Goal: Task Accomplishment & Management: Manage account settings

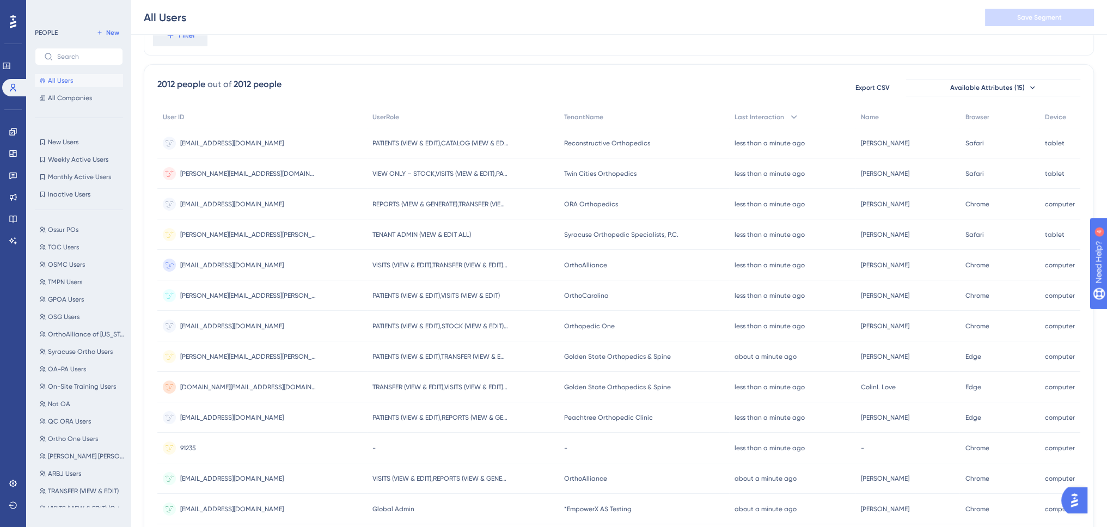
scroll to position [109, 0]
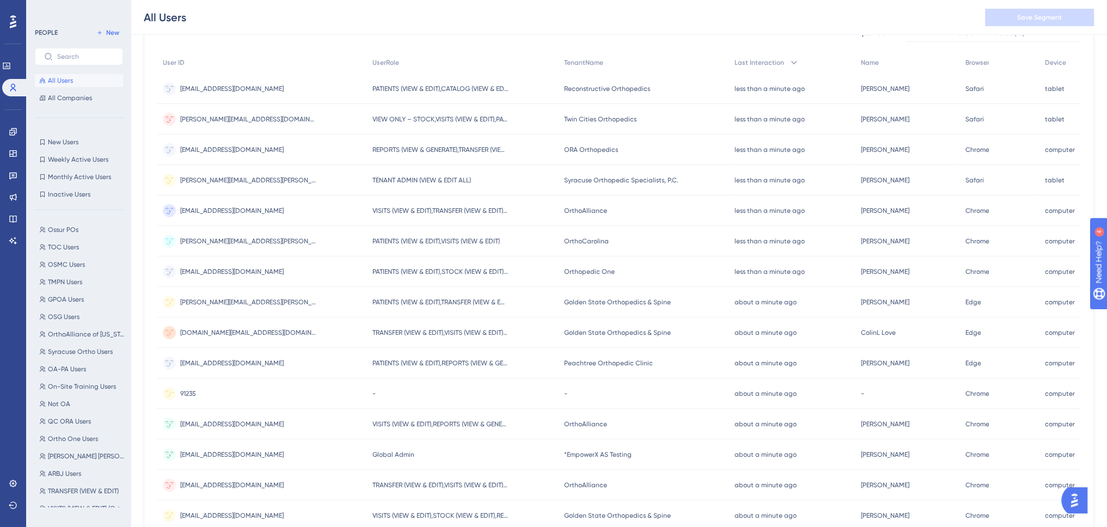
click at [186, 392] on span "91235" at bounding box center [188, 393] width 16 height 9
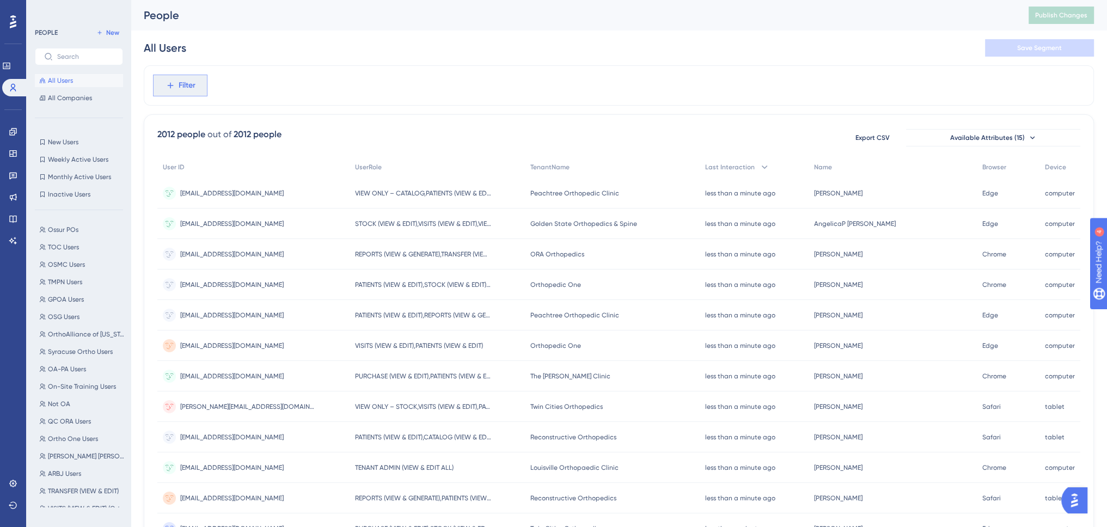
click at [186, 88] on span "Filter" at bounding box center [187, 85] width 17 height 13
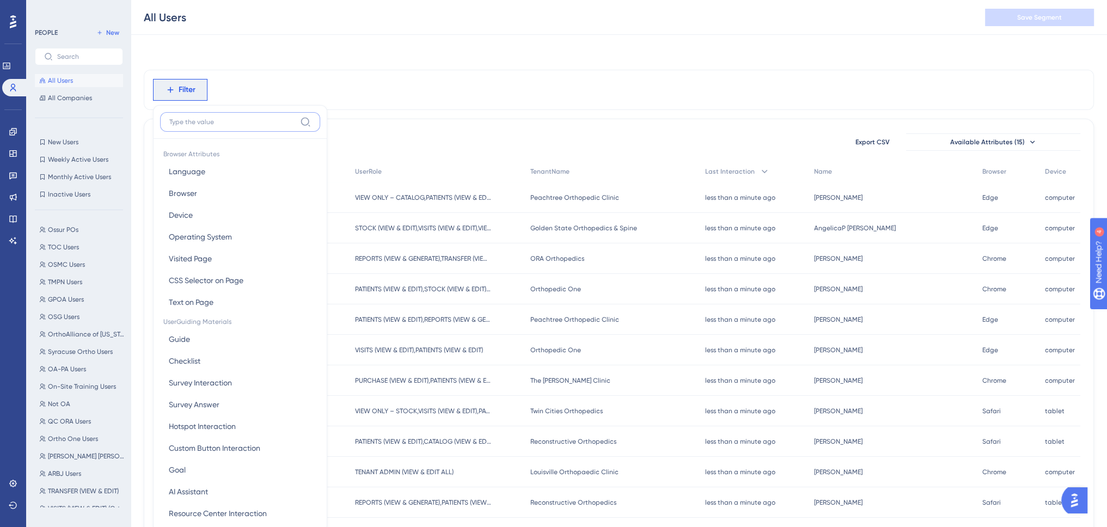
scroll to position [50, 0]
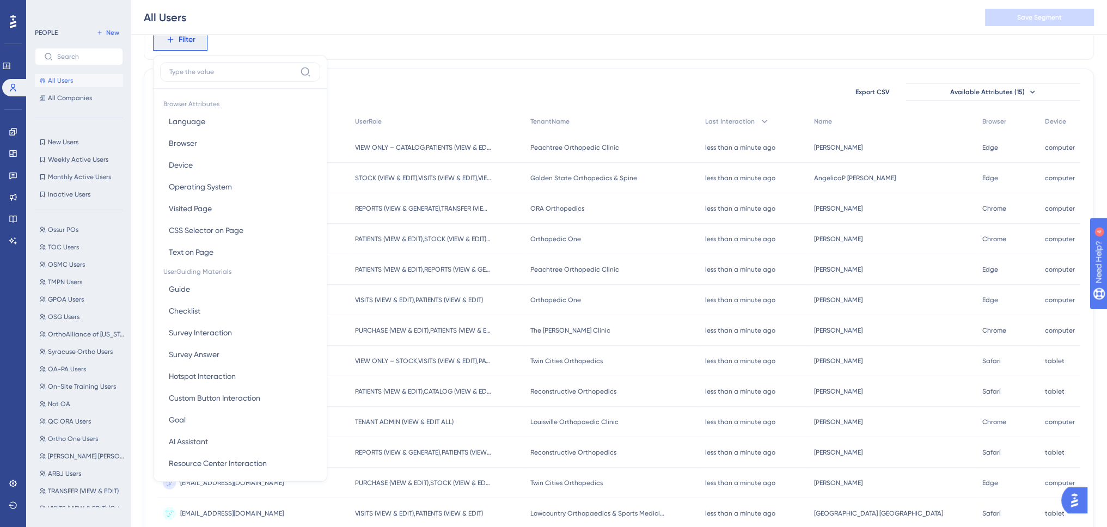
click at [361, 39] on div "Filter Browser Attributes Language Language Browser Browser Device Device Opera…" at bounding box center [619, 40] width 950 height 40
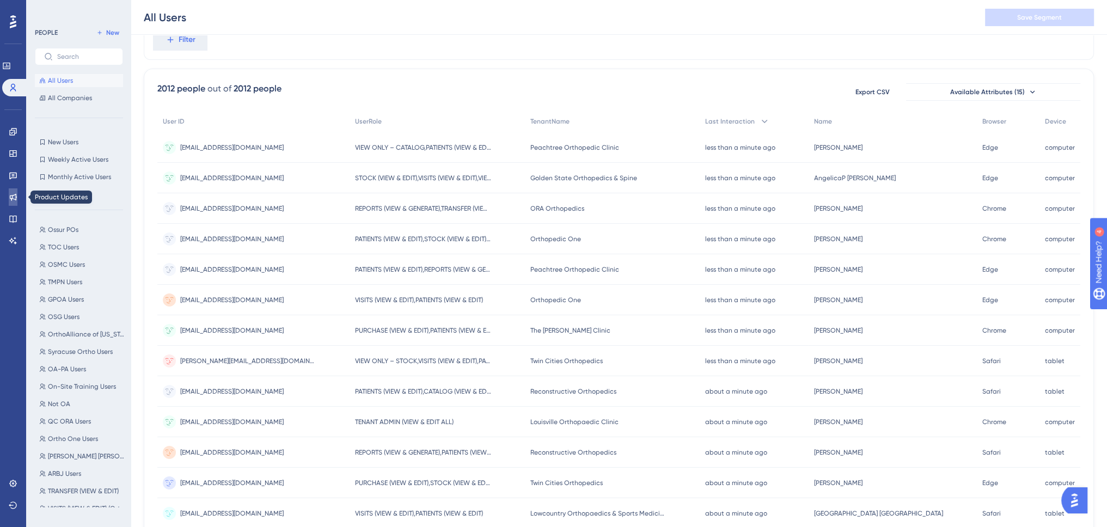
click at [9, 196] on icon at bounding box center [13, 197] width 9 height 9
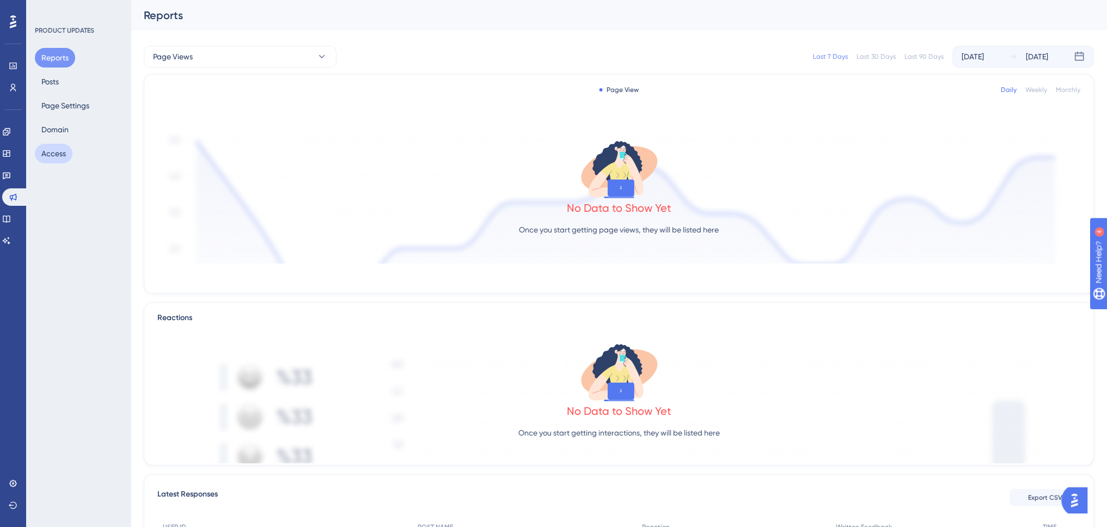
click at [45, 154] on button "Access" at bounding box center [54, 154] width 38 height 20
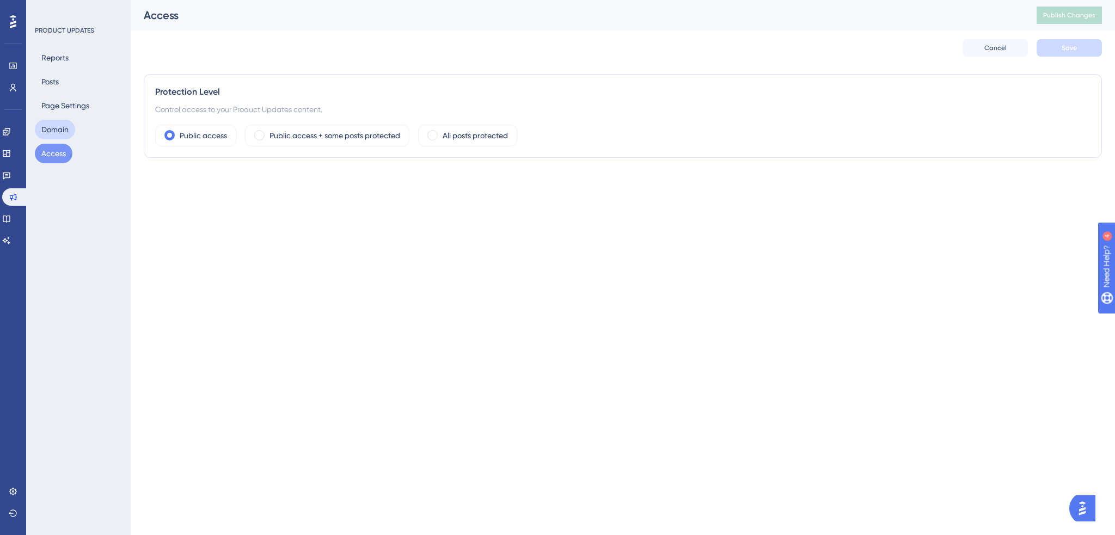
click at [56, 123] on button "Domain" at bounding box center [55, 130] width 40 height 20
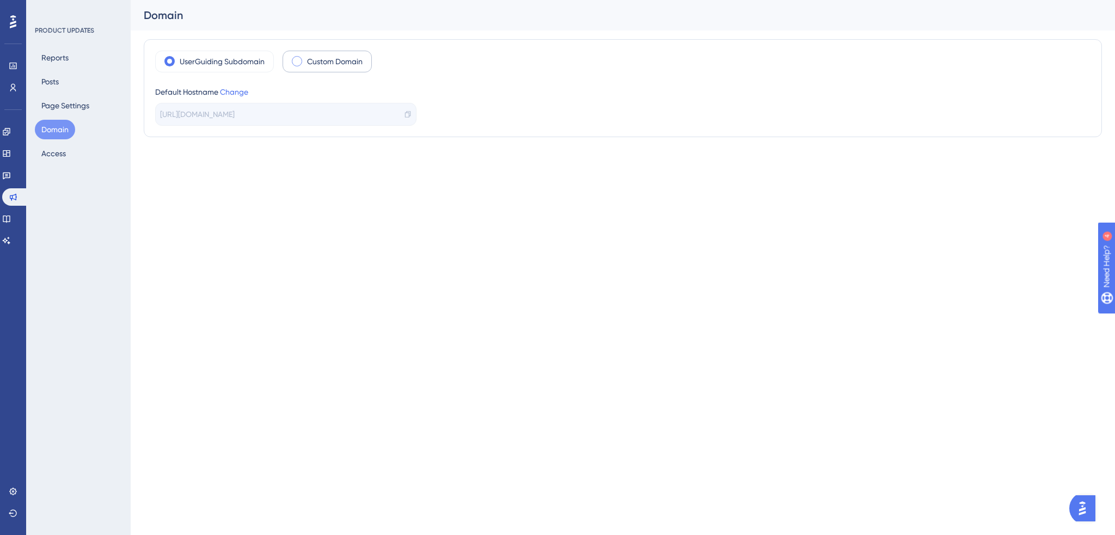
click at [333, 60] on label "Custom Domain" at bounding box center [335, 61] width 56 height 13
click at [305, 64] on div "Custom Domain" at bounding box center [327, 62] width 89 height 22
click at [344, 24] on button at bounding box center [337, 24] width 17 height 17
click at [230, 86] on div "Default Hostname Change" at bounding box center [285, 91] width 261 height 13
click at [232, 89] on link "Change" at bounding box center [234, 92] width 28 height 9
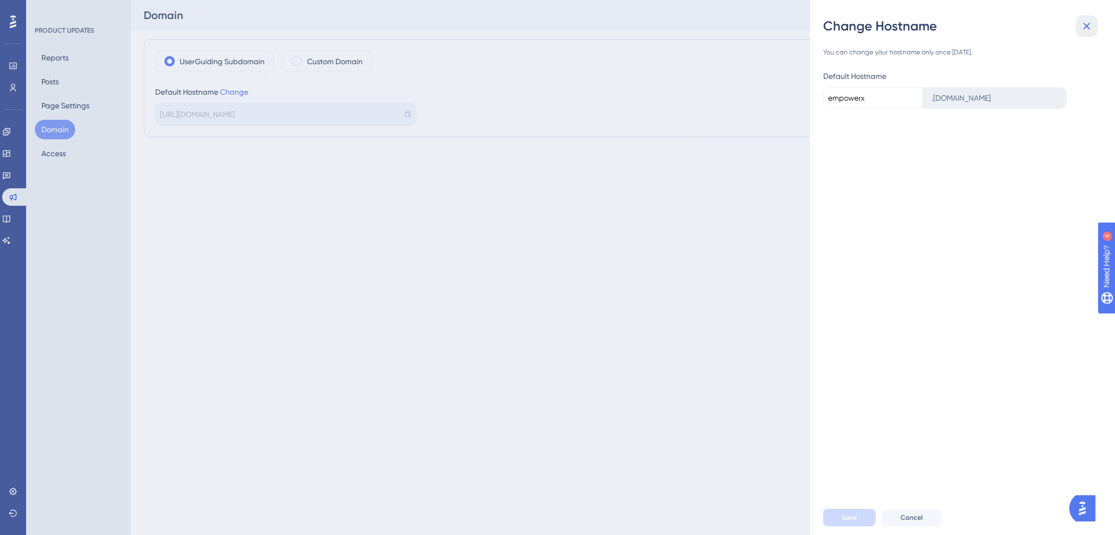
click at [1087, 23] on icon at bounding box center [1086, 26] width 13 height 13
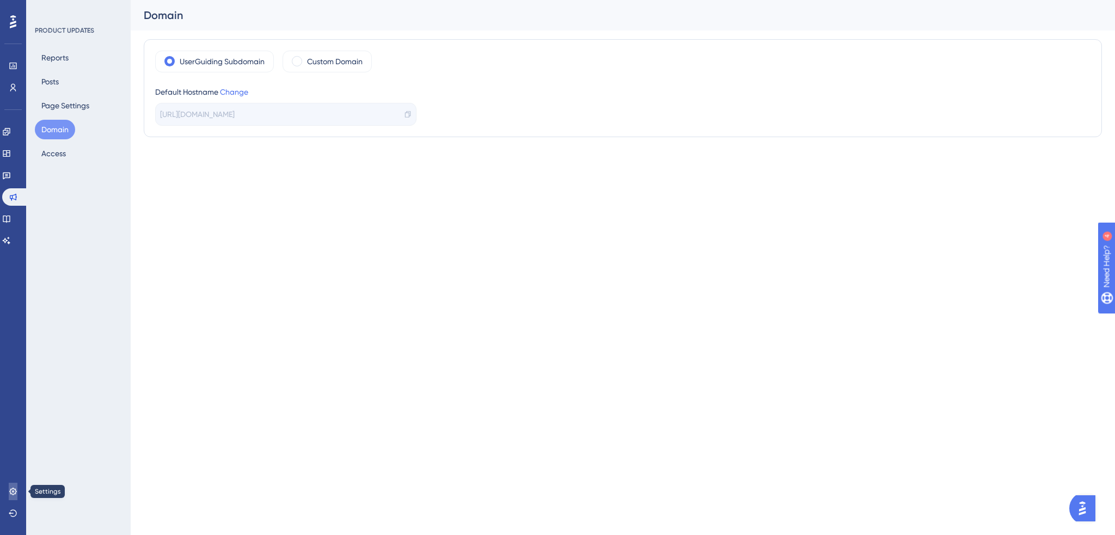
click at [13, 494] on icon at bounding box center [13, 491] width 9 height 9
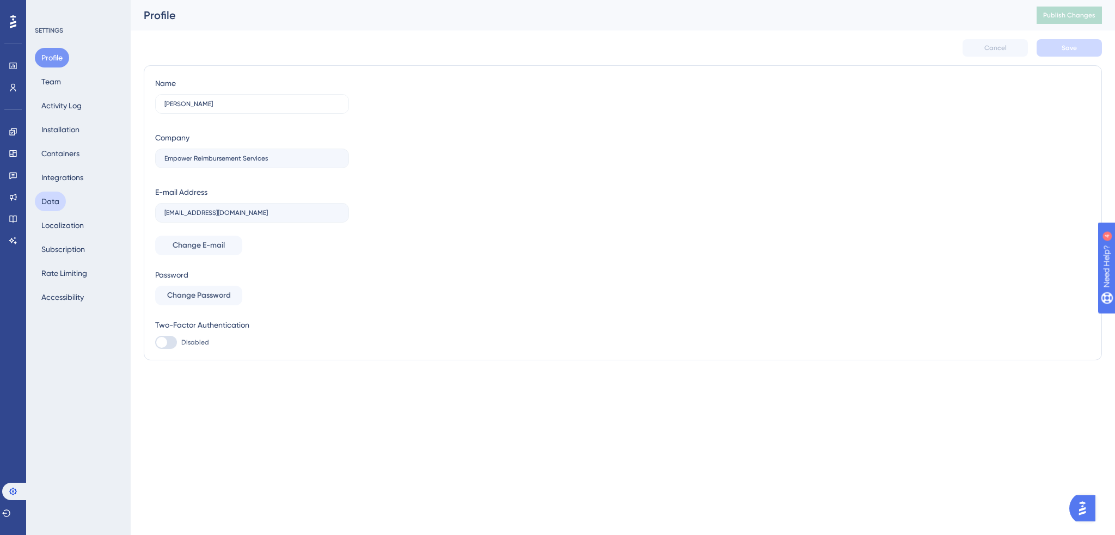
click at [53, 205] on button "Data" at bounding box center [50, 202] width 31 height 20
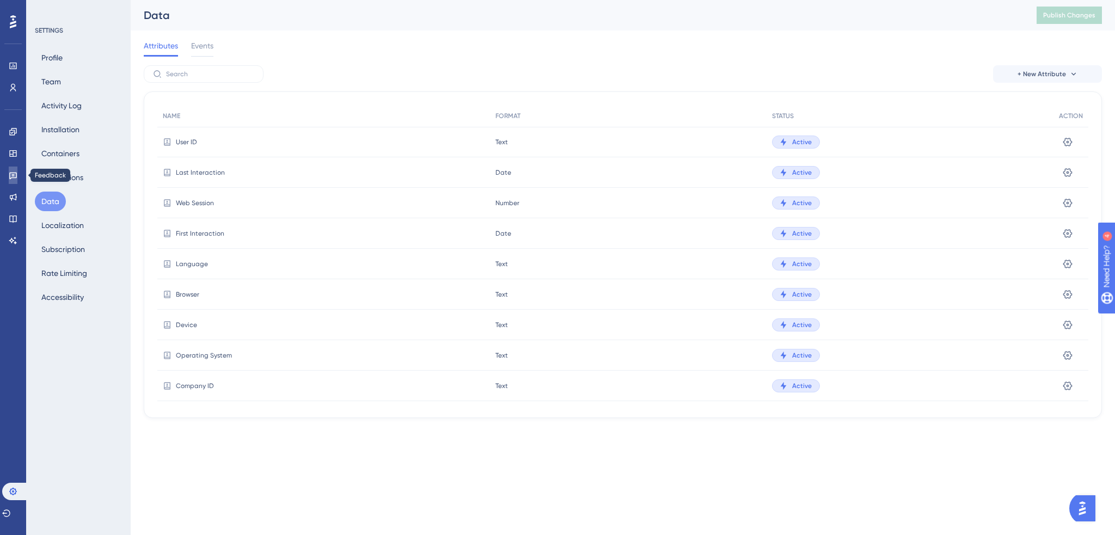
click at [14, 175] on icon at bounding box center [13, 175] width 9 height 9
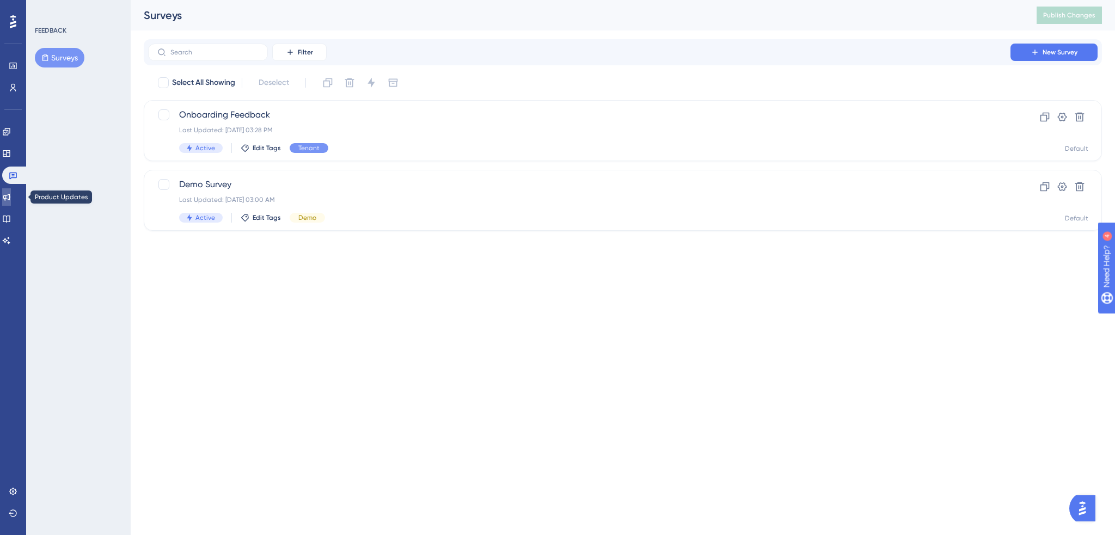
click at [11, 195] on icon at bounding box center [6, 197] width 9 height 9
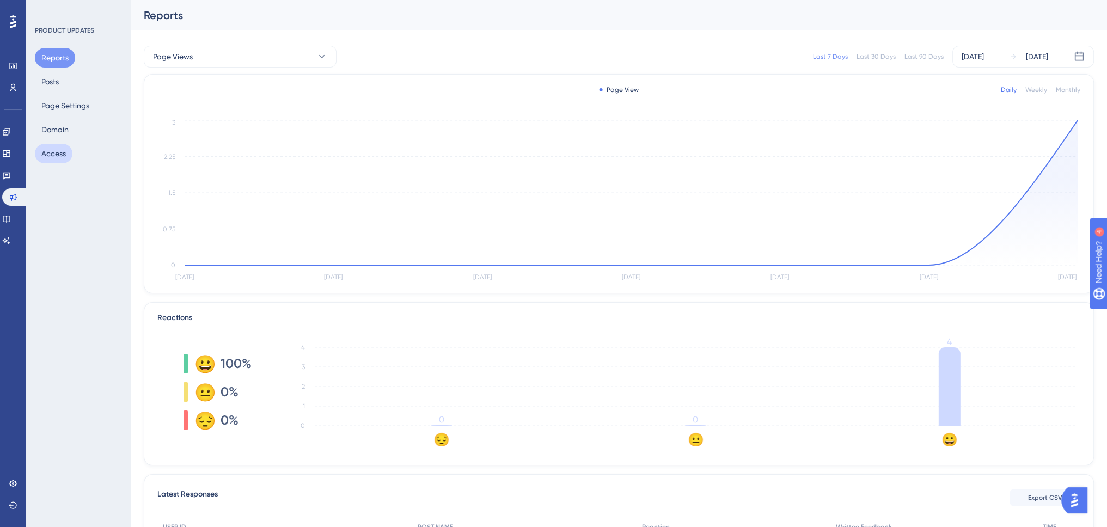
click at [56, 156] on button "Access" at bounding box center [54, 154] width 38 height 20
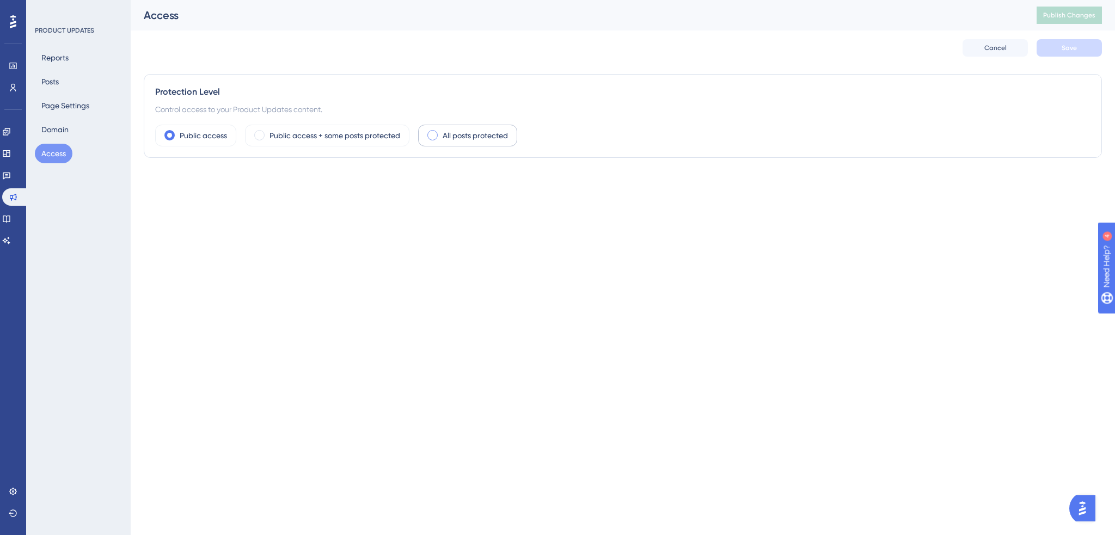
click at [468, 134] on label "All posts protected" at bounding box center [475, 135] width 65 height 13
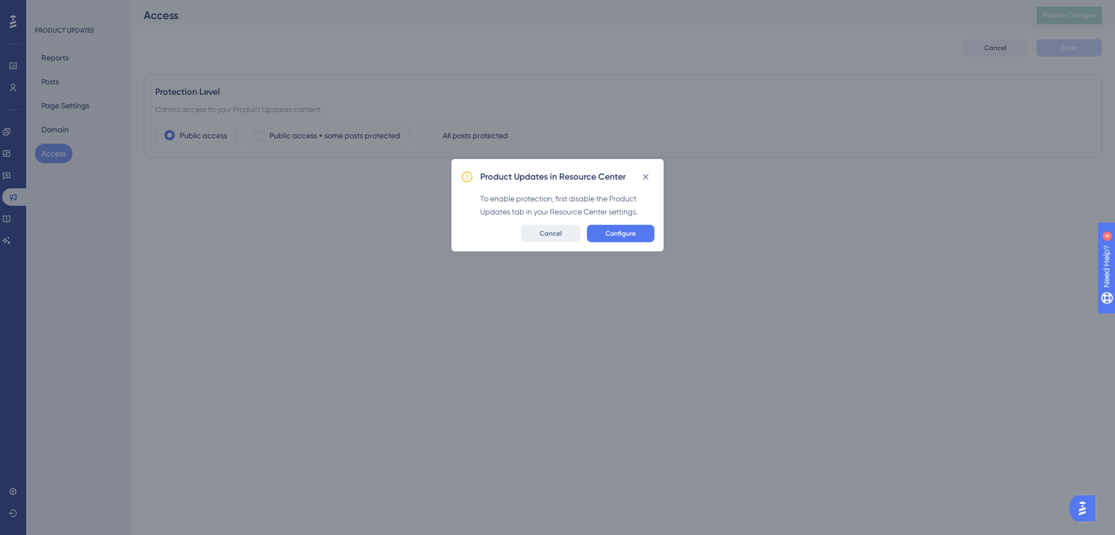
click at [559, 232] on span "Cancel" at bounding box center [550, 233] width 22 height 9
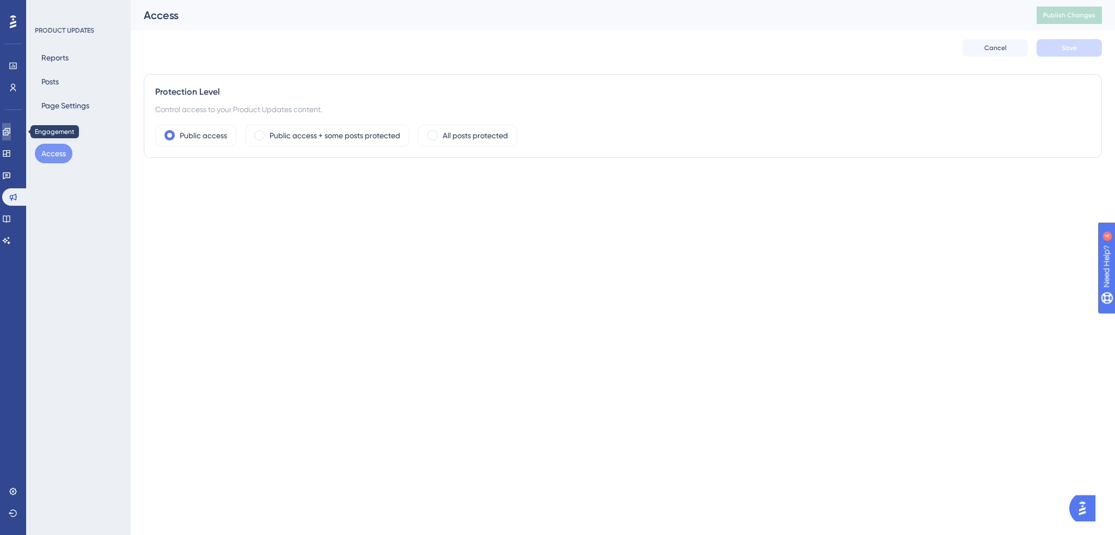
click at [11, 128] on link at bounding box center [6, 131] width 9 height 17
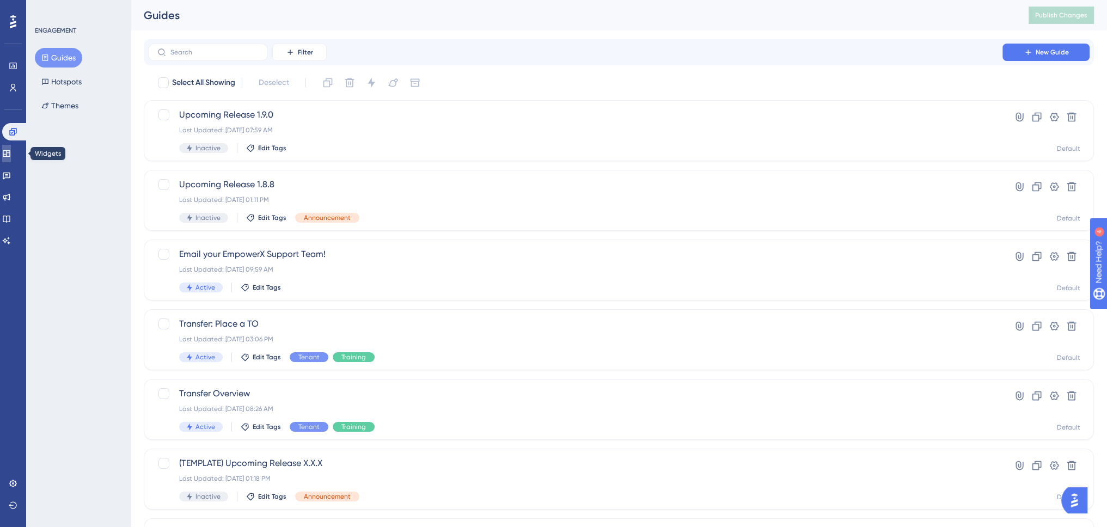
click at [11, 154] on icon at bounding box center [6, 153] width 9 height 9
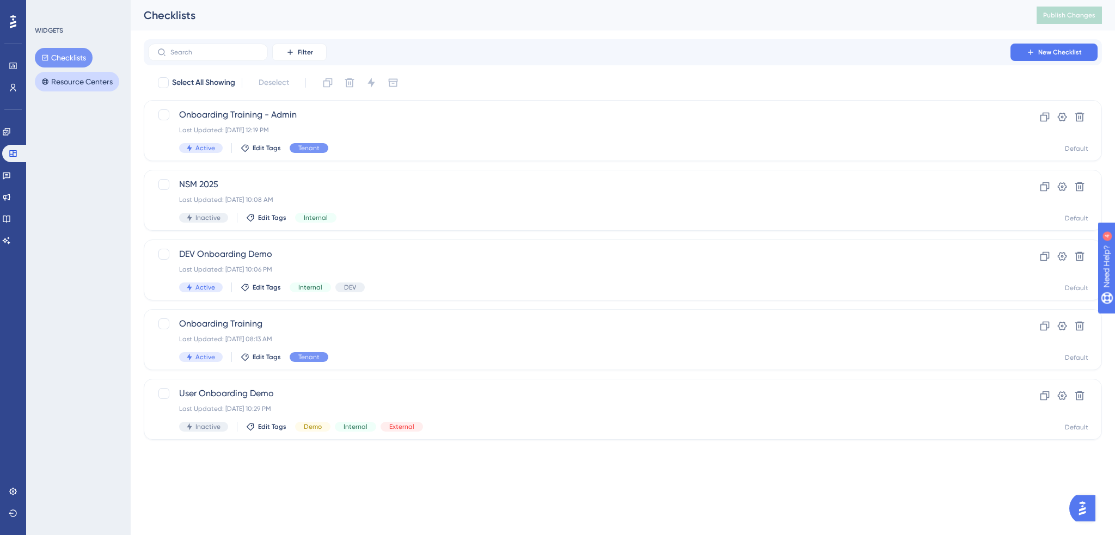
click at [68, 85] on button "Resource Centers" at bounding box center [77, 82] width 84 height 20
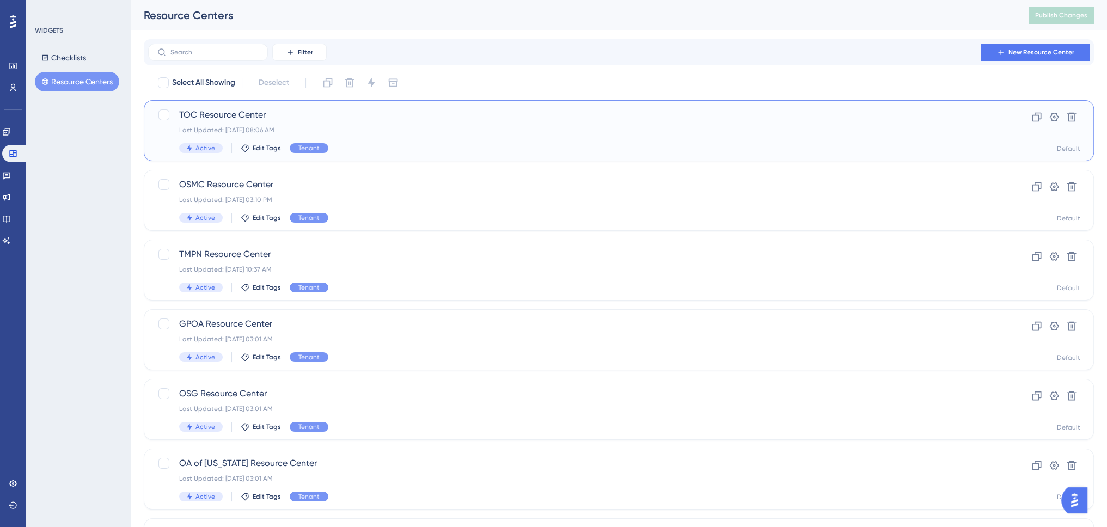
click at [435, 130] on div "Last Updated: [DATE] 08:06 AM" at bounding box center [575, 130] width 792 height 9
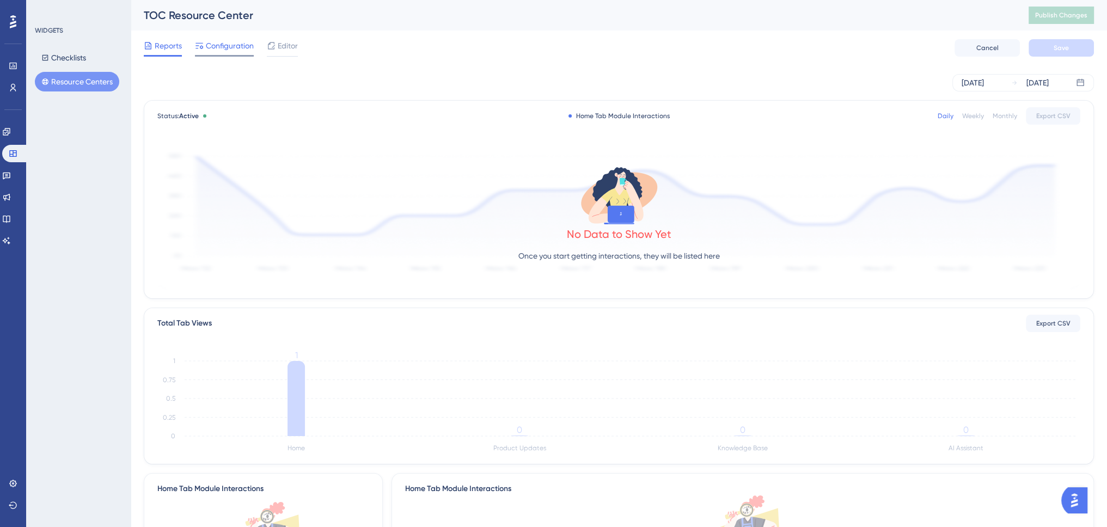
click at [236, 43] on span "Configuration" at bounding box center [230, 45] width 48 height 13
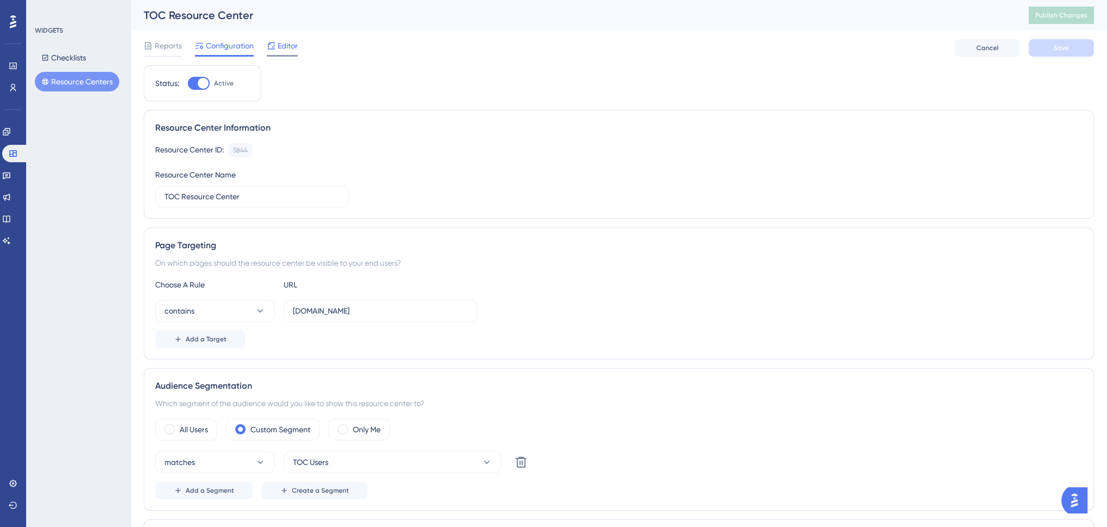
click at [283, 47] on span "Editor" at bounding box center [288, 45] width 20 height 13
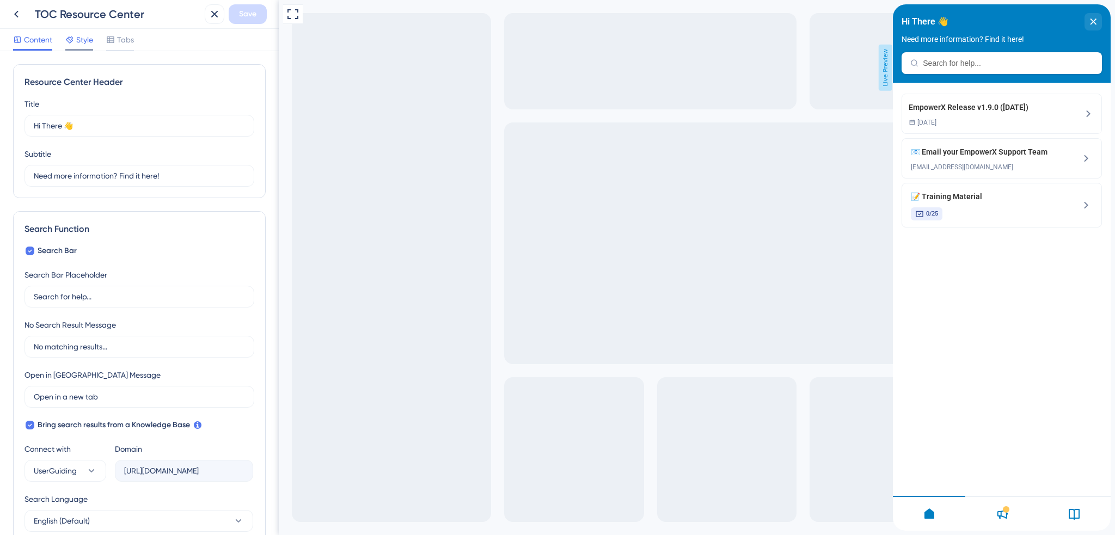
click at [88, 38] on span "Style" at bounding box center [84, 39] width 17 height 13
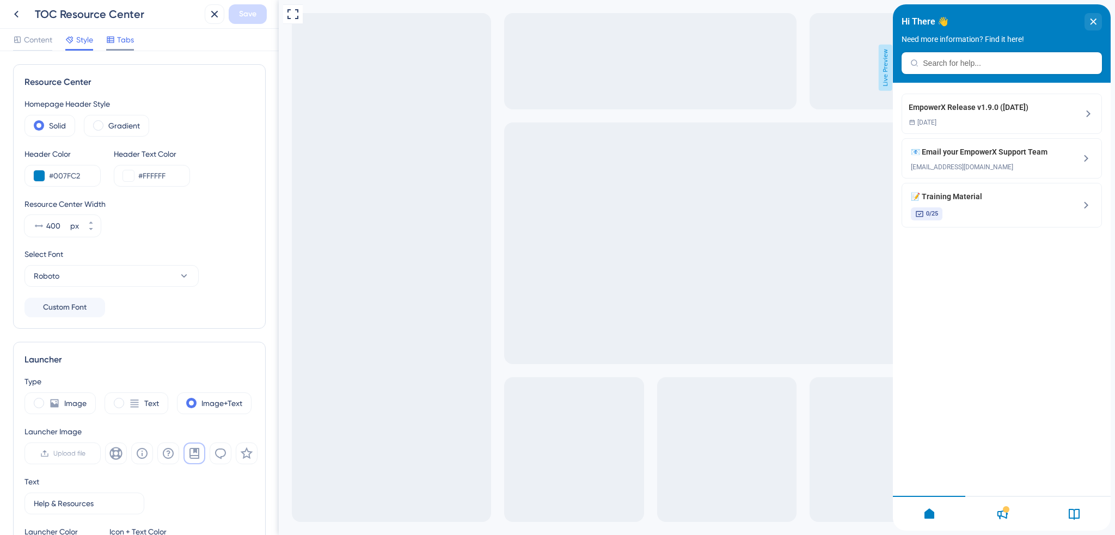
click at [125, 36] on span "Tabs" at bounding box center [125, 39] width 17 height 13
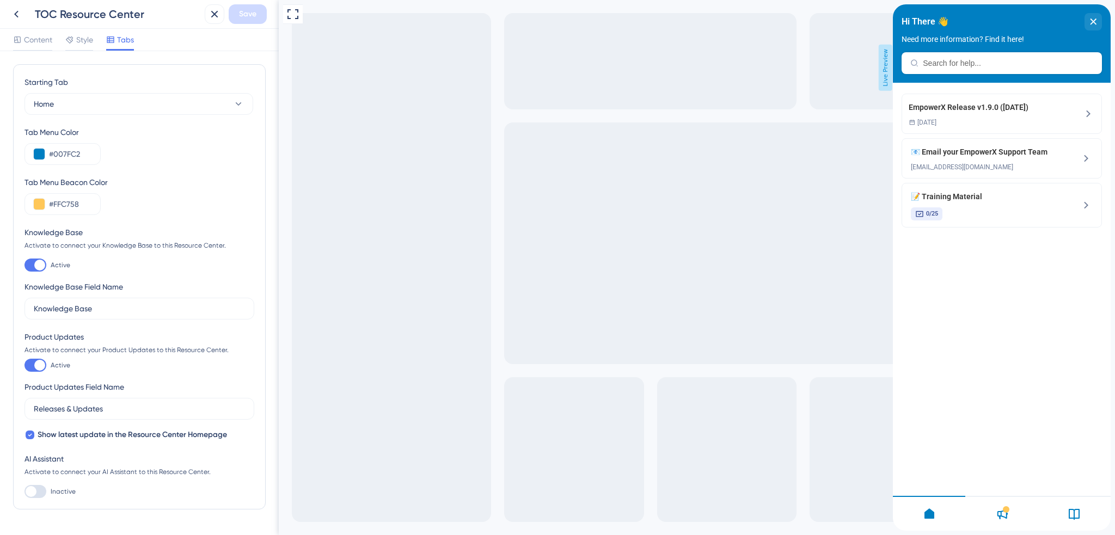
click at [36, 363] on div at bounding box center [39, 365] width 11 height 11
click at [24, 365] on input "Active" at bounding box center [24, 365] width 1 height 1
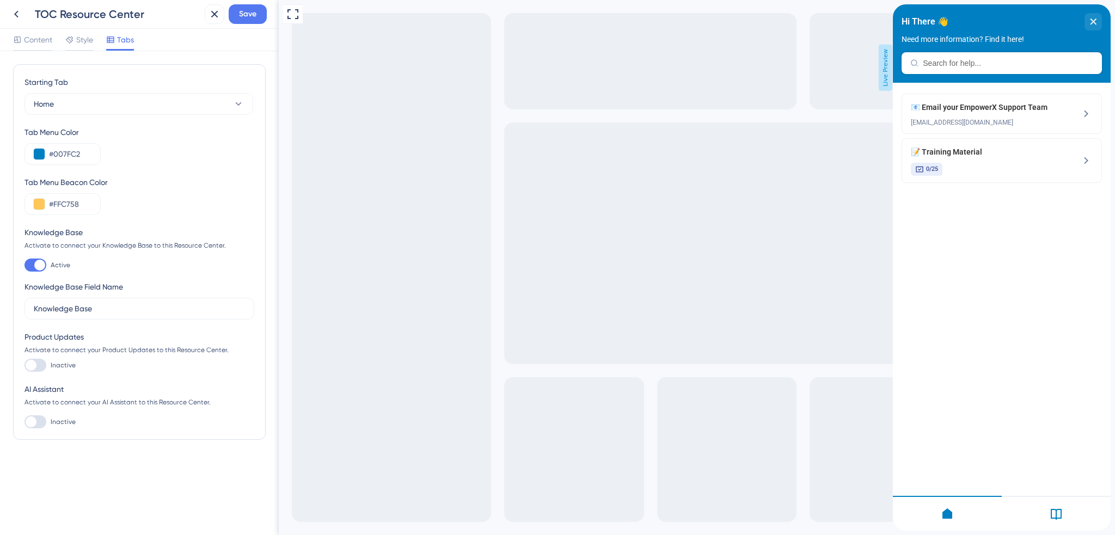
click at [41, 365] on div at bounding box center [35, 365] width 22 height 13
click at [24, 365] on input "Inactive" at bounding box center [24, 365] width 1 height 1
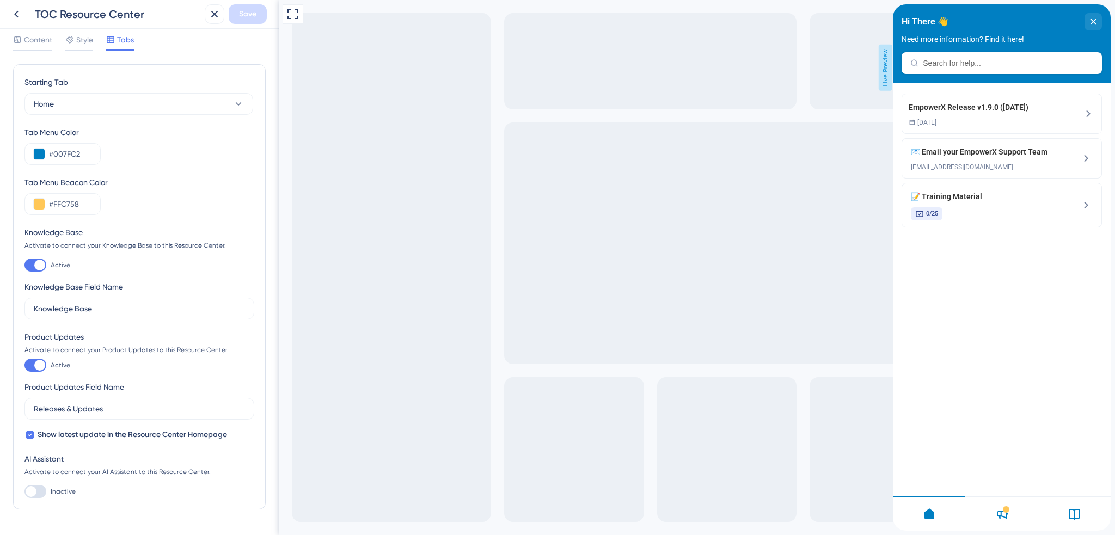
click at [41, 372] on div "Product Updates Activate to connect your Product Updates to this Resource Cente…" at bounding box center [139, 385] width 230 height 111
click at [38, 368] on div at bounding box center [39, 365] width 11 height 11
click at [24, 366] on input "Active" at bounding box center [24, 365] width 1 height 1
checkbox input "false"
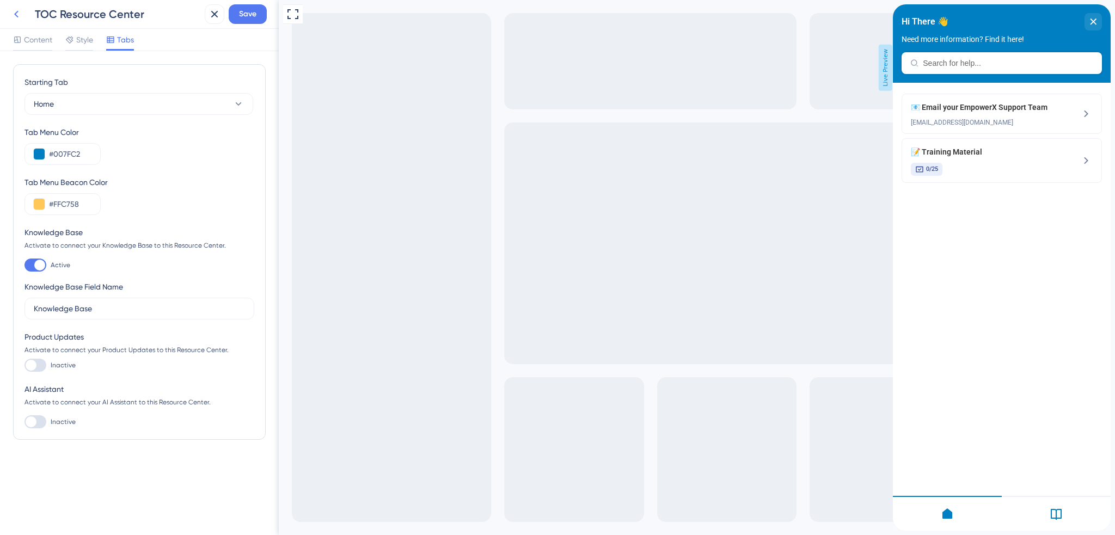
click at [26, 14] on div "TOC Resource Center" at bounding box center [104, 14] width 194 height 20
click at [16, 13] on icon at bounding box center [16, 14] width 4 height 7
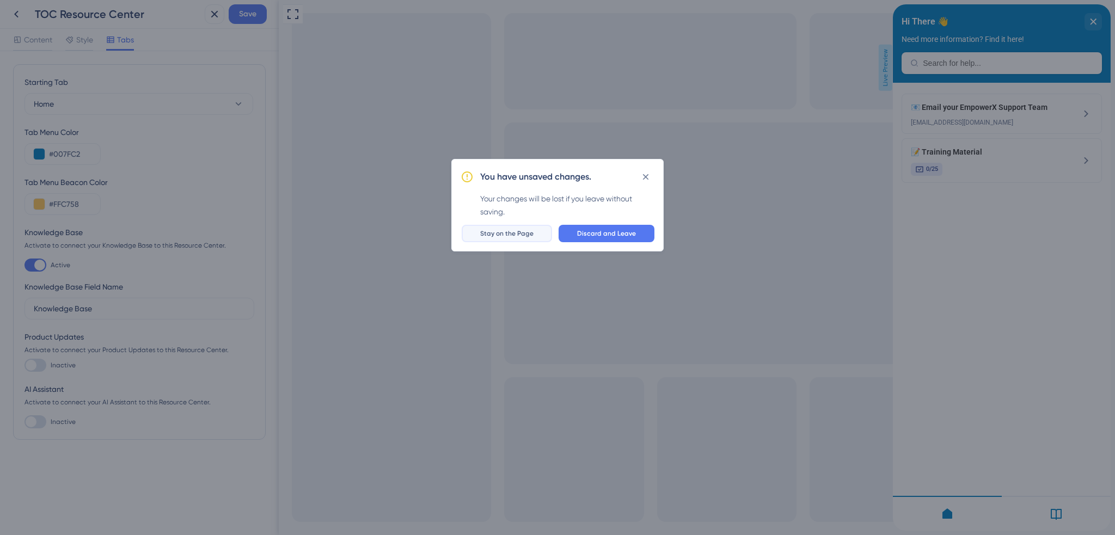
click at [519, 231] on span "Stay on the Page" at bounding box center [506, 233] width 53 height 9
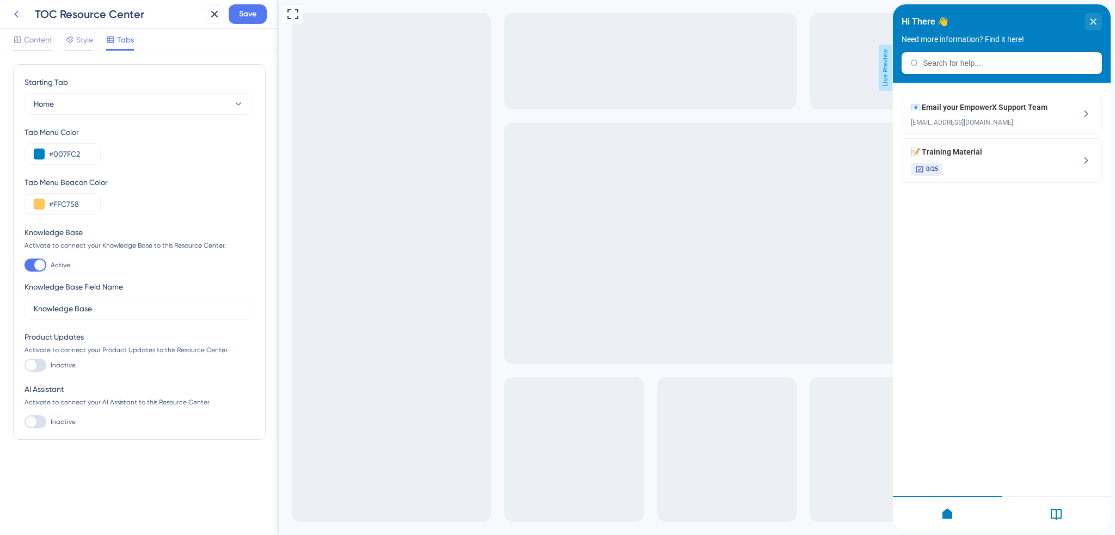
click at [22, 13] on button at bounding box center [17, 14] width 20 height 20
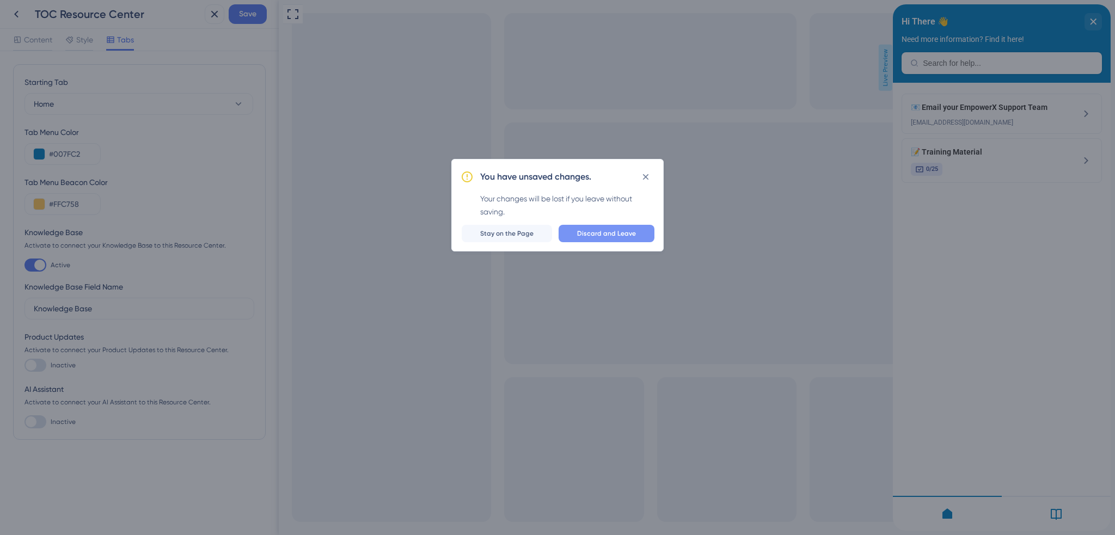
click at [609, 232] on span "Discard and Leave" at bounding box center [606, 233] width 59 height 9
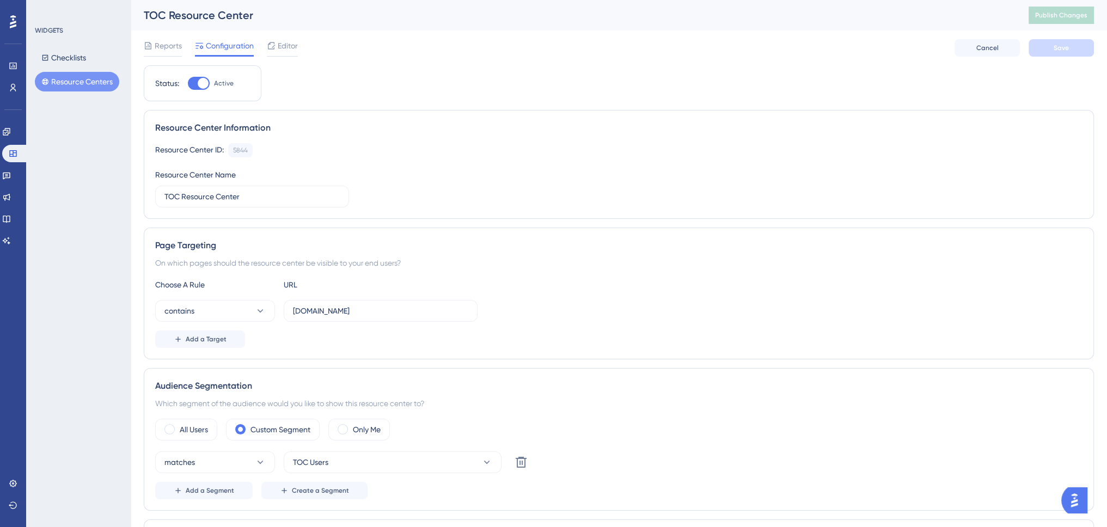
click at [69, 89] on button "Resource Centers" at bounding box center [77, 82] width 84 height 20
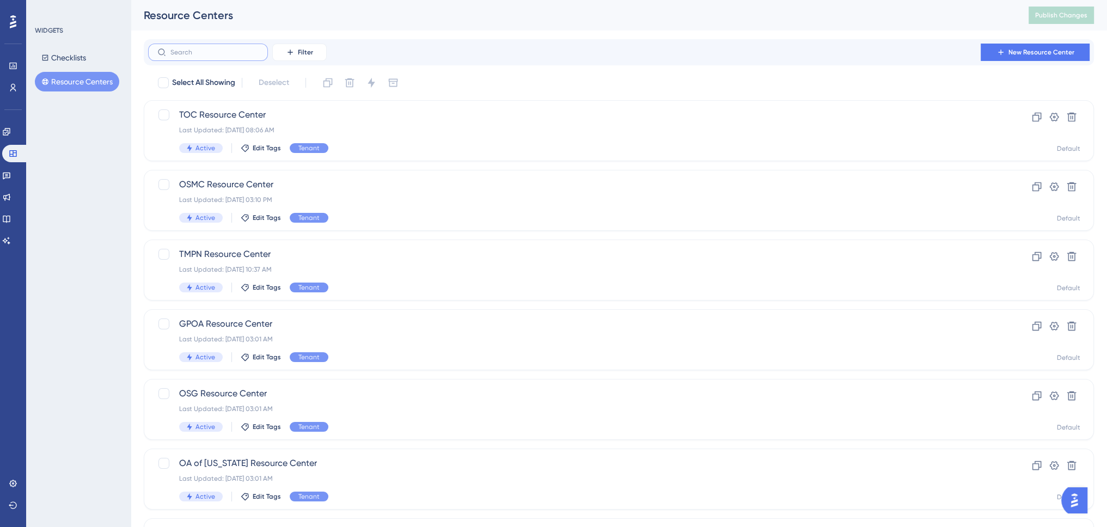
click at [174, 50] on input "text" at bounding box center [214, 52] width 88 height 8
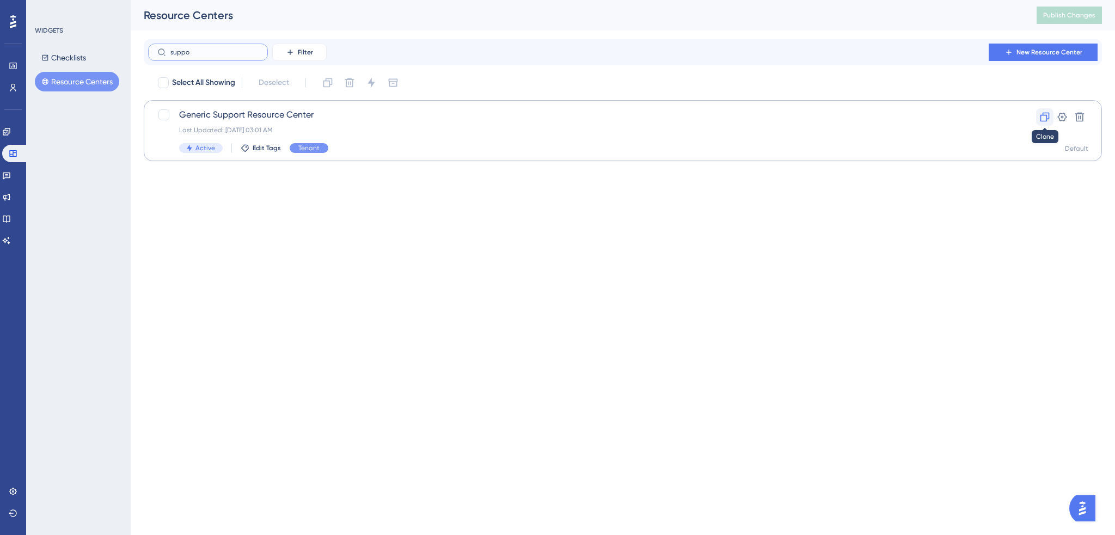
type input "suppo"
click at [1043, 119] on icon at bounding box center [1044, 117] width 11 height 11
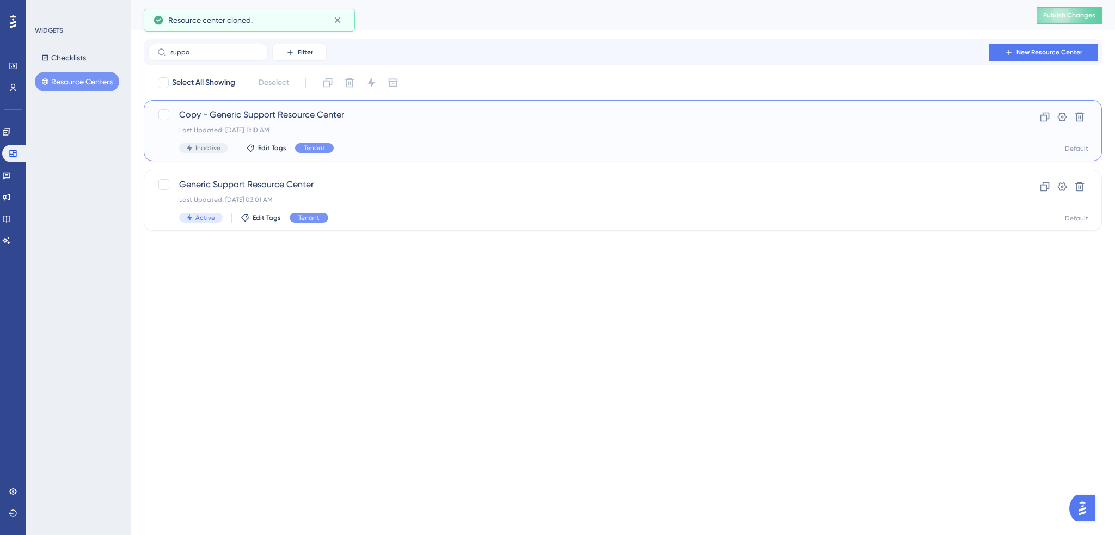
click at [427, 124] on div "Copy - Generic Support Resource Center Last Updated: [DATE] 11:10 AM Inactive E…" at bounding box center [579, 130] width 800 height 45
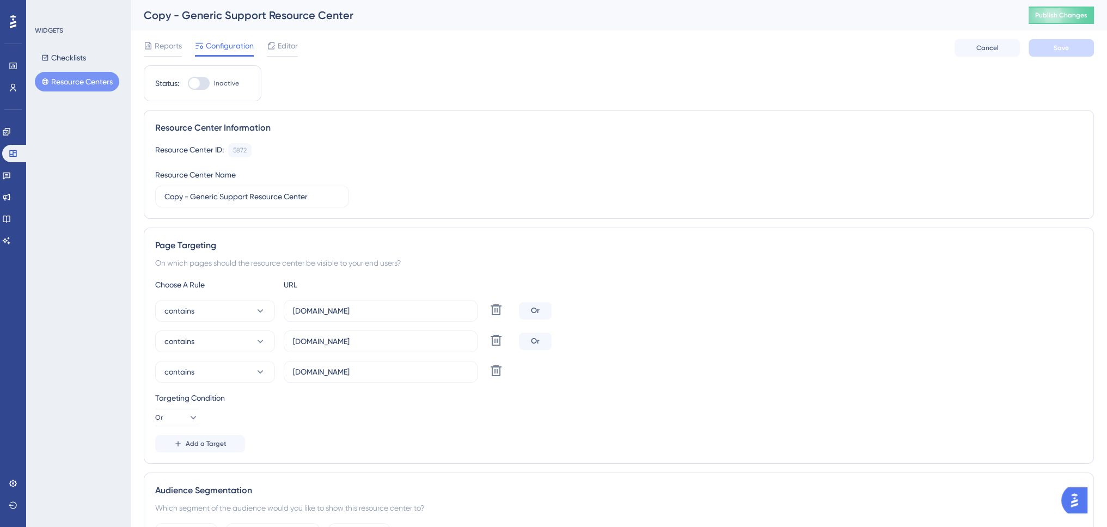
click at [194, 85] on div at bounding box center [194, 83] width 11 height 11
click at [188, 84] on input "Inactive" at bounding box center [187, 83] width 1 height 1
checkbox input "true"
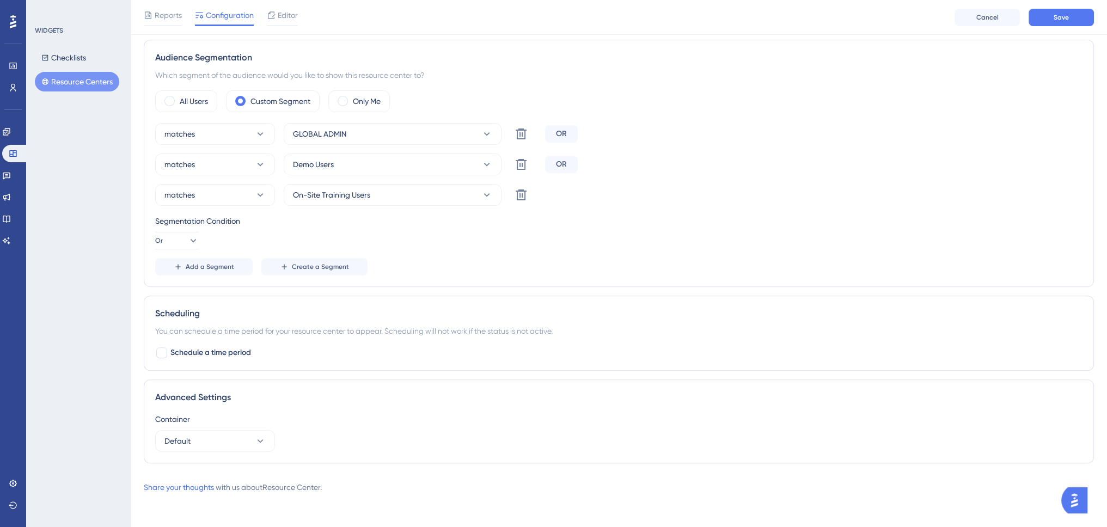
scroll to position [219, 0]
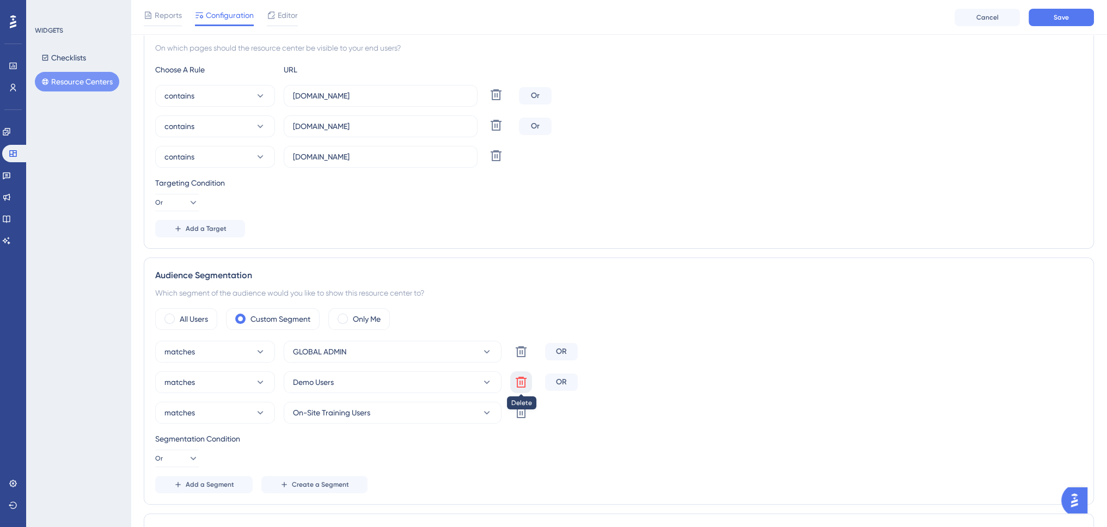
click at [526, 358] on icon at bounding box center [520, 351] width 13 height 13
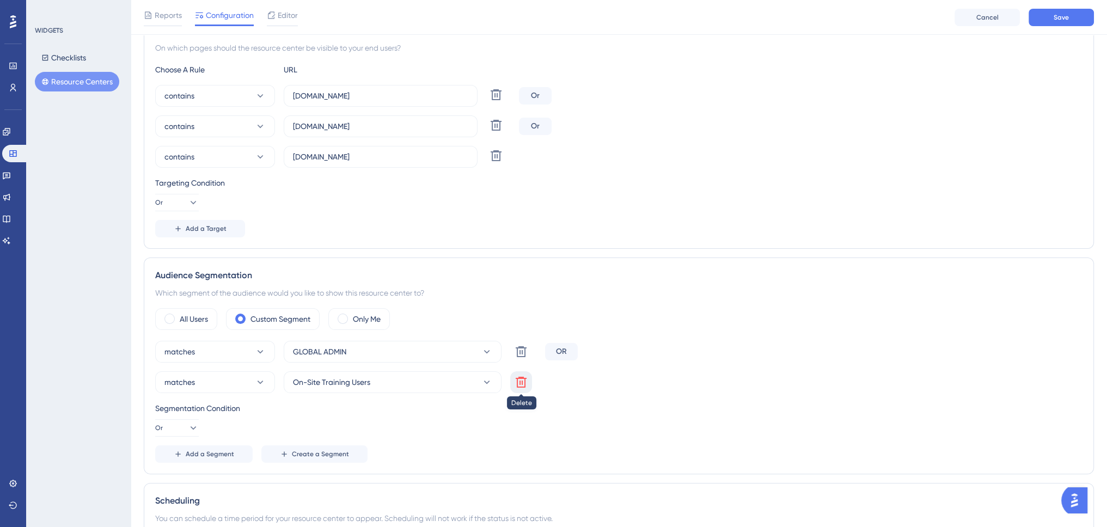
drag, startPoint x: 525, startPoint y: 381, endPoint x: 488, endPoint y: 368, distance: 39.1
click at [525, 358] on icon at bounding box center [520, 351] width 13 height 13
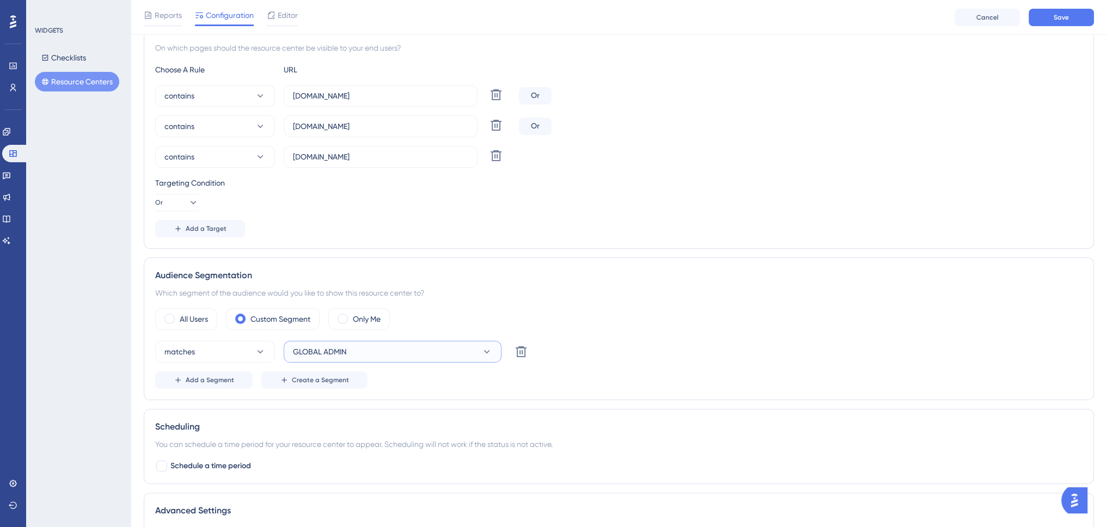
click at [440, 357] on button "GLOBAL ADMIN" at bounding box center [393, 352] width 218 height 22
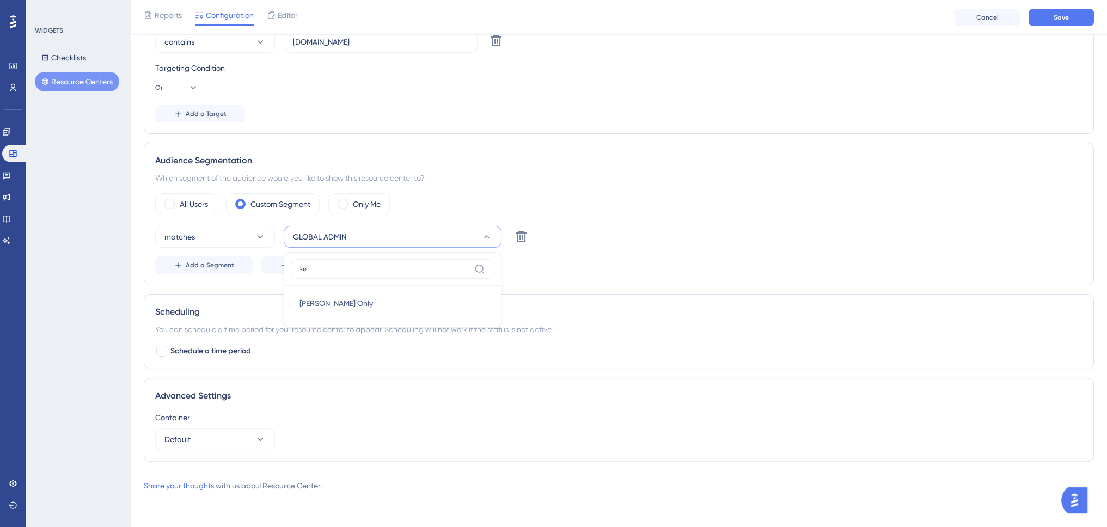
scroll to position [333, 0]
type input "[PERSON_NAME]"
click at [359, 284] on div "[PERSON_NAME]" at bounding box center [393, 274] width 204 height 27
click at [359, 296] on div "[PERSON_NAME] Only [PERSON_NAME] Only" at bounding box center [392, 305] width 186 height 22
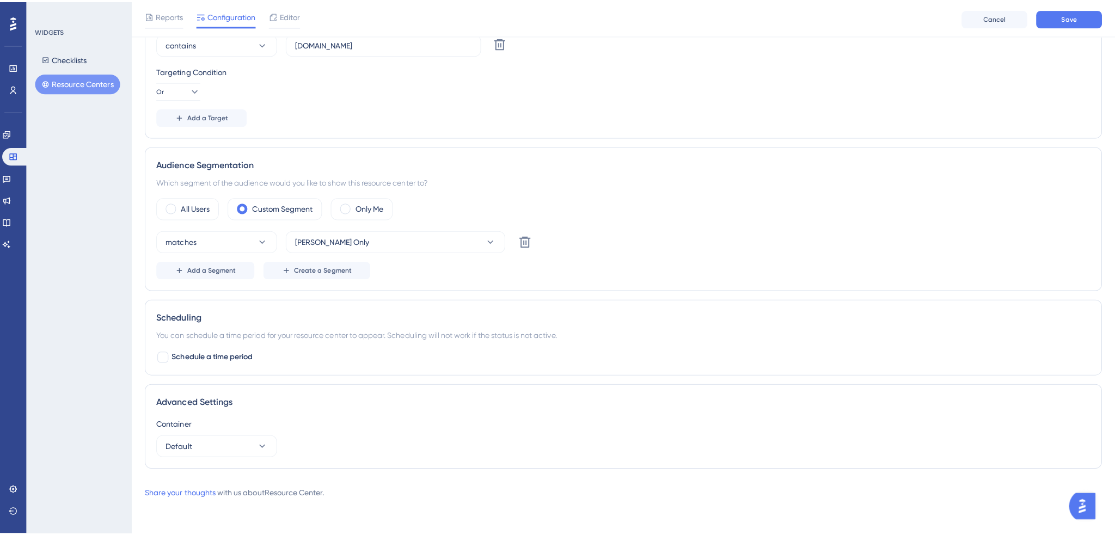
scroll to position [0, 0]
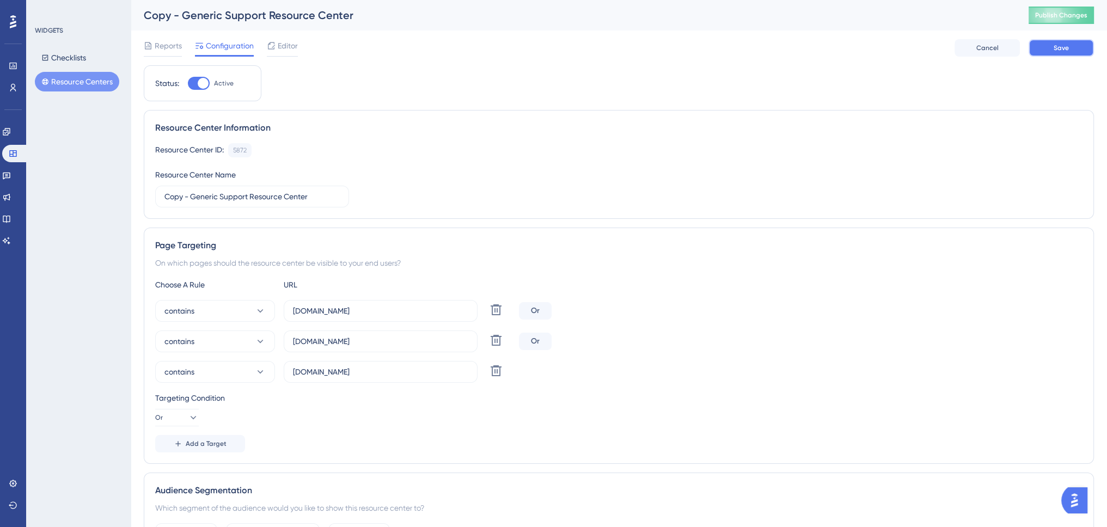
click at [1052, 53] on button "Save" at bounding box center [1060, 47] width 65 height 17
click at [271, 46] on icon at bounding box center [271, 45] width 9 height 9
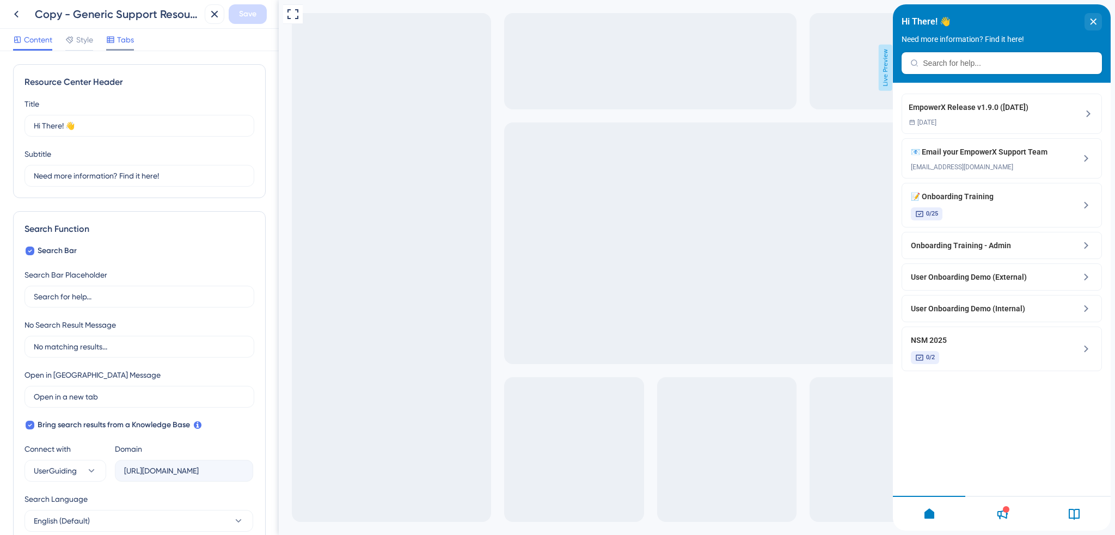
click at [124, 41] on span "Tabs" at bounding box center [125, 39] width 17 height 13
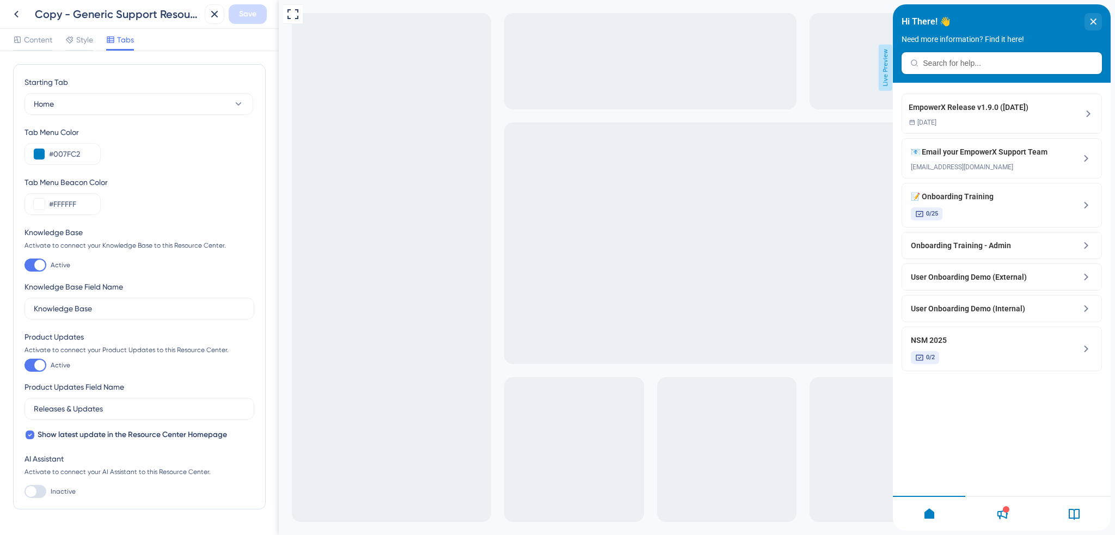
click at [42, 365] on div at bounding box center [39, 365] width 11 height 11
click at [24, 365] on input "Active" at bounding box center [24, 365] width 1 height 1
checkbox input "false"
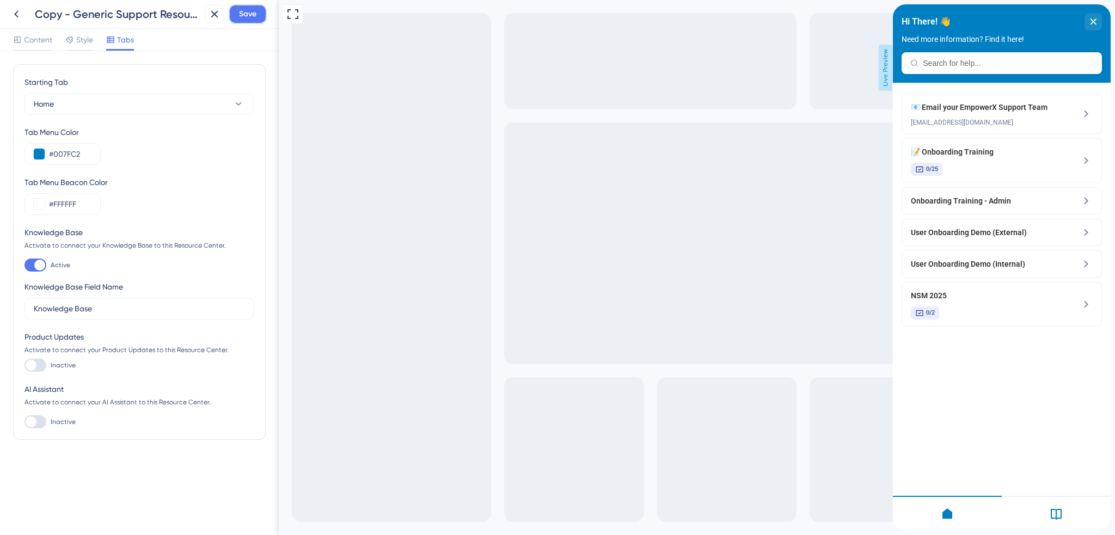
click at [240, 15] on span "Save" at bounding box center [247, 14] width 17 height 13
click at [205, 21] on icon at bounding box center [206, 20] width 11 height 11
click at [15, 14] on icon at bounding box center [16, 14] width 4 height 7
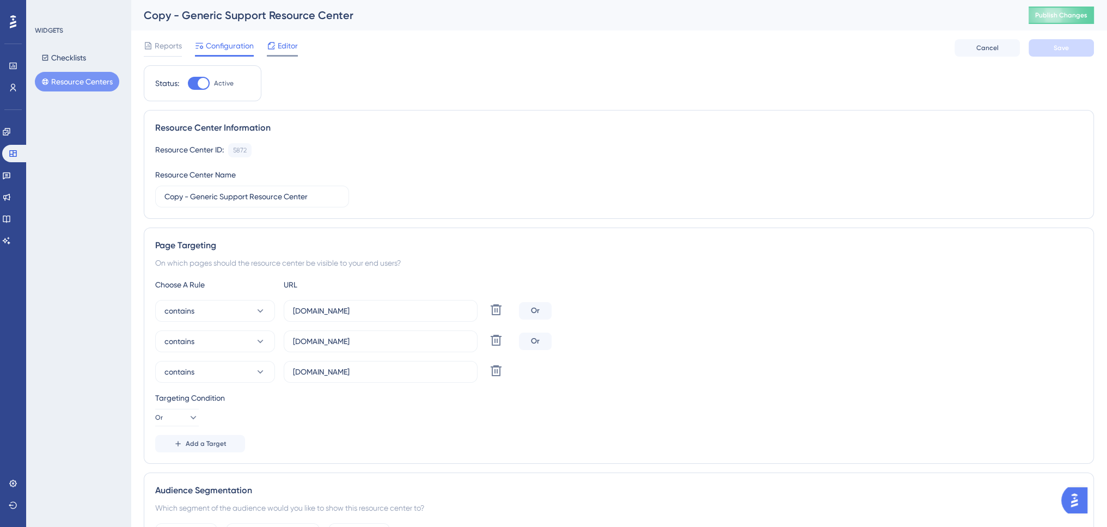
click at [286, 45] on span "Editor" at bounding box center [288, 45] width 20 height 13
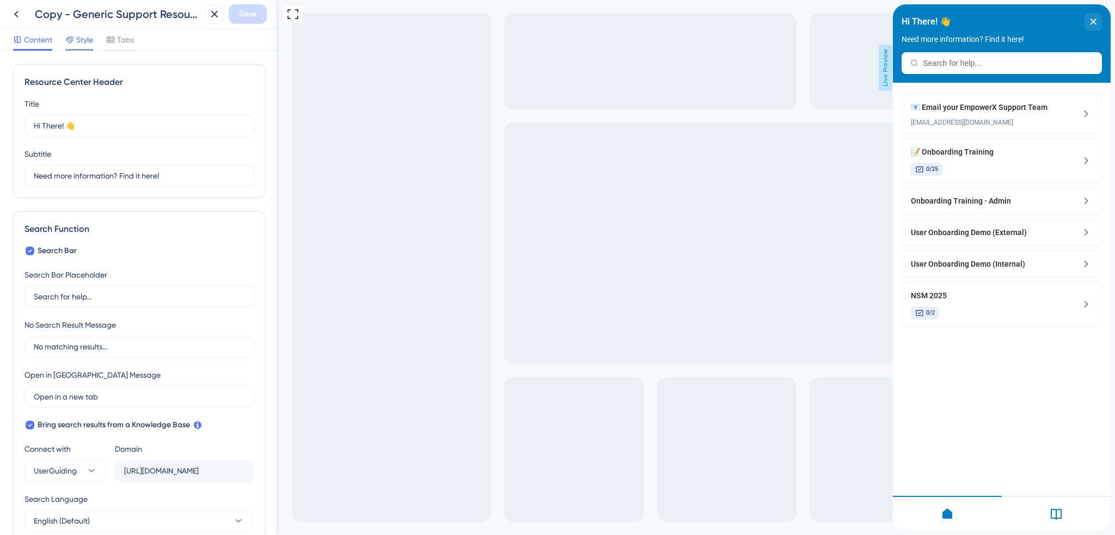
click at [81, 43] on span "Style" at bounding box center [84, 39] width 17 height 13
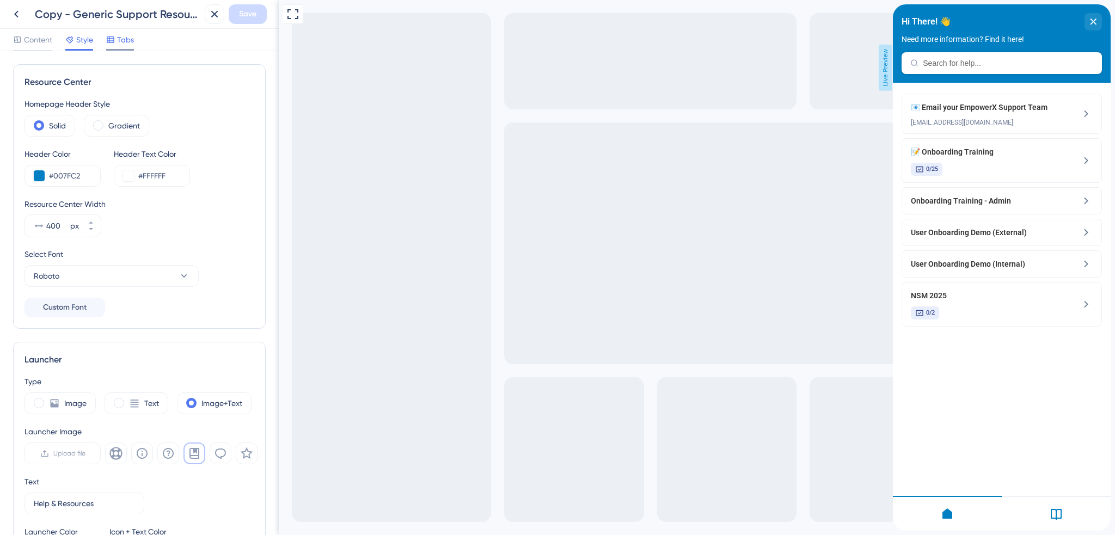
click at [107, 41] on icon at bounding box center [110, 39] width 9 height 9
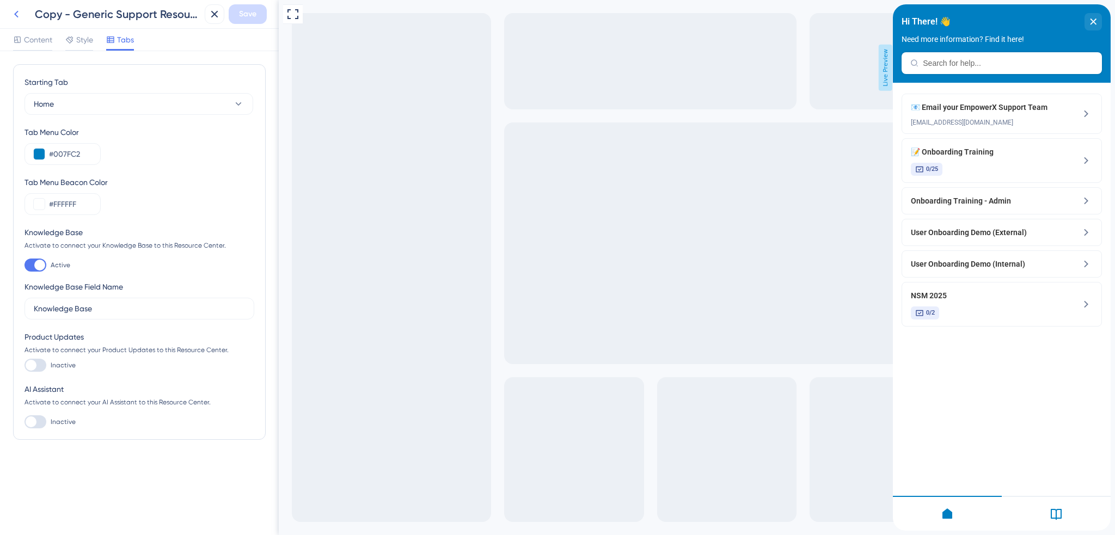
click at [16, 13] on icon at bounding box center [16, 14] width 4 height 7
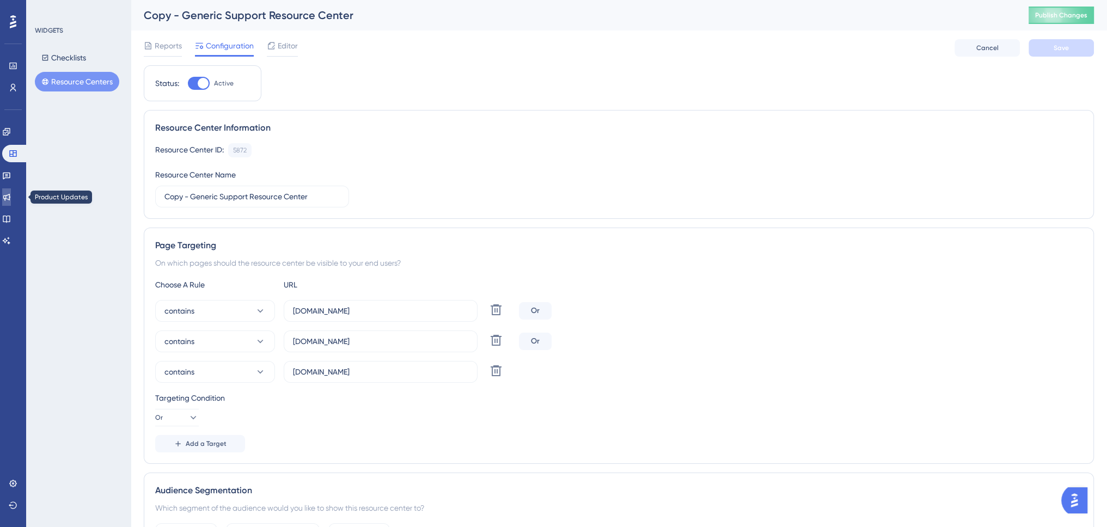
click at [10, 196] on icon at bounding box center [6, 197] width 7 height 7
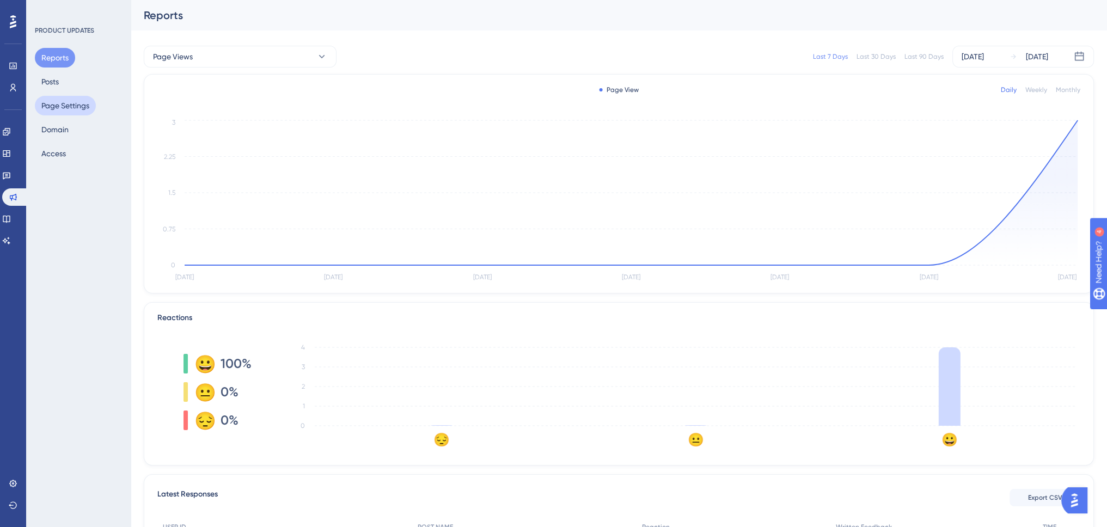
click at [67, 107] on button "Page Settings" at bounding box center [65, 106] width 61 height 20
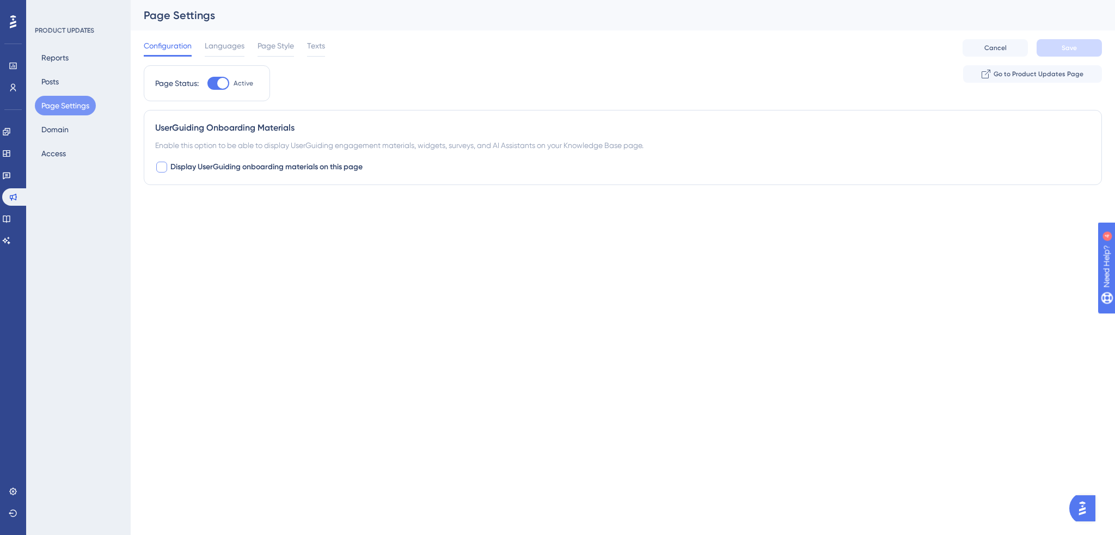
click at [275, 166] on span "Display UserGuiding onboarding materials on this page" at bounding box center [266, 167] width 192 height 13
click at [1073, 47] on span "Save" at bounding box center [1068, 48] width 15 height 9
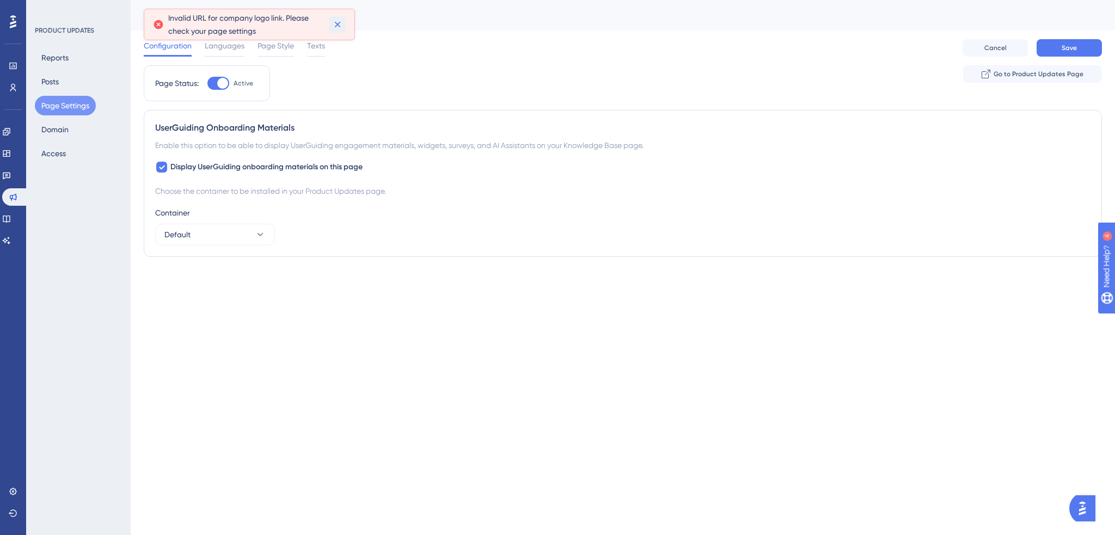
click at [340, 23] on icon at bounding box center [337, 24] width 11 height 11
click at [165, 163] on div at bounding box center [161, 167] width 11 height 11
checkbox input "false"
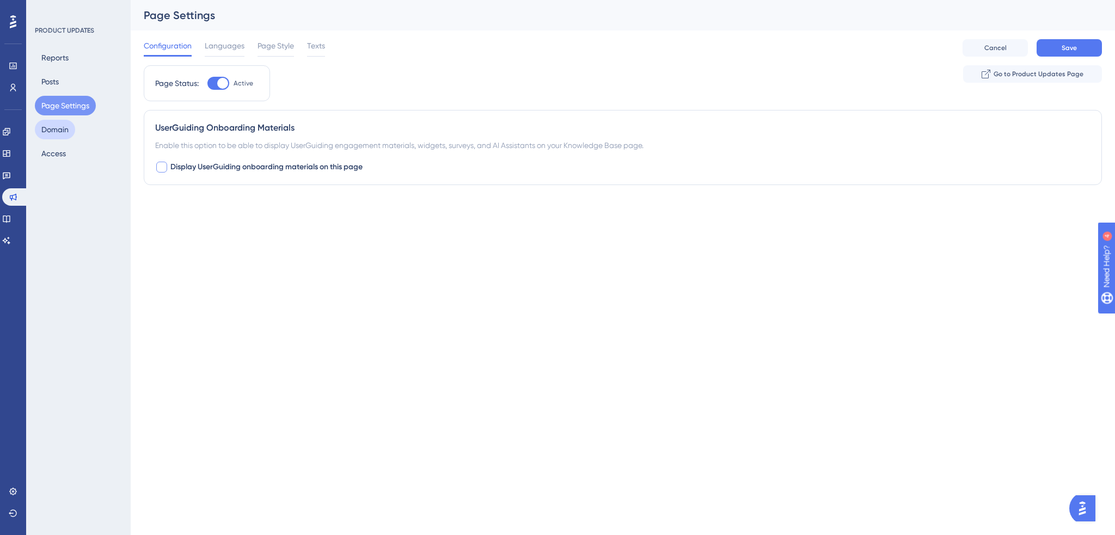
click at [51, 132] on button "Domain" at bounding box center [55, 130] width 40 height 20
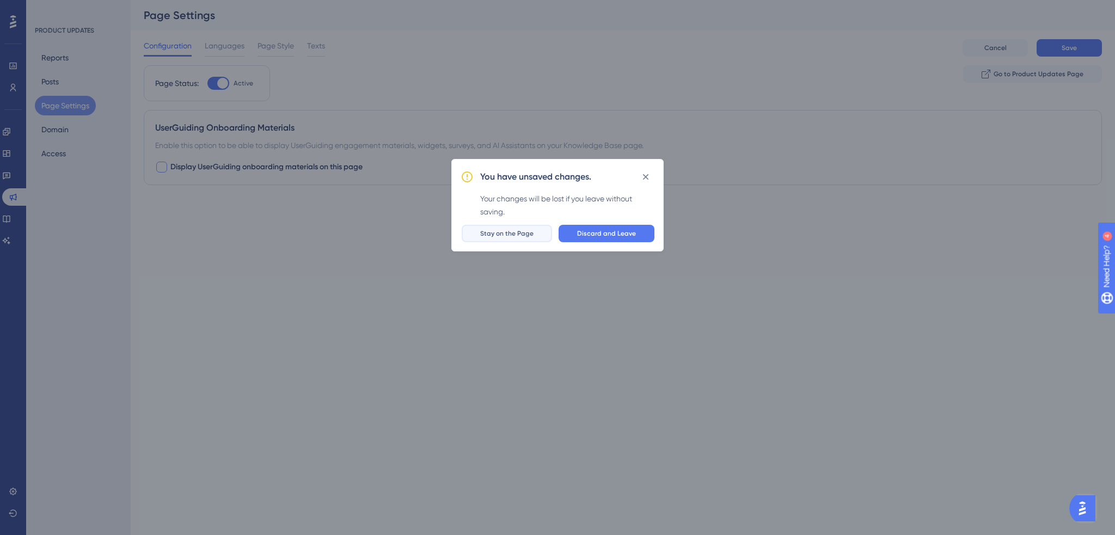
drag, startPoint x: 529, startPoint y: 237, endPoint x: 465, endPoint y: 216, distance: 67.8
click at [529, 237] on button "Stay on the Page" at bounding box center [507, 233] width 90 height 17
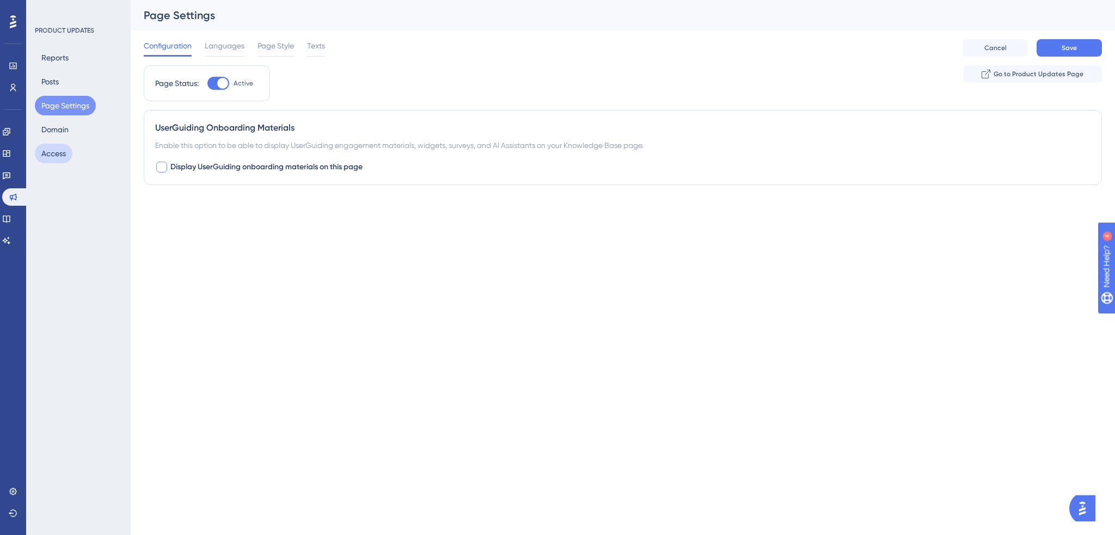
click at [53, 148] on button "Access" at bounding box center [54, 154] width 38 height 20
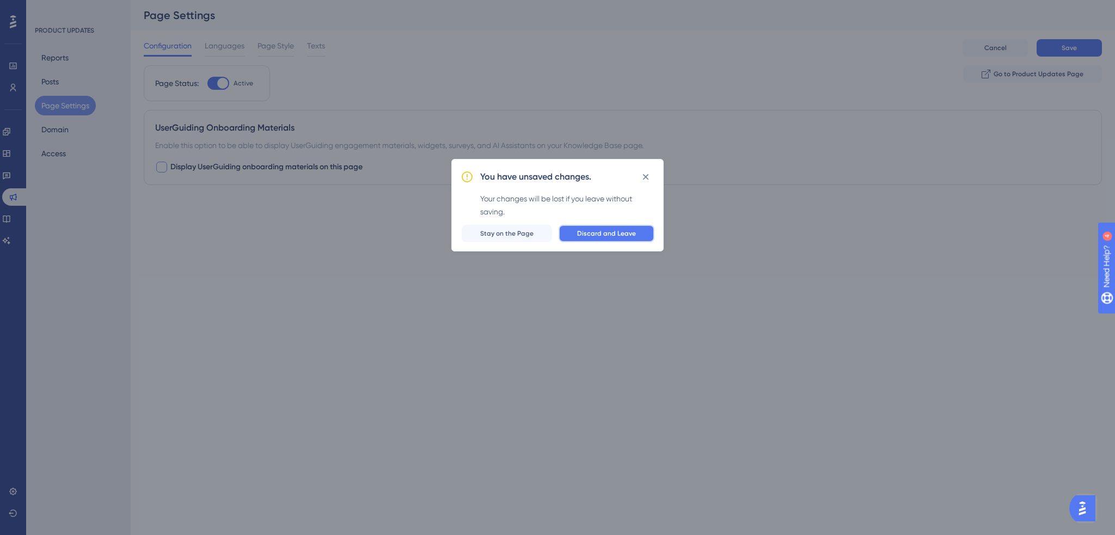
click at [595, 234] on span "Discard and Leave" at bounding box center [606, 233] width 59 height 9
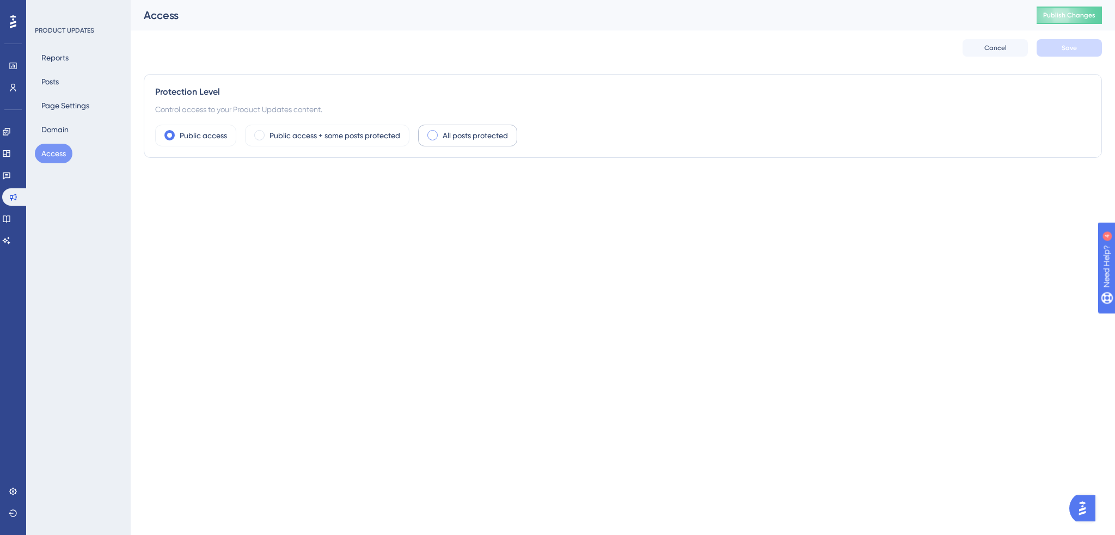
click at [475, 131] on label "All posts protected" at bounding box center [475, 135] width 65 height 13
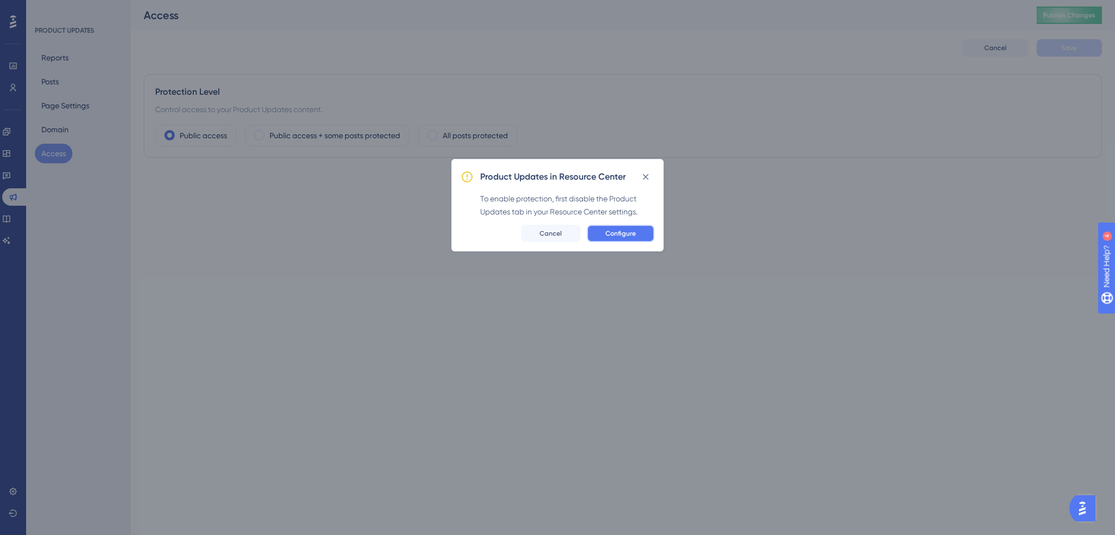
click at [623, 229] on span "Configure" at bounding box center [620, 233] width 30 height 9
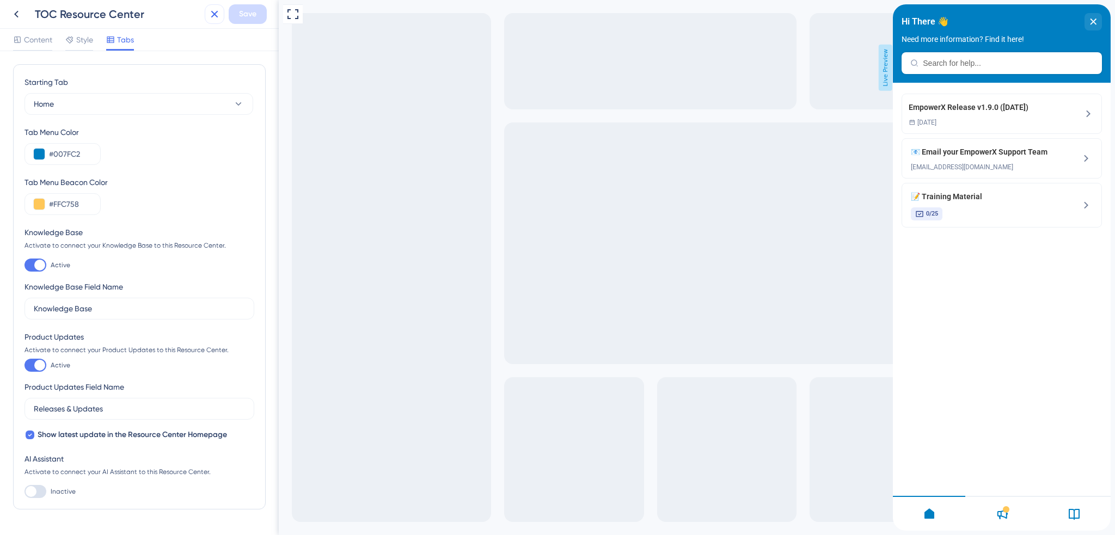
click at [217, 13] on icon at bounding box center [214, 14] width 13 height 13
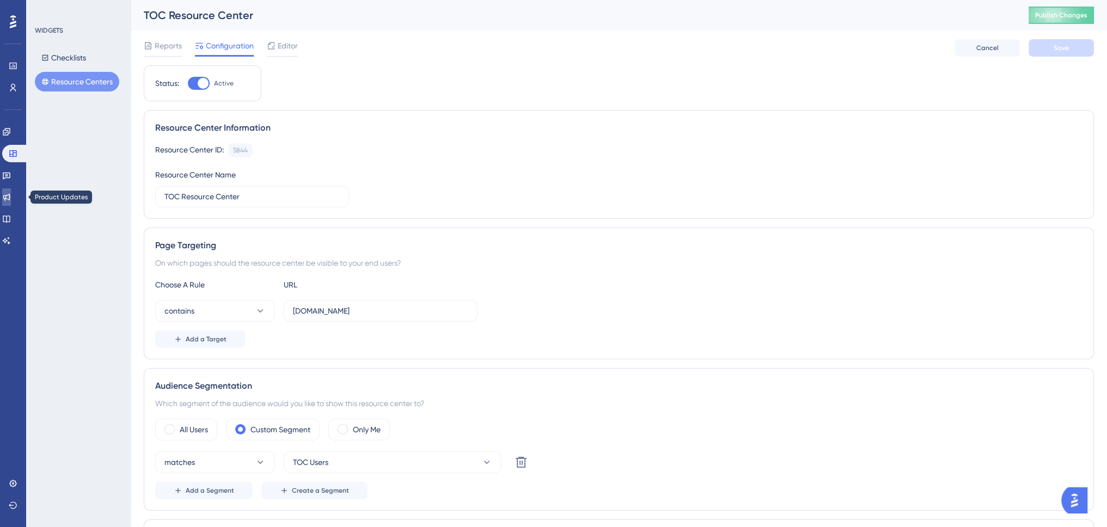
click at [11, 197] on icon at bounding box center [6, 197] width 9 height 9
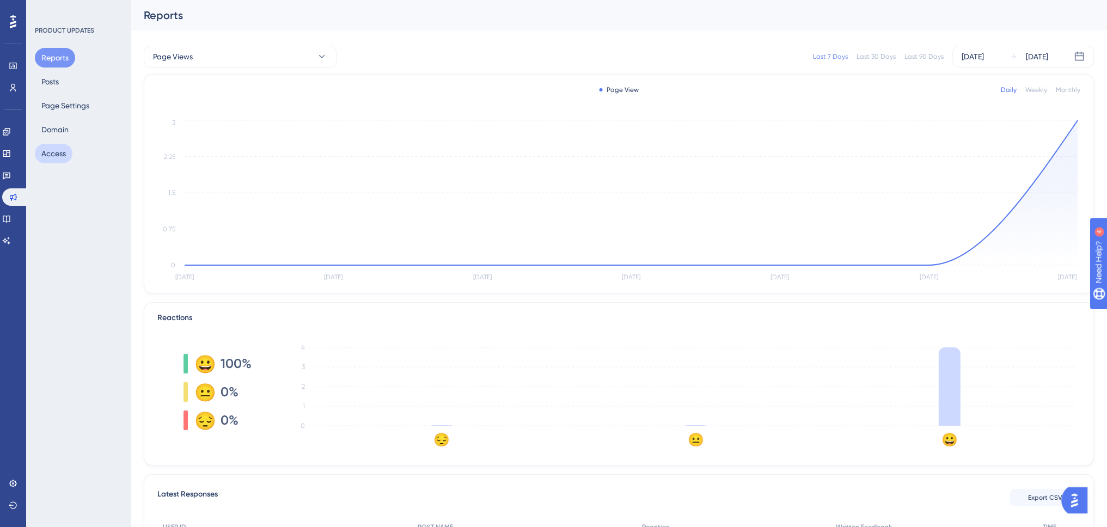
click at [55, 153] on button "Access" at bounding box center [54, 154] width 38 height 20
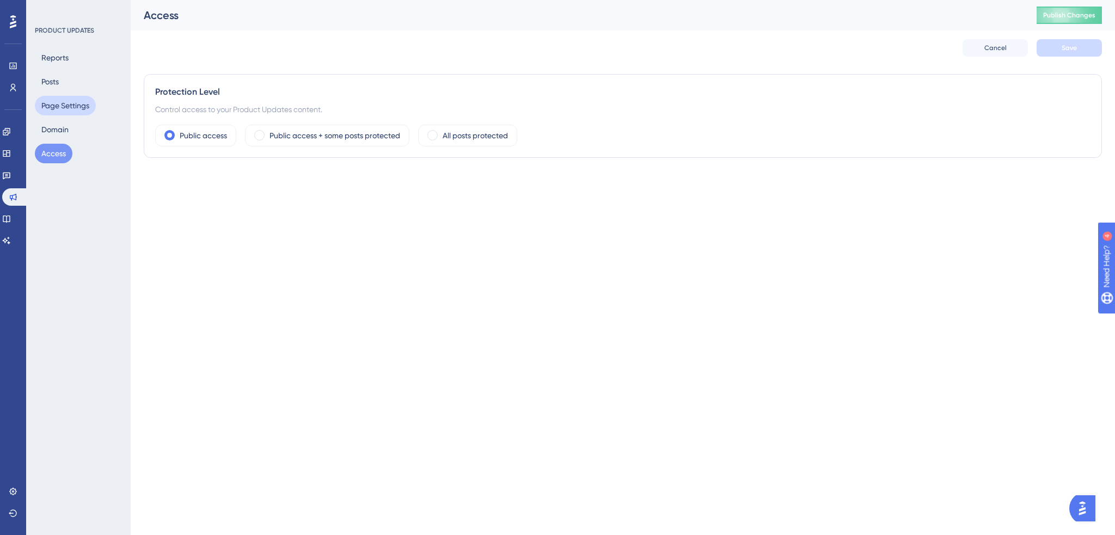
click at [79, 102] on button "Page Settings" at bounding box center [65, 106] width 61 height 20
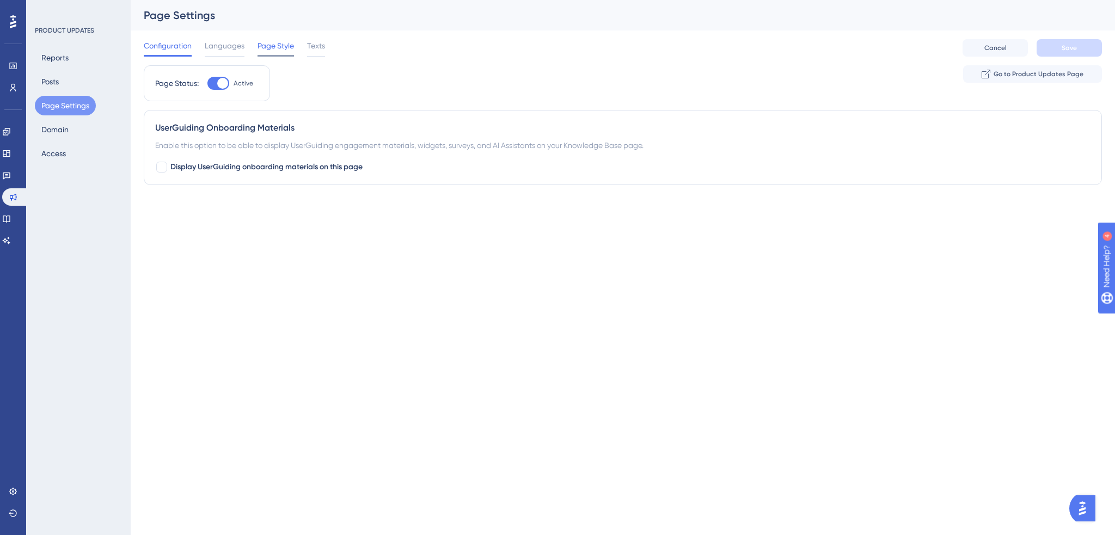
click at [285, 45] on span "Page Style" at bounding box center [275, 45] width 36 height 13
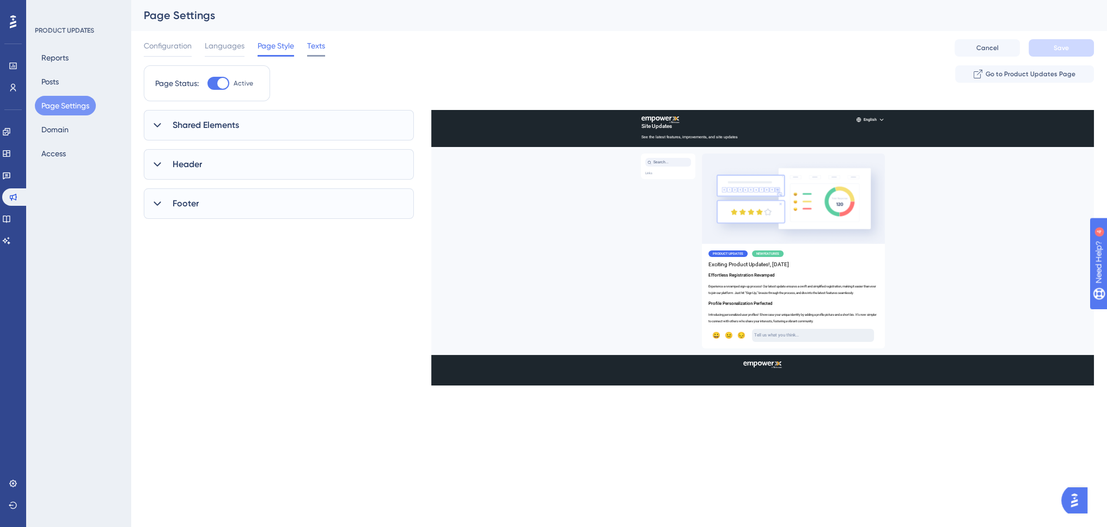
click at [316, 41] on span "Texts" at bounding box center [316, 45] width 18 height 13
click at [173, 47] on span "Configuration" at bounding box center [168, 45] width 48 height 13
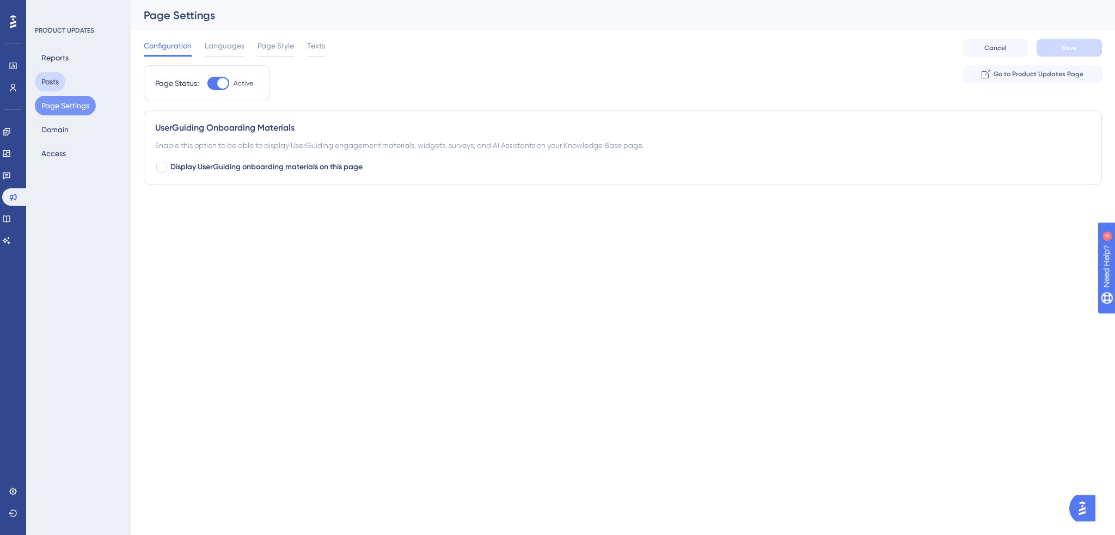
click at [58, 81] on button "Posts" at bounding box center [50, 82] width 30 height 20
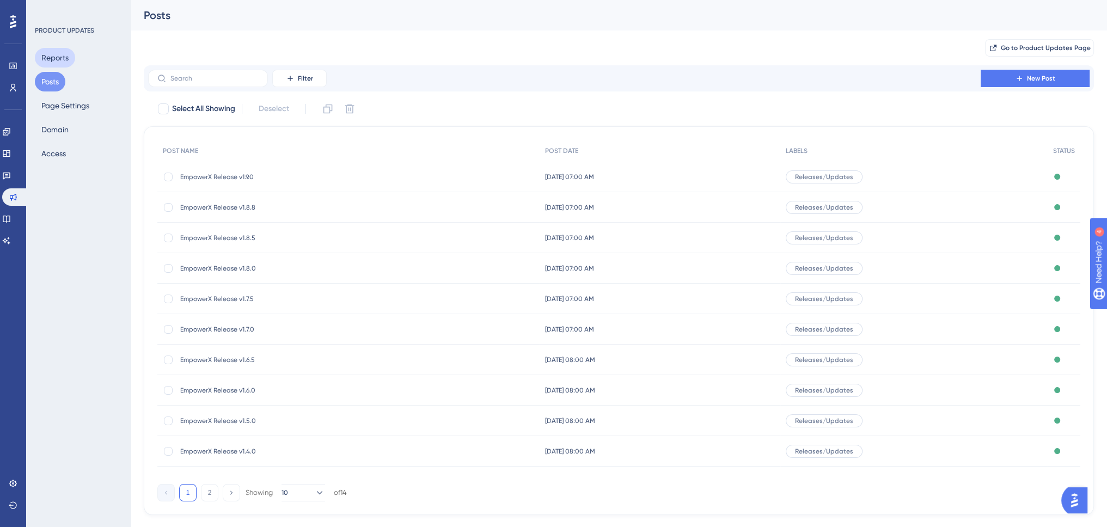
click at [52, 56] on button "Reports" at bounding box center [55, 58] width 40 height 20
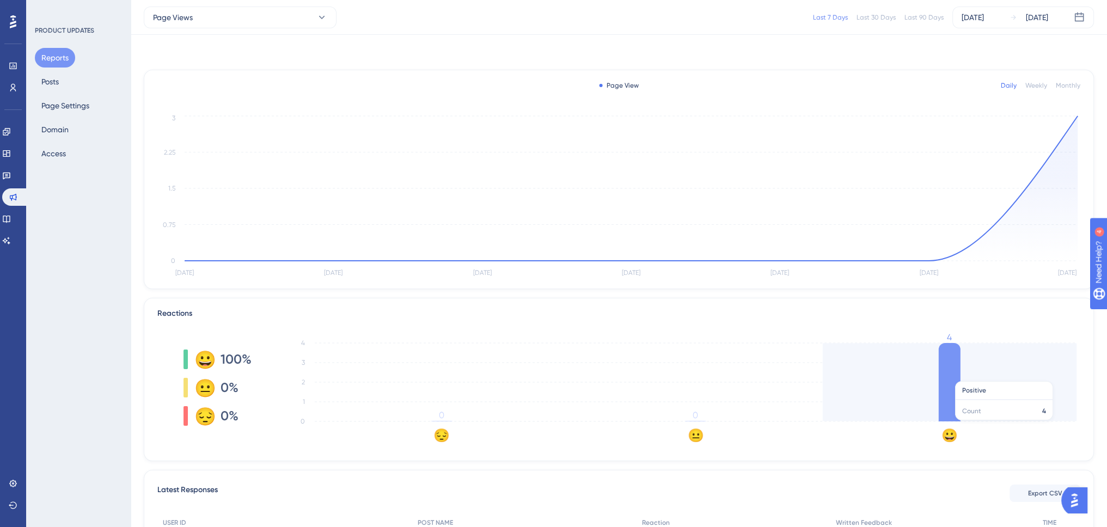
scroll to position [142, 0]
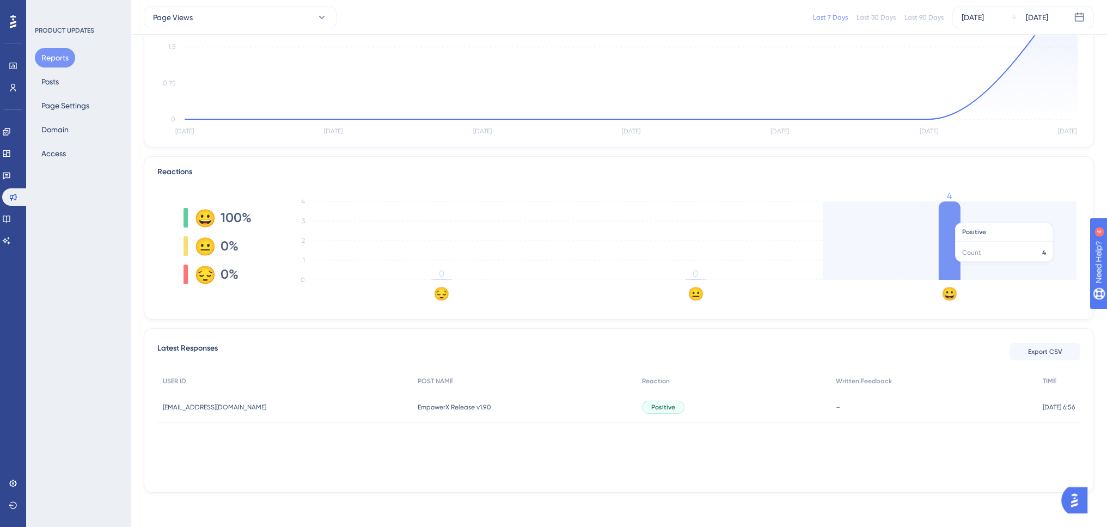
click at [946, 217] on icon at bounding box center [949, 240] width 22 height 78
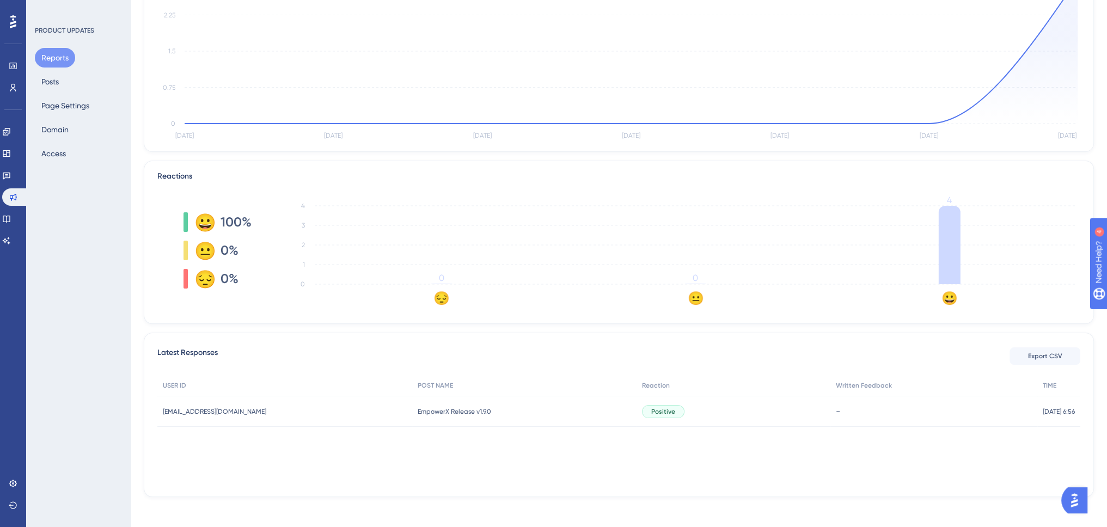
scroll to position [0, 0]
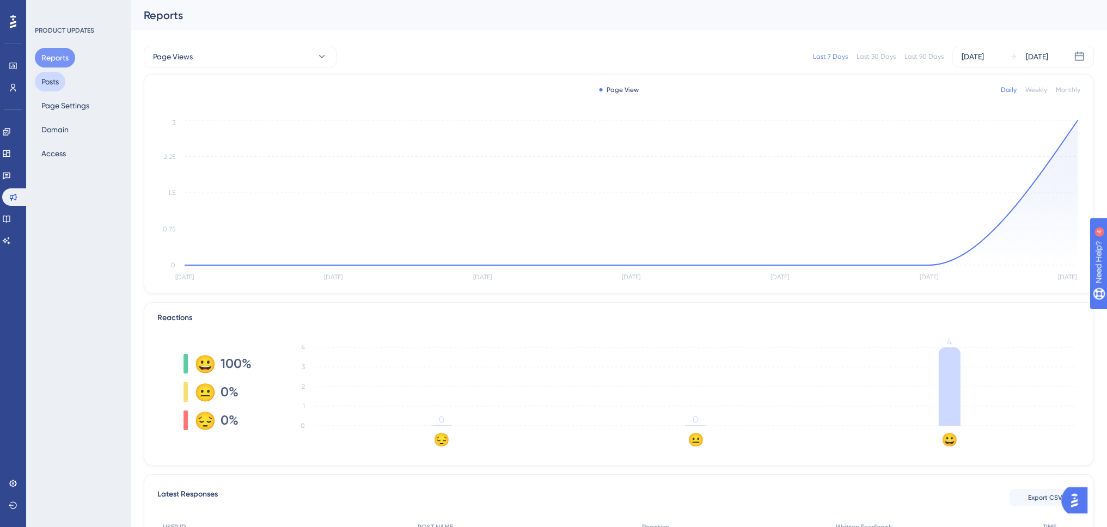
click at [54, 78] on button "Posts" at bounding box center [50, 82] width 30 height 20
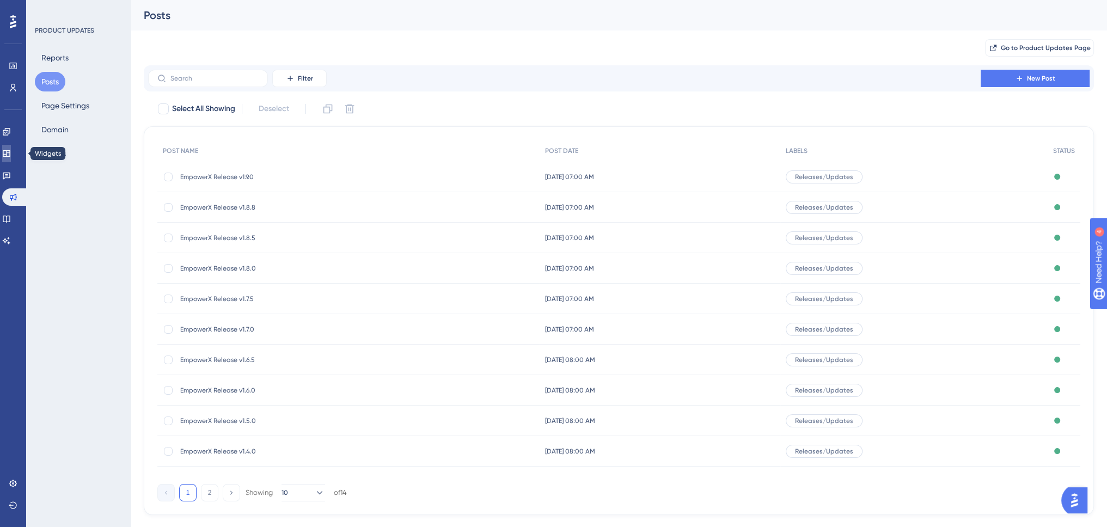
click at [11, 153] on icon at bounding box center [6, 153] width 9 height 9
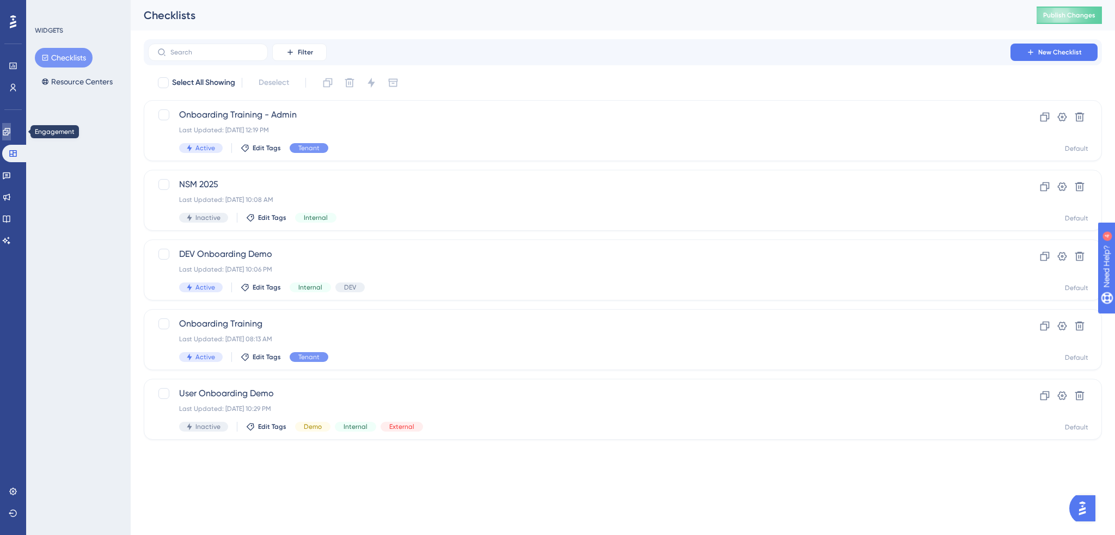
click at [11, 131] on icon at bounding box center [6, 131] width 9 height 9
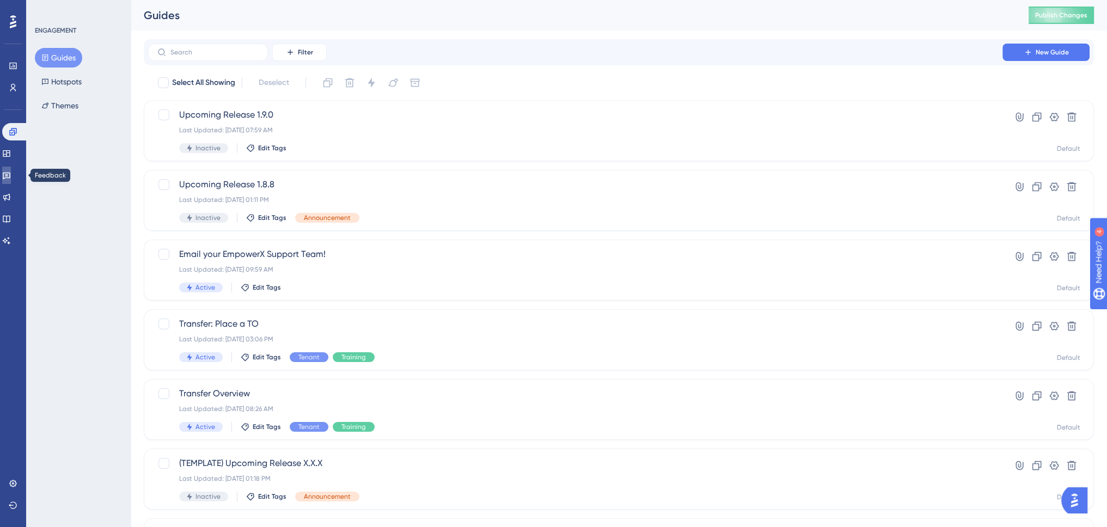
click at [11, 175] on icon at bounding box center [6, 175] width 9 height 9
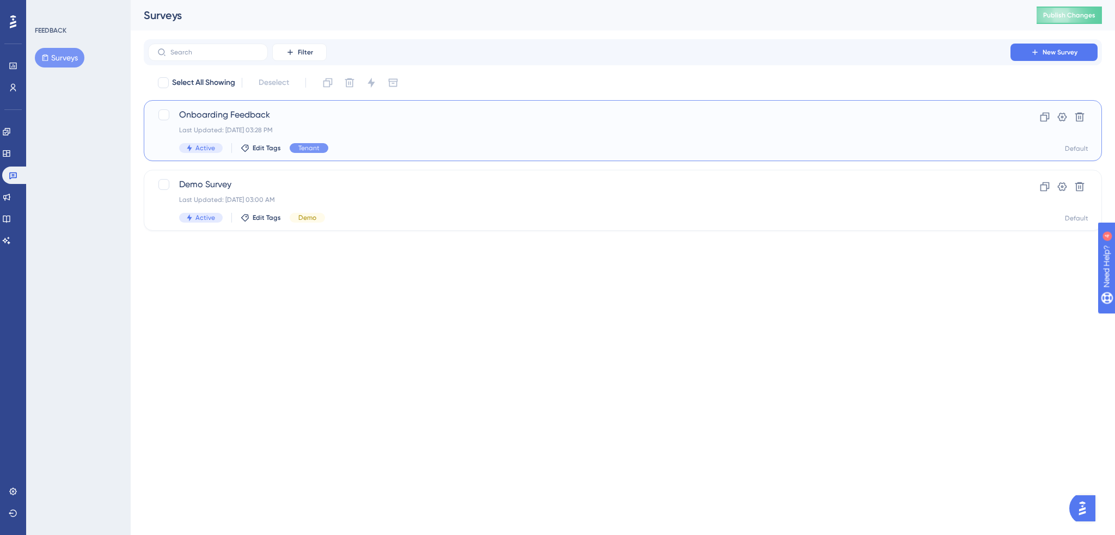
click at [426, 124] on div "Onboarding Feedback Last Updated: [DATE] 03:28 PM Active Edit Tags Tenant" at bounding box center [579, 130] width 800 height 45
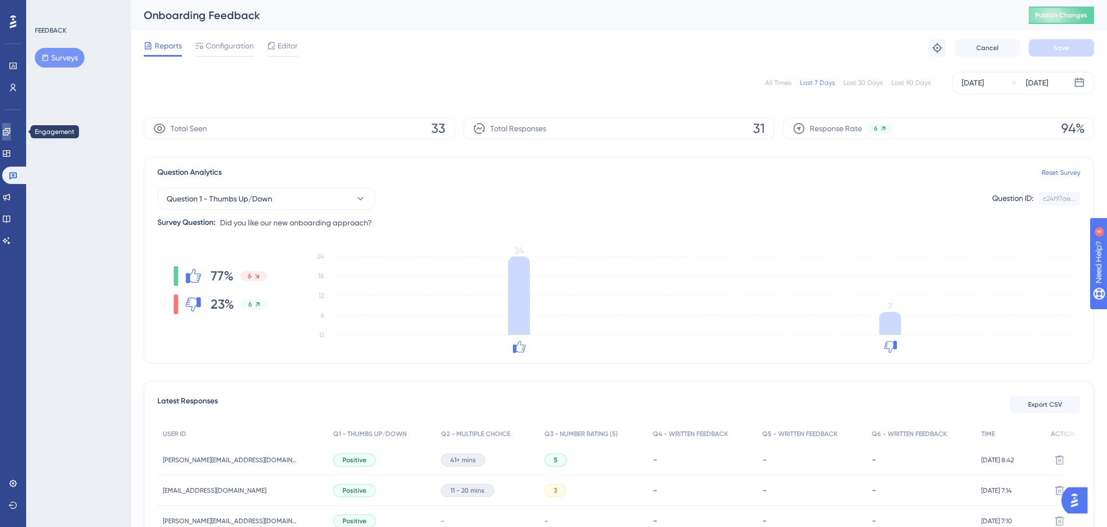
click at [11, 131] on icon at bounding box center [6, 131] width 9 height 9
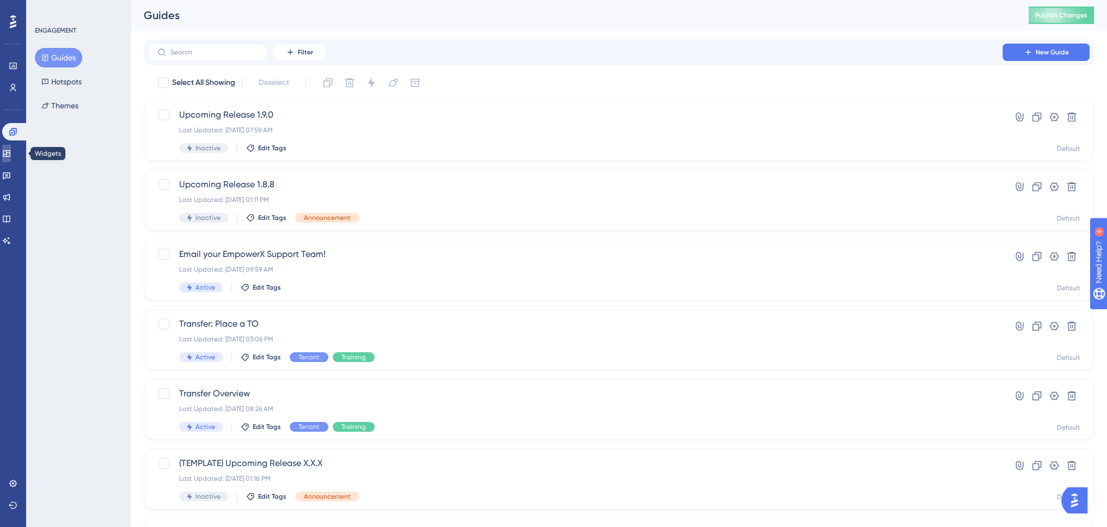
click at [11, 150] on icon at bounding box center [6, 153] width 9 height 9
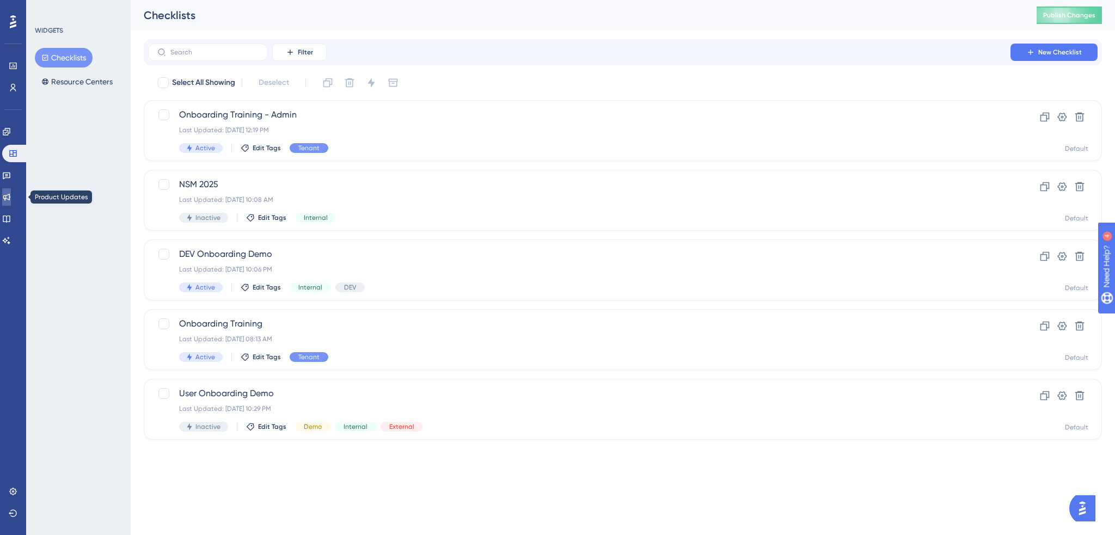
click at [10, 197] on icon at bounding box center [6, 197] width 7 height 7
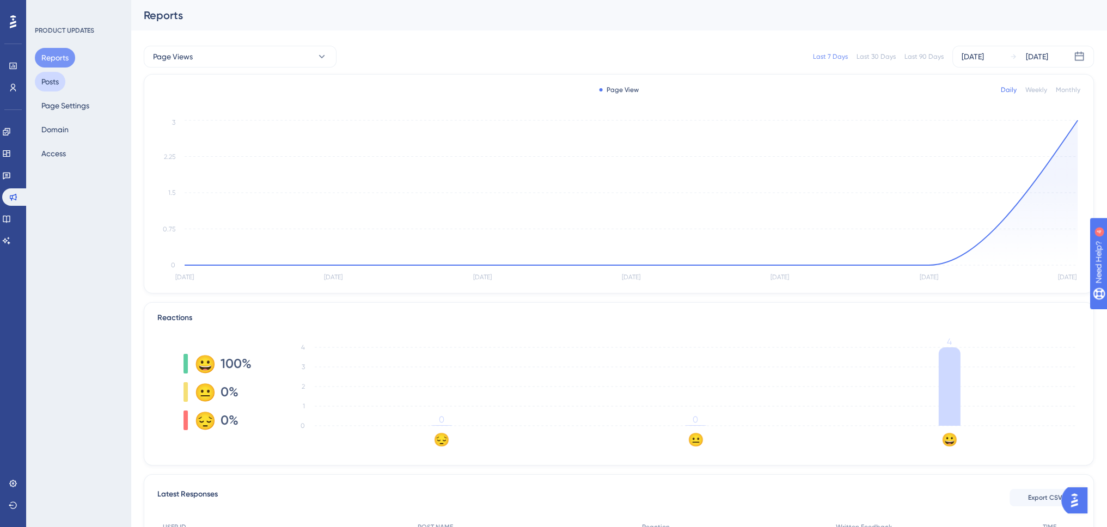
click at [51, 87] on button "Posts" at bounding box center [50, 82] width 30 height 20
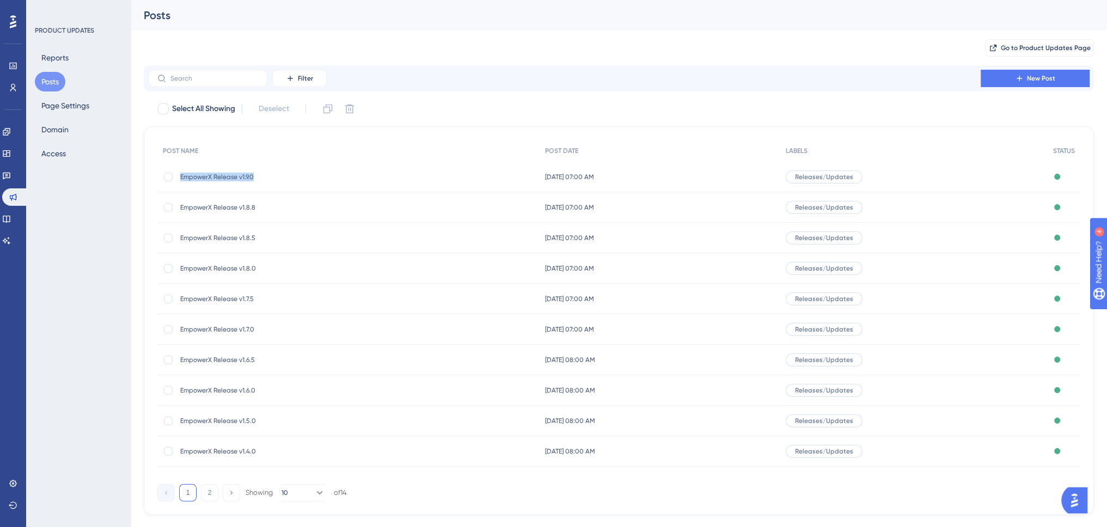
drag, startPoint x: 263, startPoint y: 175, endPoint x: 179, endPoint y: 180, distance: 85.1
click at [179, 180] on div "EmpowerX Release v1.9.0 EmpowerX Release v1.9.0" at bounding box center [348, 177] width 382 height 30
copy span "EmpowerX Release v1.9.0"
click at [109, 259] on div "PRODUCT UPDATES Reports Posts Page Settings Domain Access" at bounding box center [78, 263] width 105 height 527
click at [58, 105] on button "Page Settings" at bounding box center [65, 106] width 61 height 20
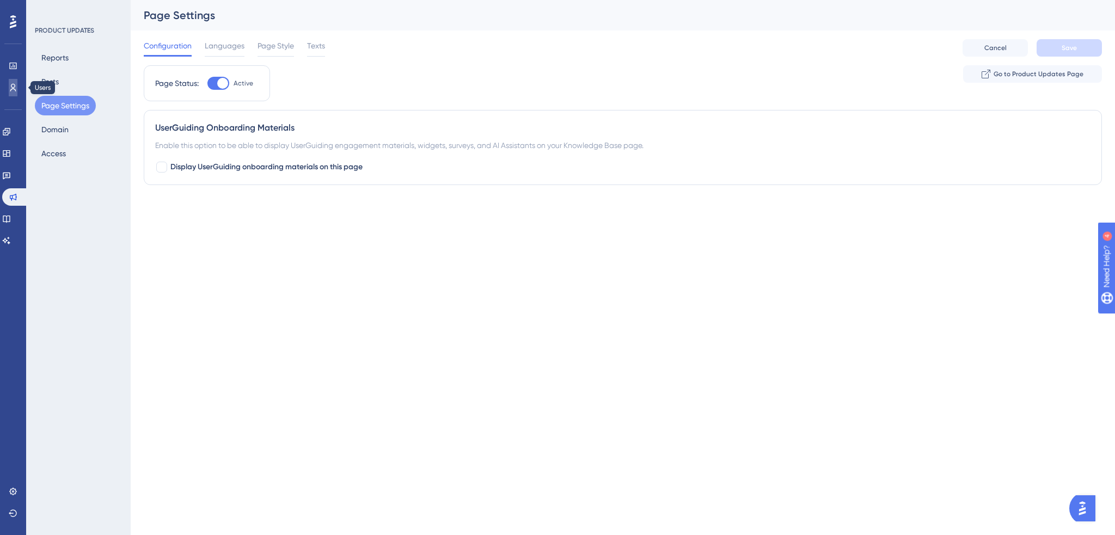
click at [11, 86] on icon at bounding box center [13, 87] width 9 height 9
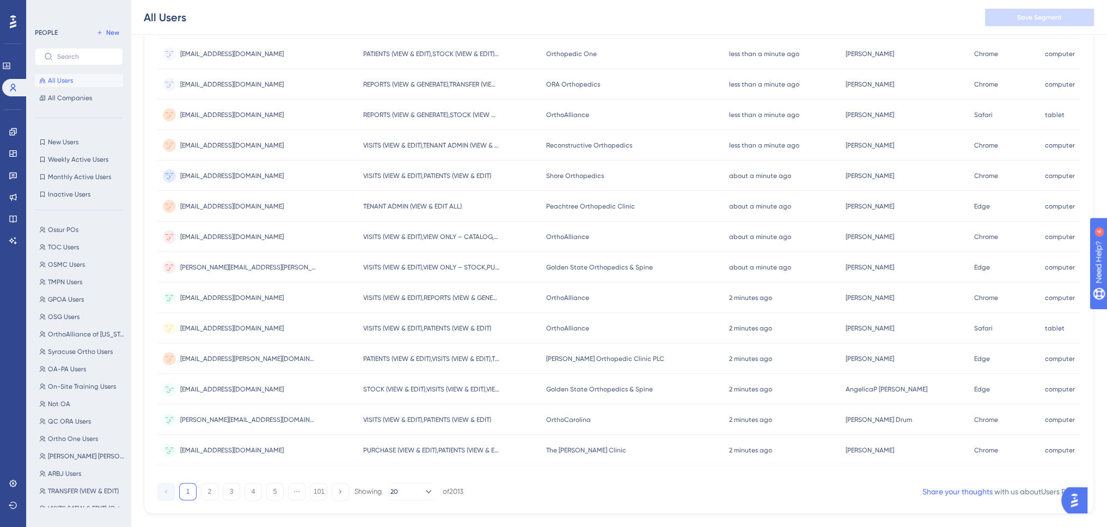
scroll to position [348, 0]
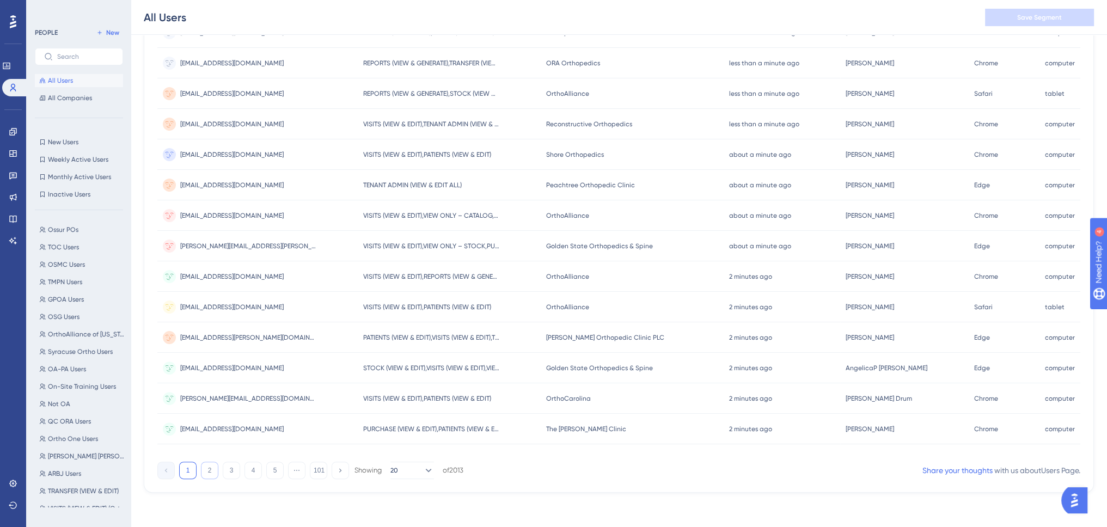
click at [212, 470] on button "2" at bounding box center [209, 470] width 17 height 17
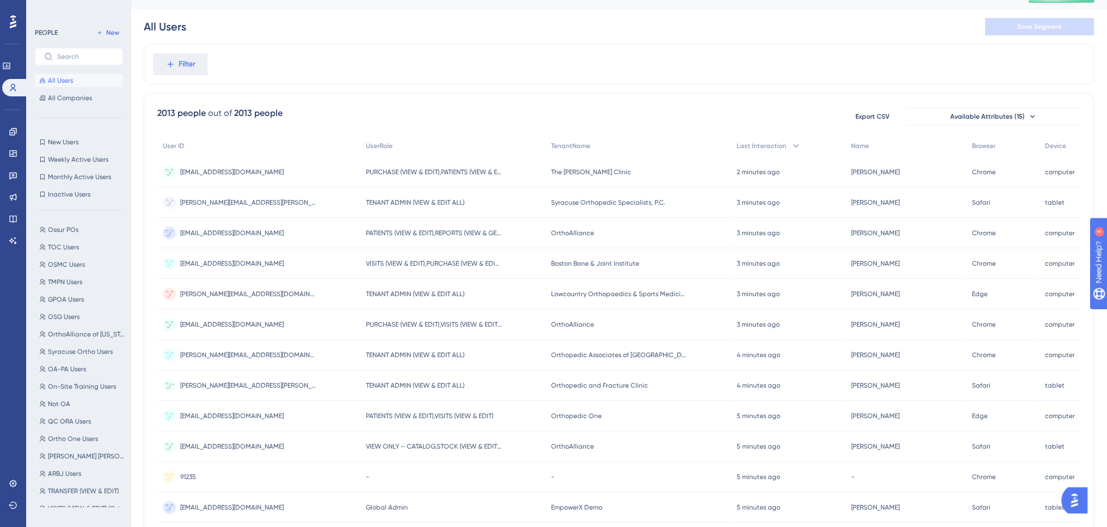
scroll to position [0, 0]
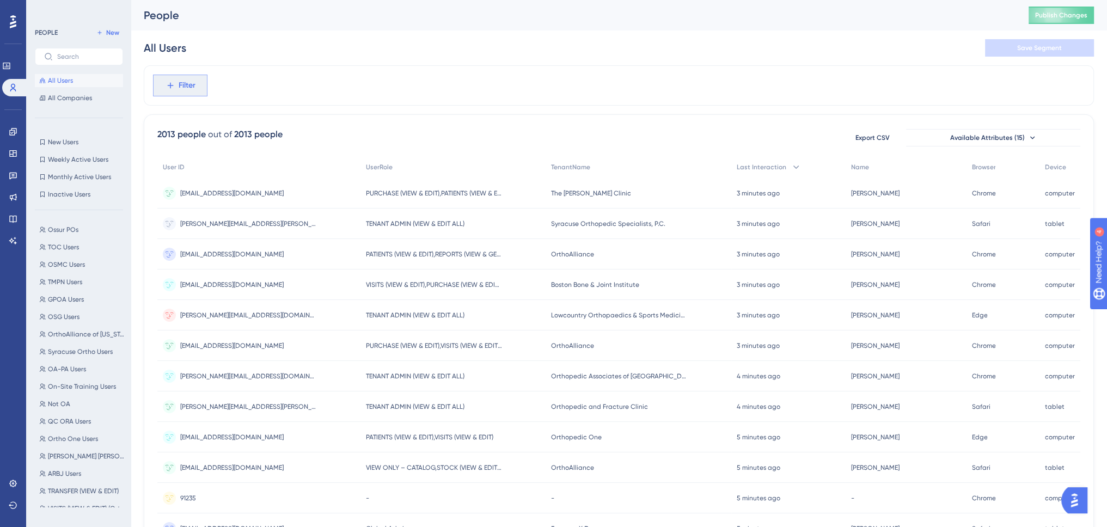
click at [190, 80] on span "Filter" at bounding box center [187, 85] width 17 height 13
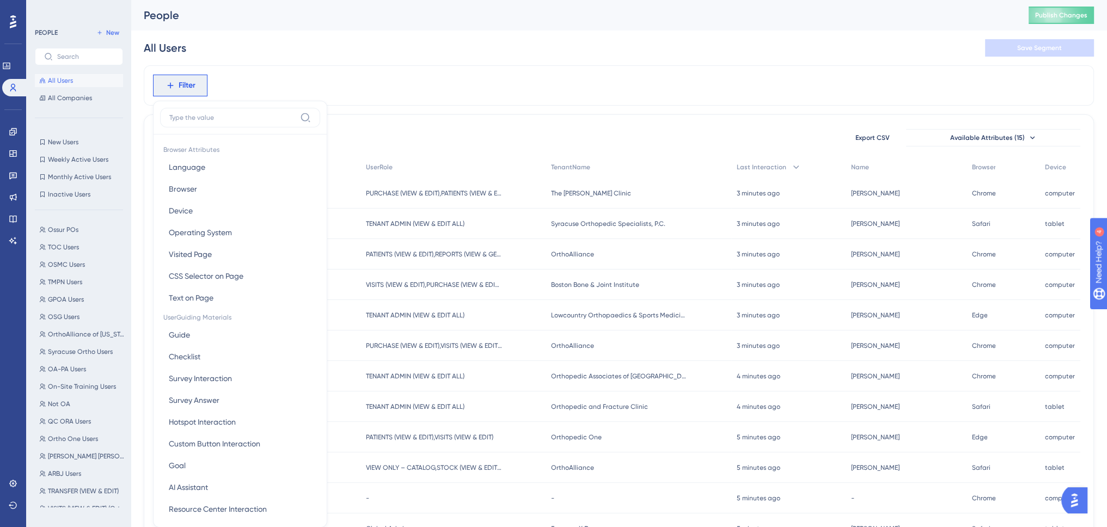
scroll to position [50, 0]
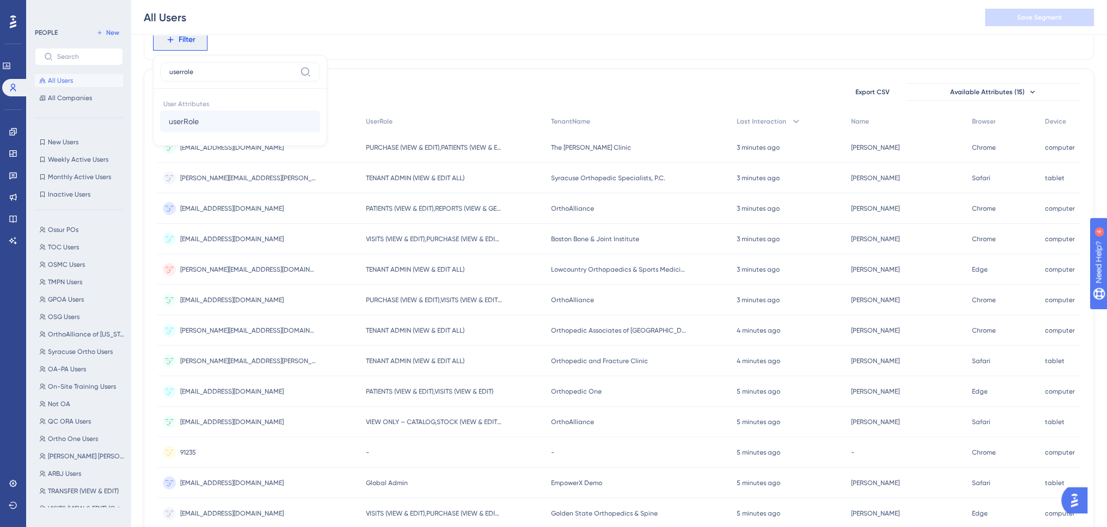
type input "userrole"
click at [186, 122] on span "userRole" at bounding box center [184, 121] width 30 height 13
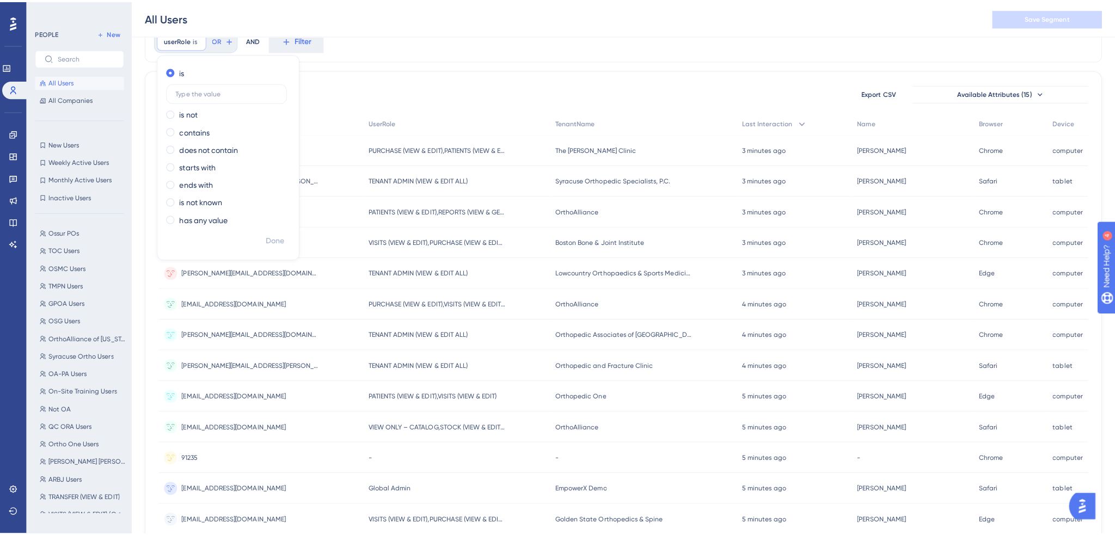
scroll to position [0, 0]
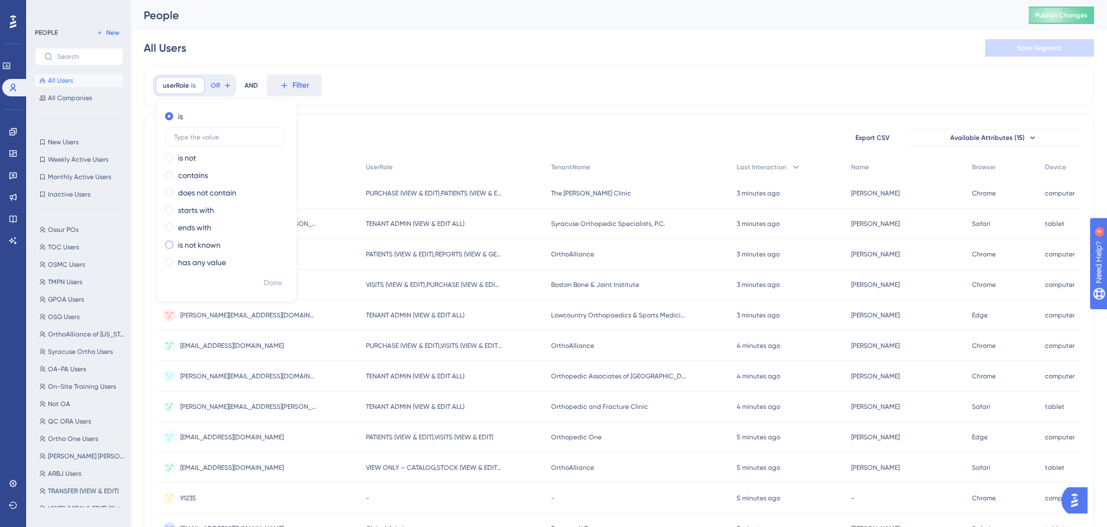
click at [205, 243] on label "is not known" at bounding box center [199, 244] width 42 height 13
click at [266, 260] on span "Done" at bounding box center [272, 259] width 19 height 13
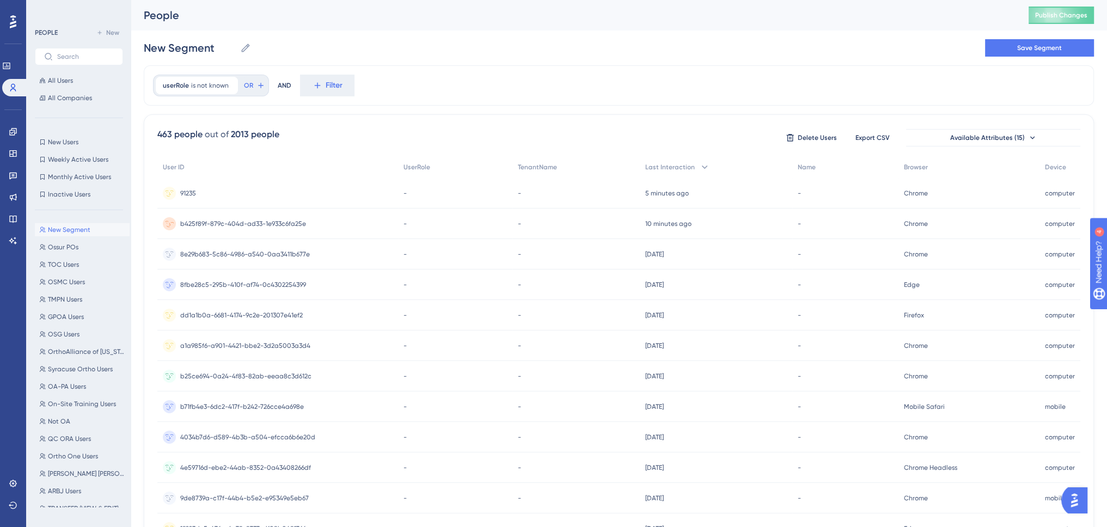
click at [219, 219] on span "b425f89f-879c-404d-ad33-1e933c6fa25e" at bounding box center [243, 223] width 126 height 9
click at [61, 267] on span "TOC Users" at bounding box center [63, 264] width 31 height 9
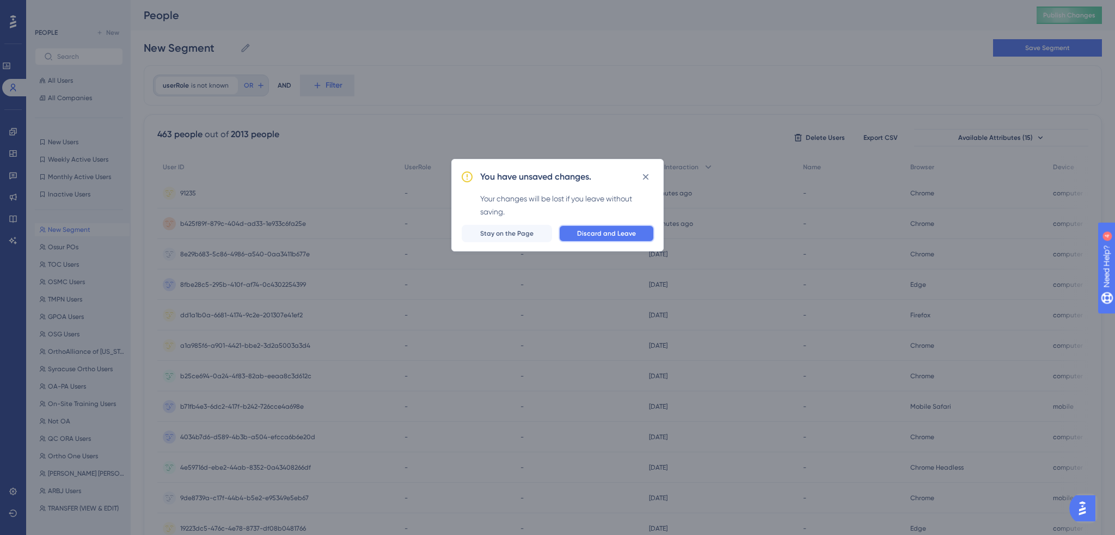
click at [618, 232] on span "Discard and Leave" at bounding box center [606, 233] width 59 height 9
type input "TOC Users"
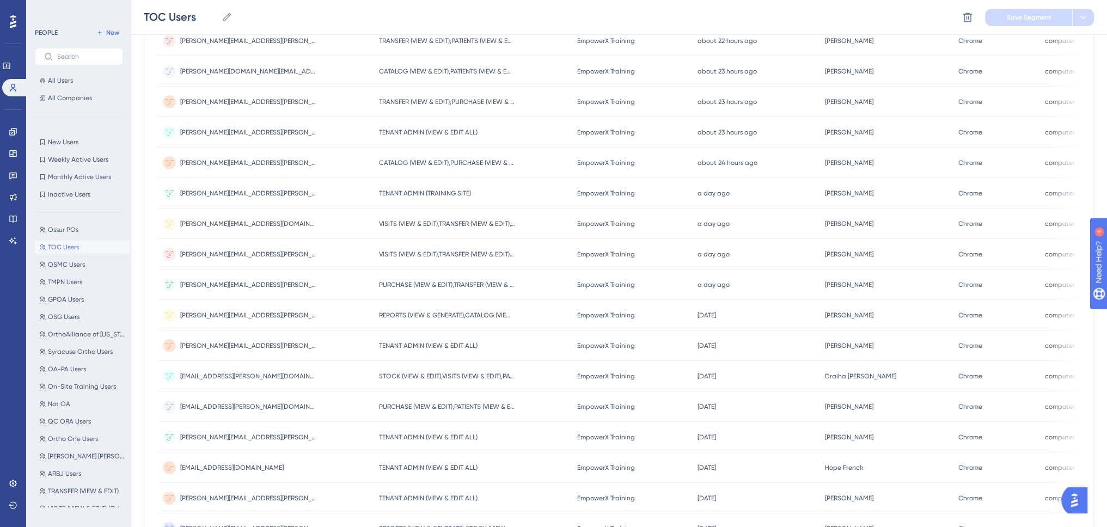
scroll to position [329, 0]
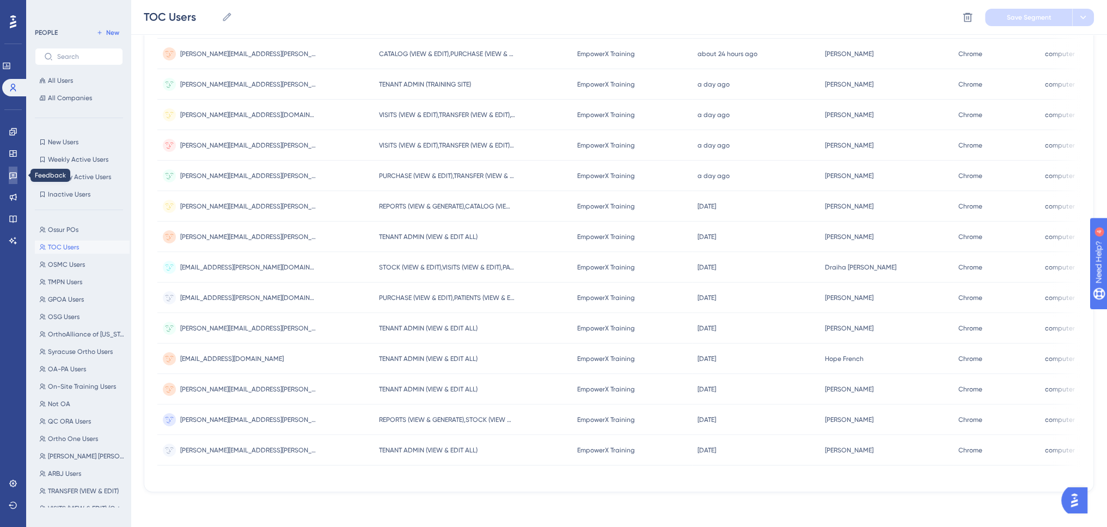
click at [17, 177] on icon at bounding box center [13, 175] width 9 height 9
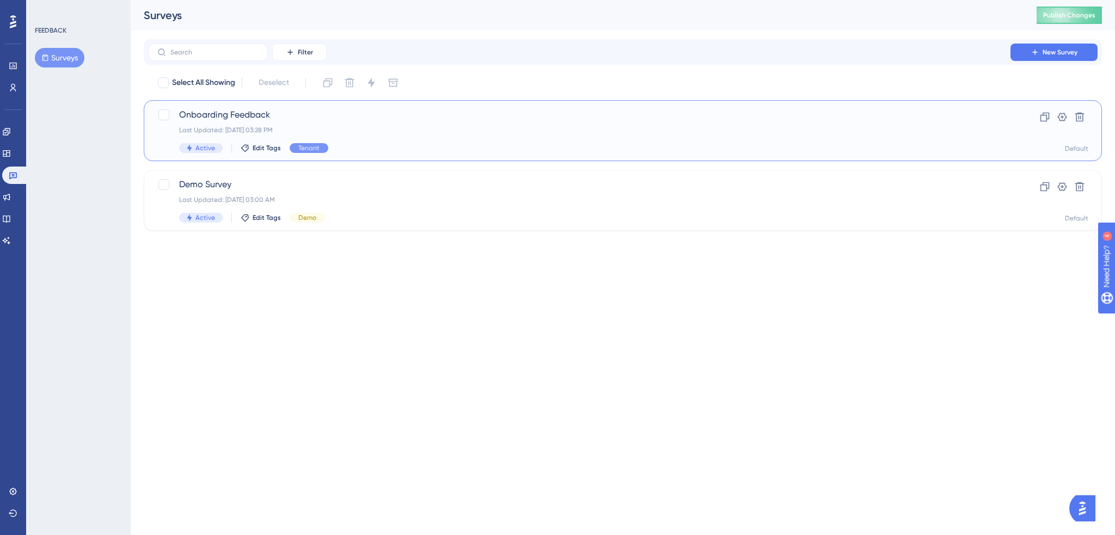
click at [460, 139] on div "Onboarding Feedback Last Updated: [DATE] 03:28 PM Active Edit Tags Tenant" at bounding box center [579, 130] width 800 height 45
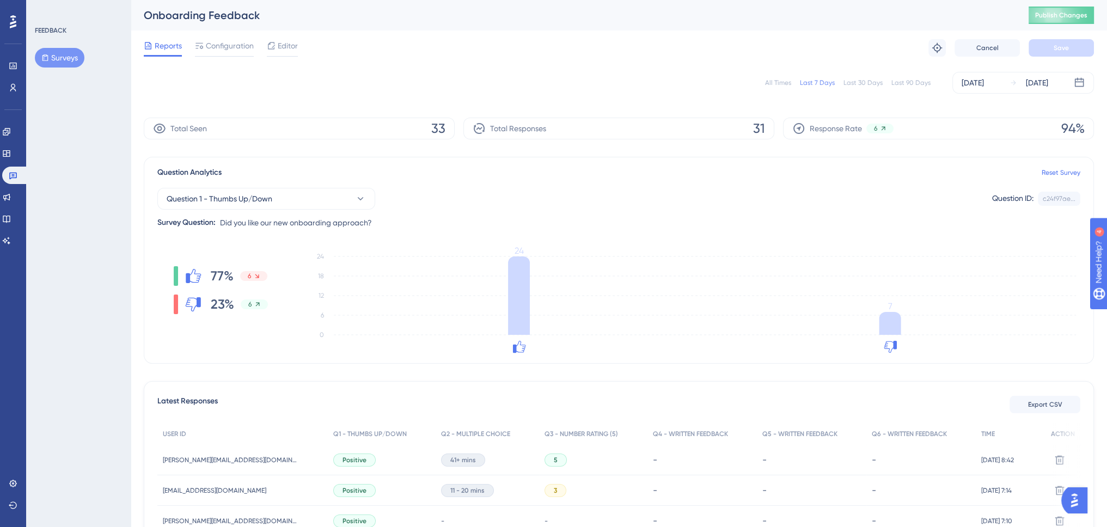
scroll to position [218, 0]
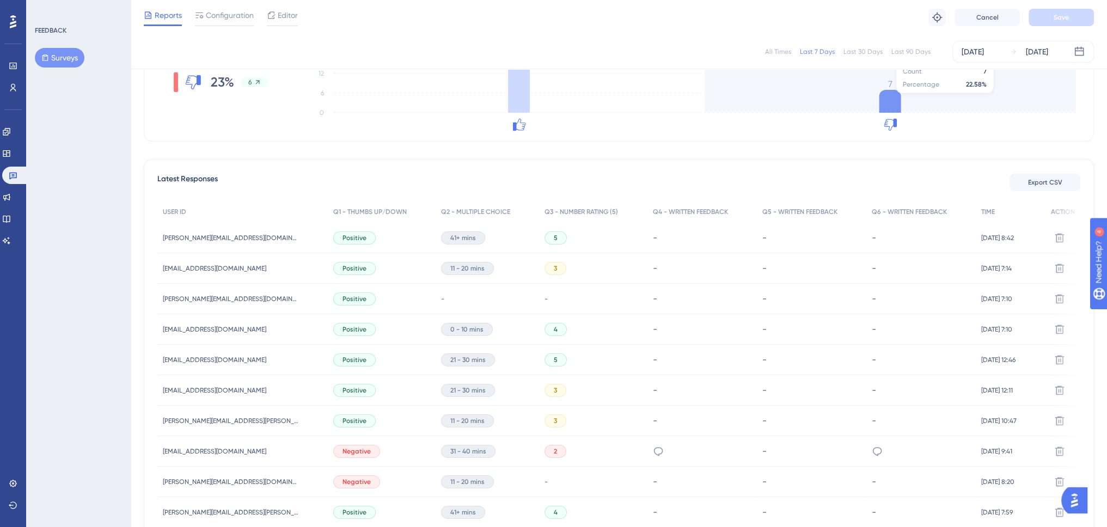
click at [894, 99] on icon at bounding box center [890, 101] width 22 height 23
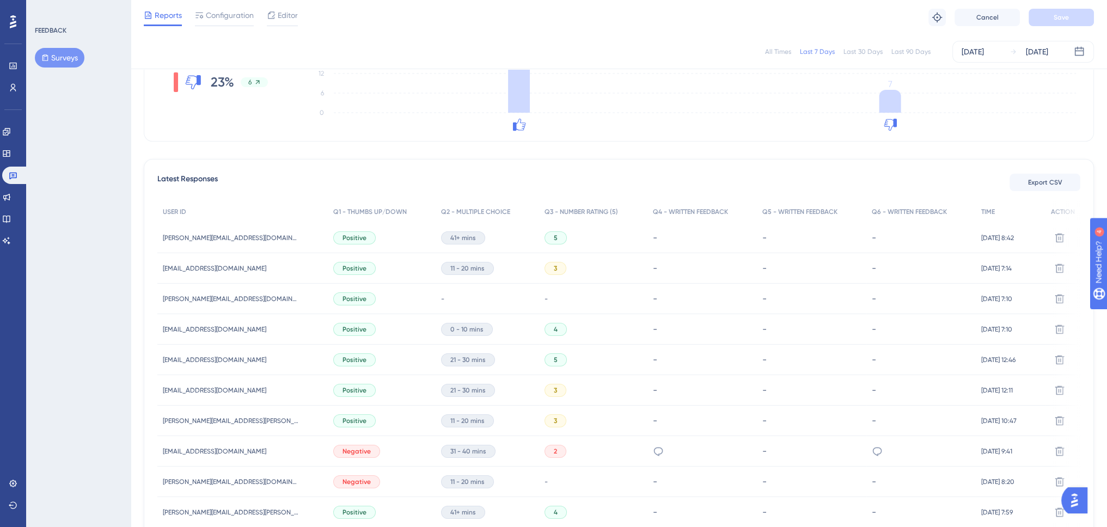
click at [891, 122] on icon at bounding box center [888, 125] width 9 height 10
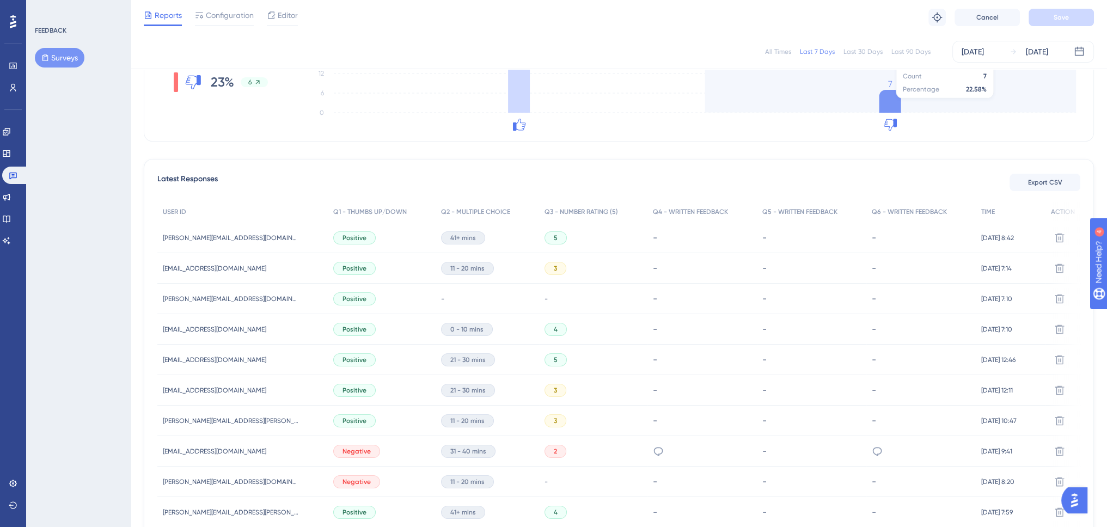
click at [894, 103] on icon at bounding box center [890, 101] width 22 height 23
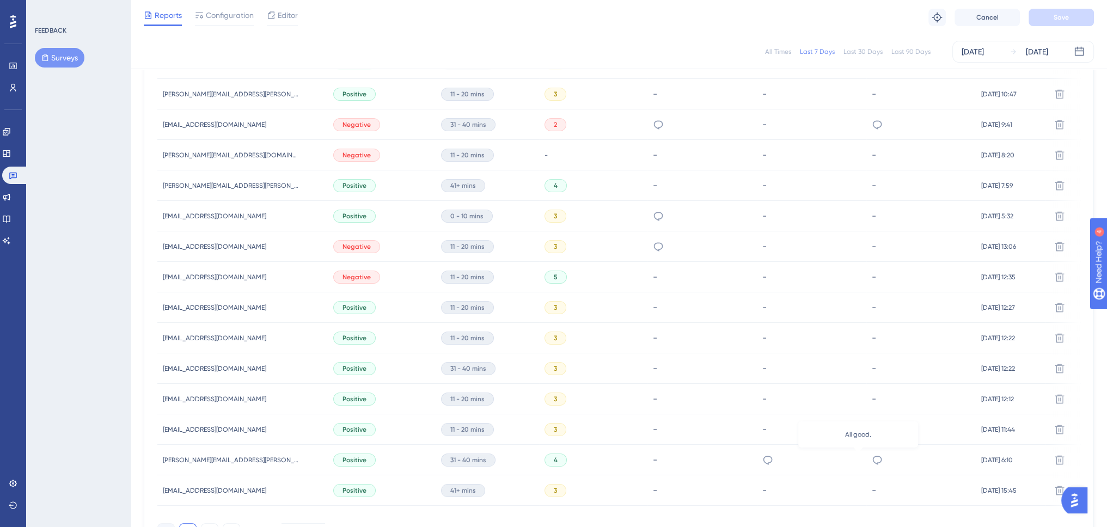
scroll to position [631, 0]
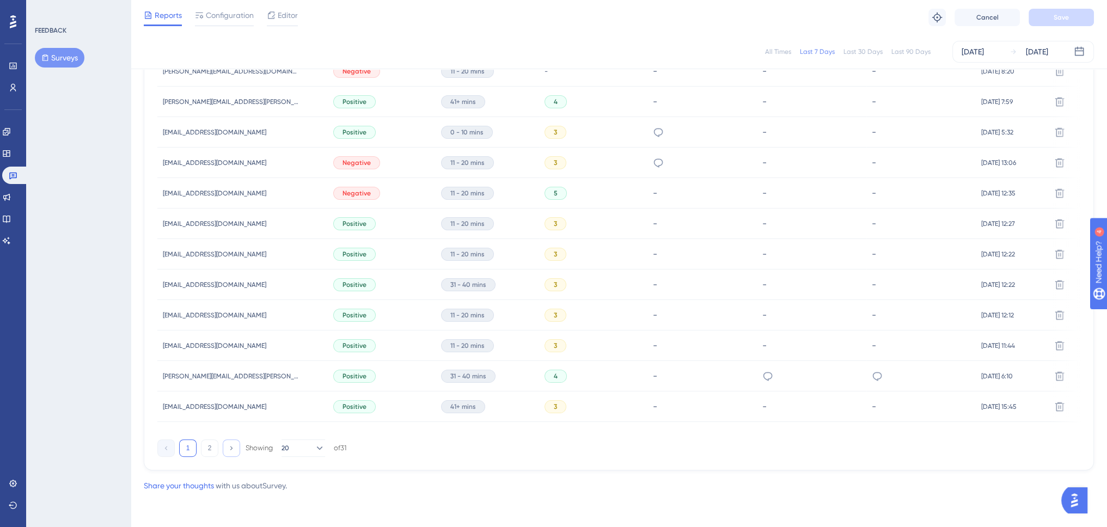
click at [231, 446] on icon at bounding box center [231, 447] width 7 height 7
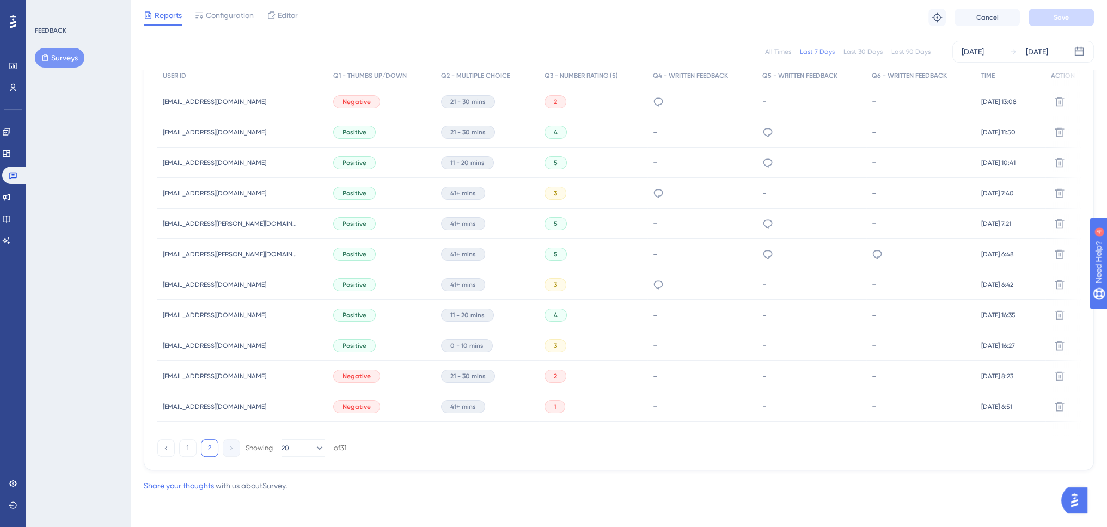
scroll to position [248, 0]
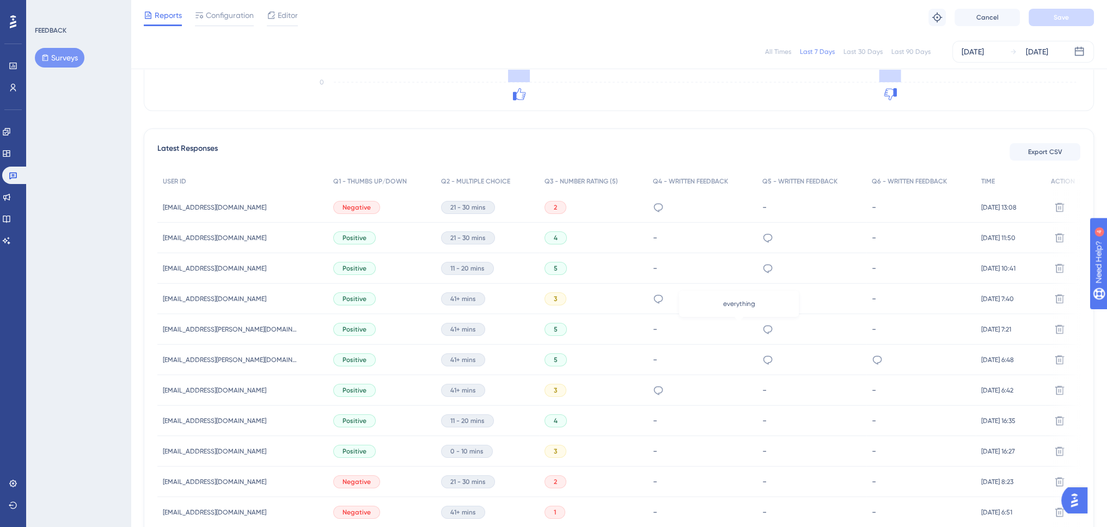
drag, startPoint x: 739, startPoint y: 328, endPoint x: 740, endPoint y: 334, distance: 6.7
click at [762, 328] on icon at bounding box center [767, 329] width 11 height 11
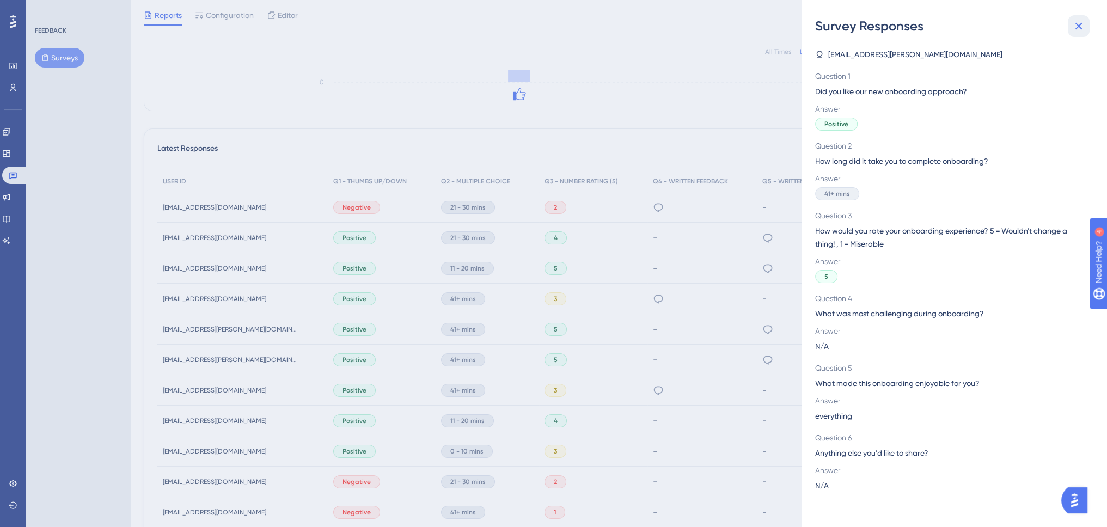
click at [1077, 27] on icon at bounding box center [1078, 26] width 7 height 7
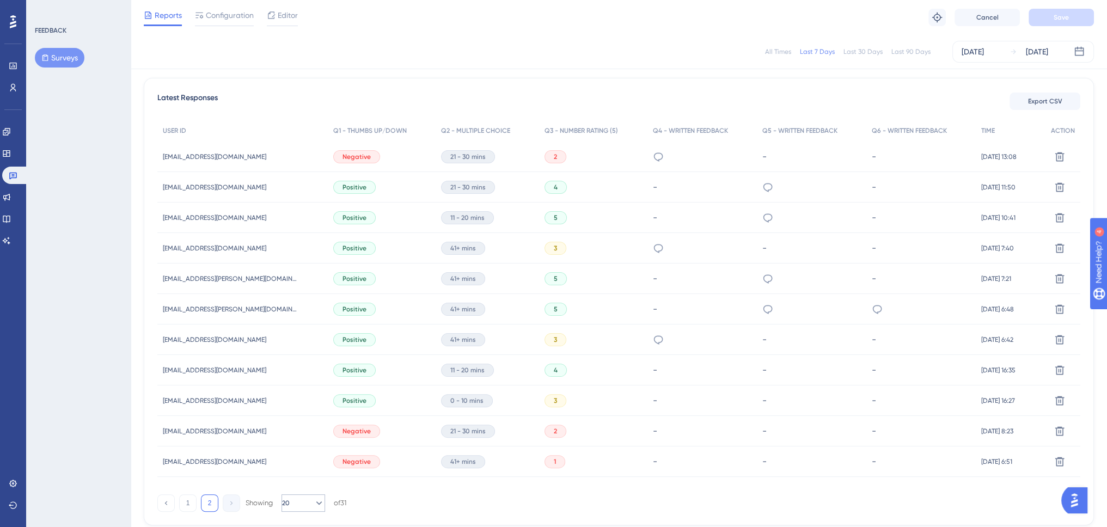
scroll to position [353, 0]
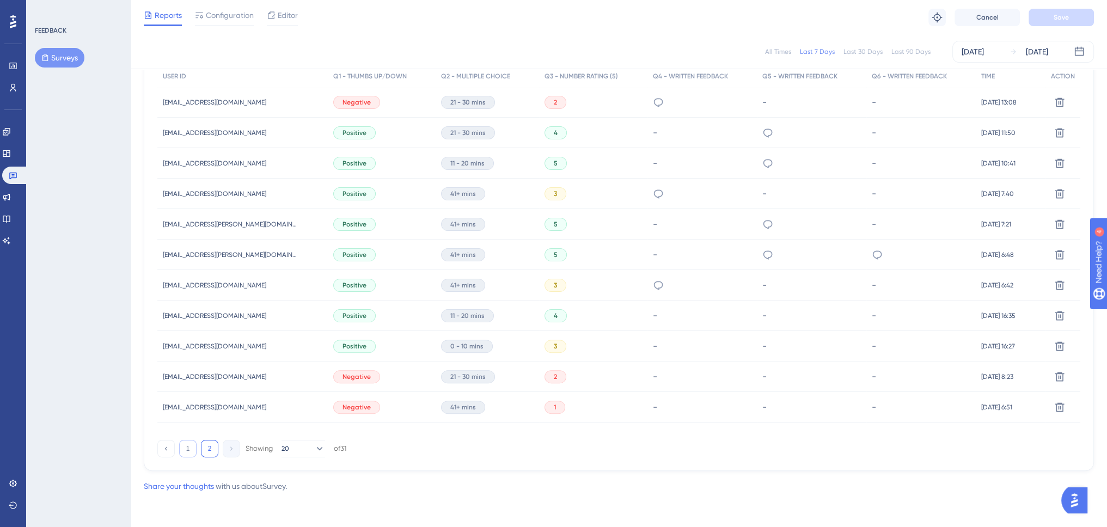
click at [189, 450] on button "1" at bounding box center [187, 448] width 17 height 17
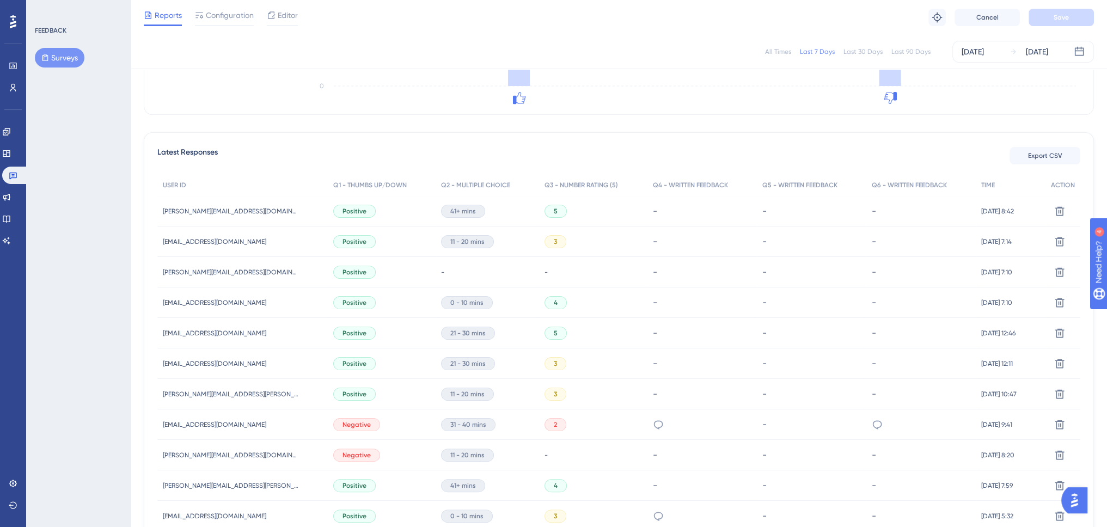
scroll to position [27, 0]
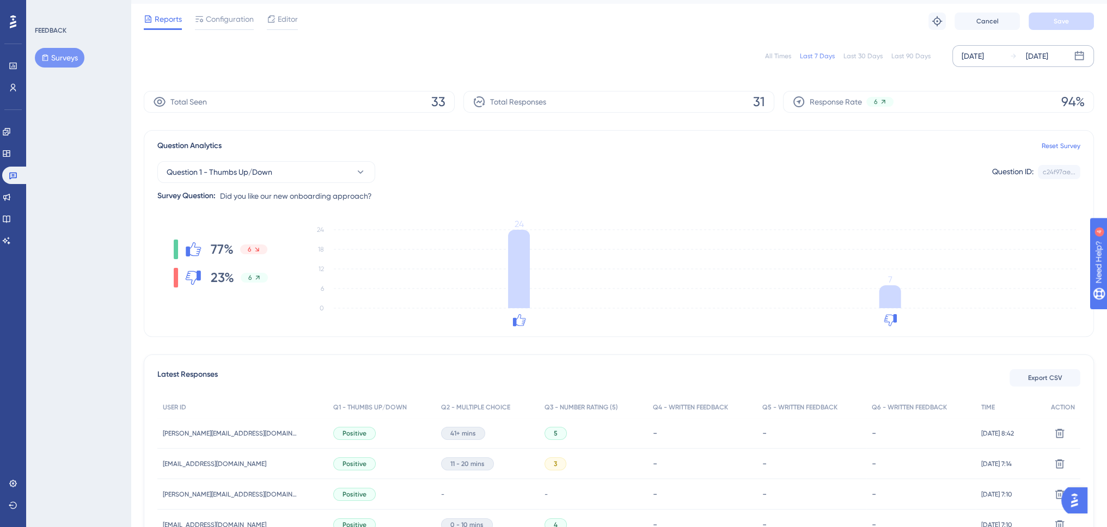
click at [1048, 55] on div "[DATE]" at bounding box center [1037, 56] width 22 height 13
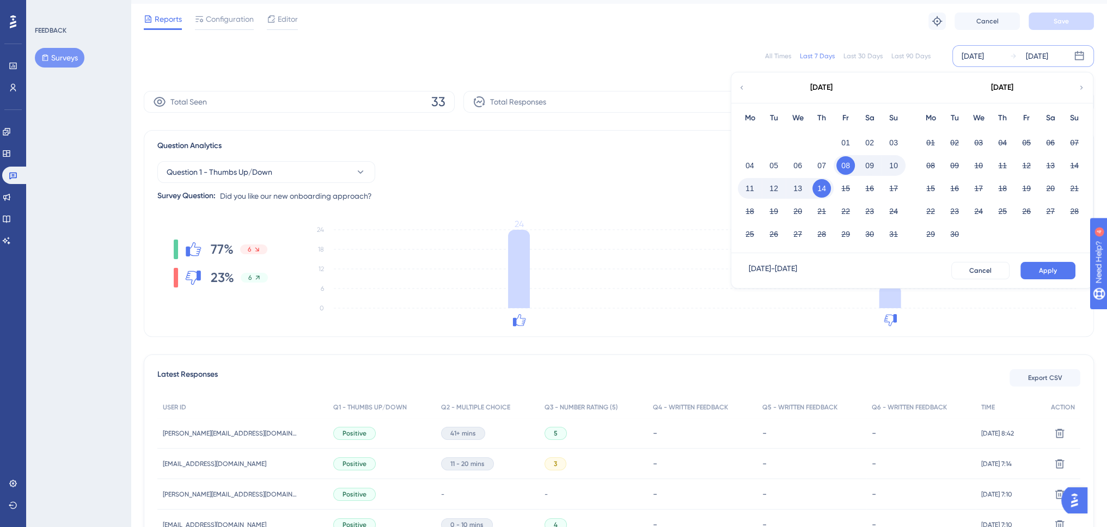
click at [742, 87] on icon at bounding box center [742, 88] width 8 height 10
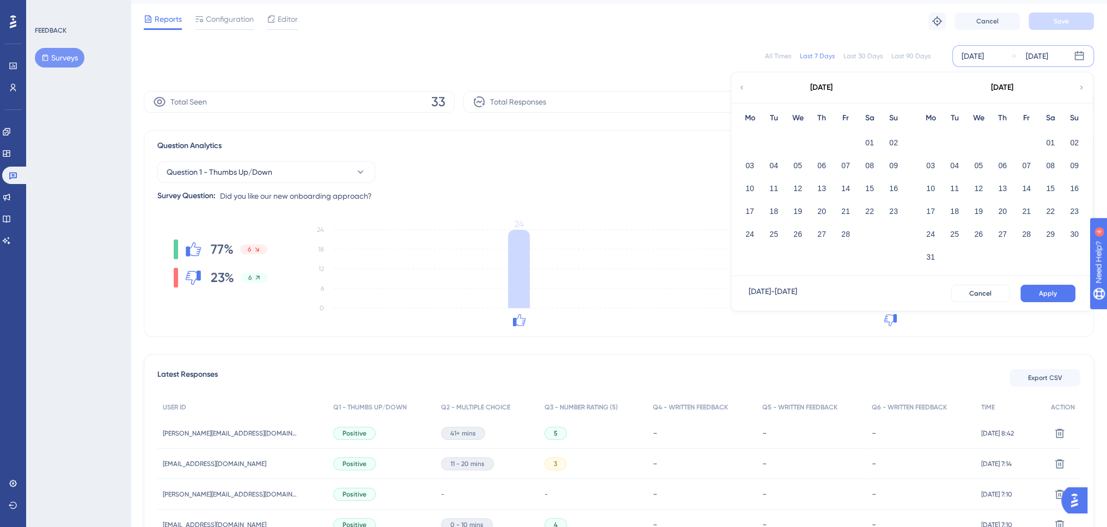
click at [742, 87] on icon at bounding box center [742, 88] width 8 height 10
click at [867, 134] on button "01" at bounding box center [869, 142] width 19 height 19
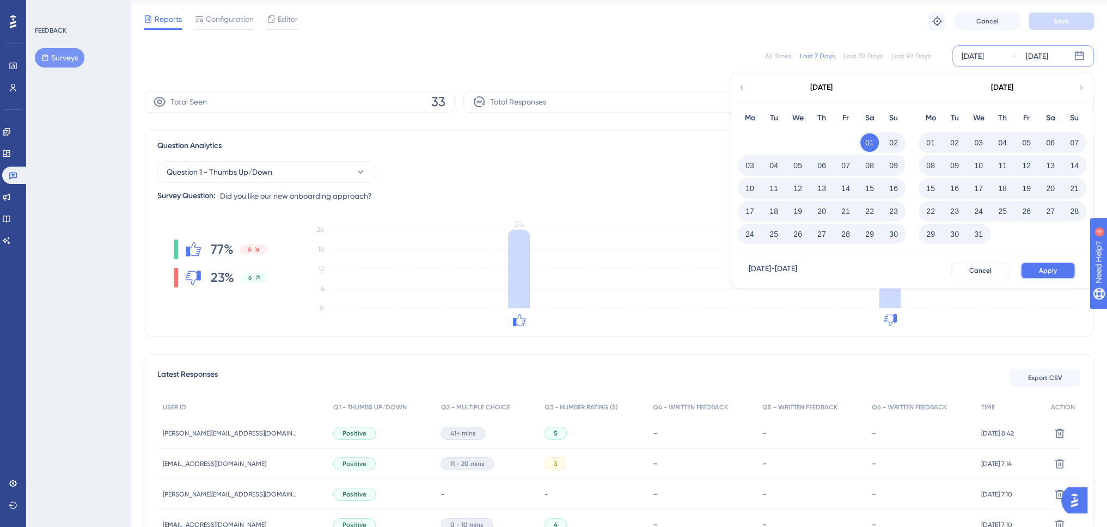
click at [1059, 270] on button "Apply" at bounding box center [1047, 270] width 55 height 17
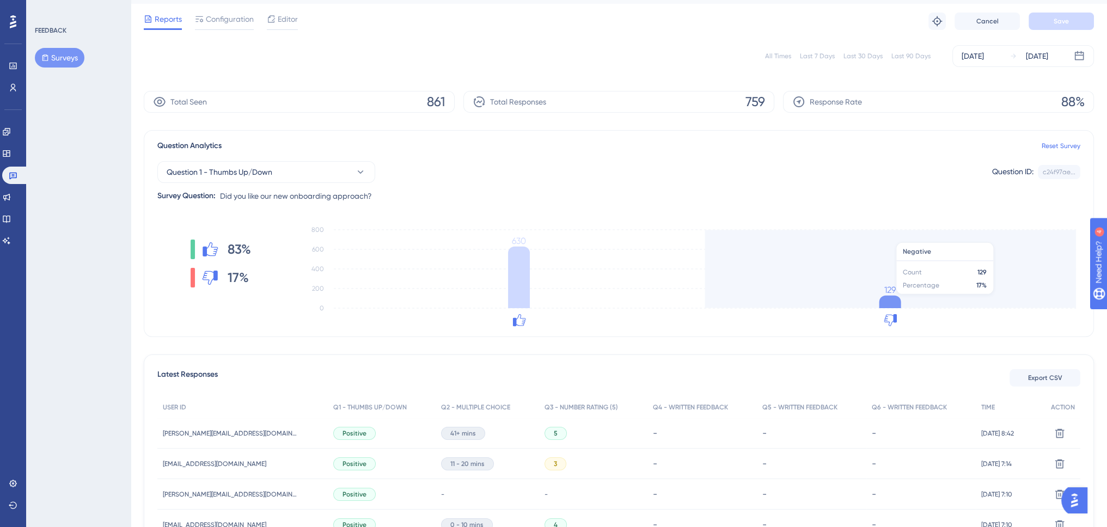
click at [888, 299] on icon at bounding box center [890, 302] width 22 height 13
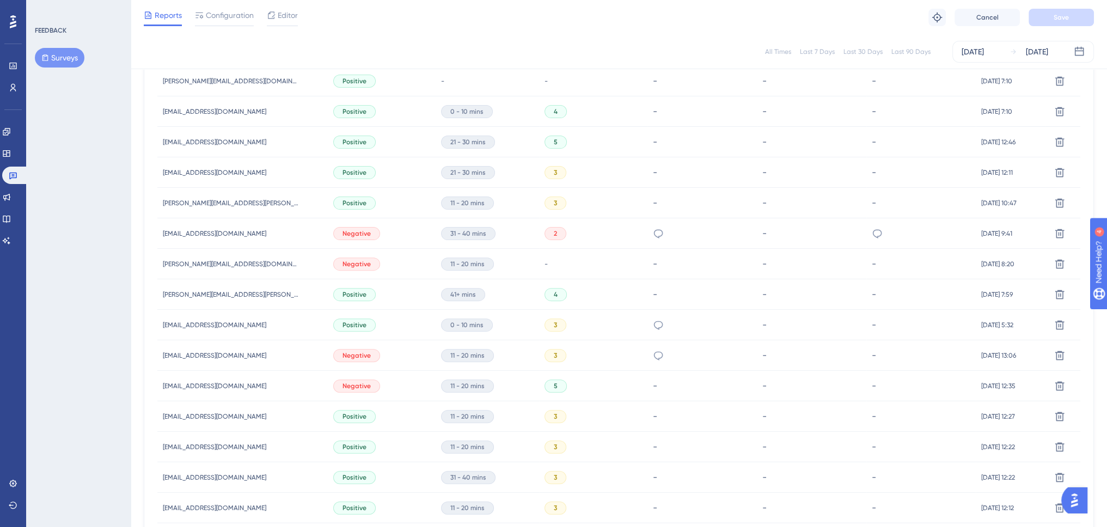
scroll to position [628, 0]
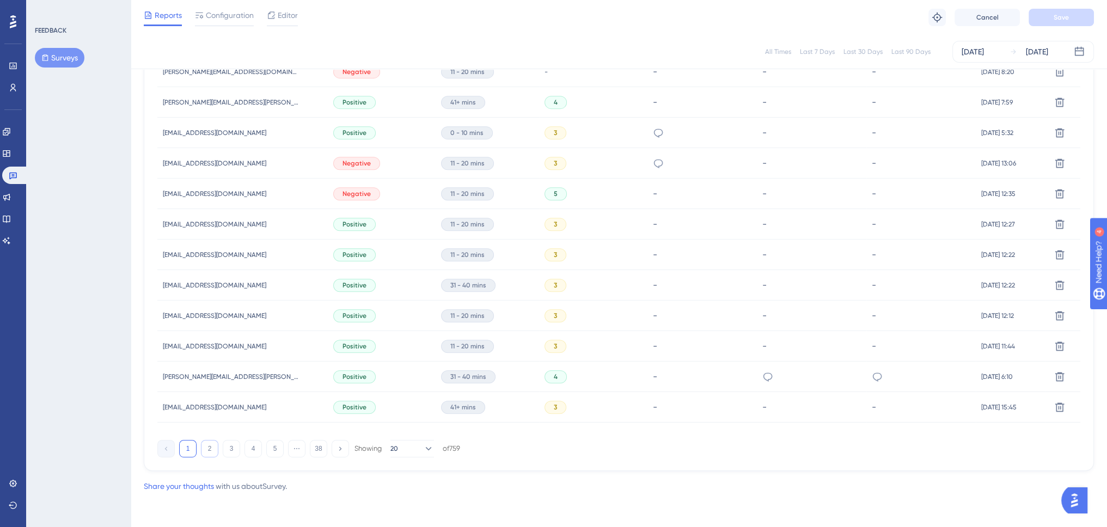
click at [207, 450] on button "2" at bounding box center [209, 448] width 17 height 17
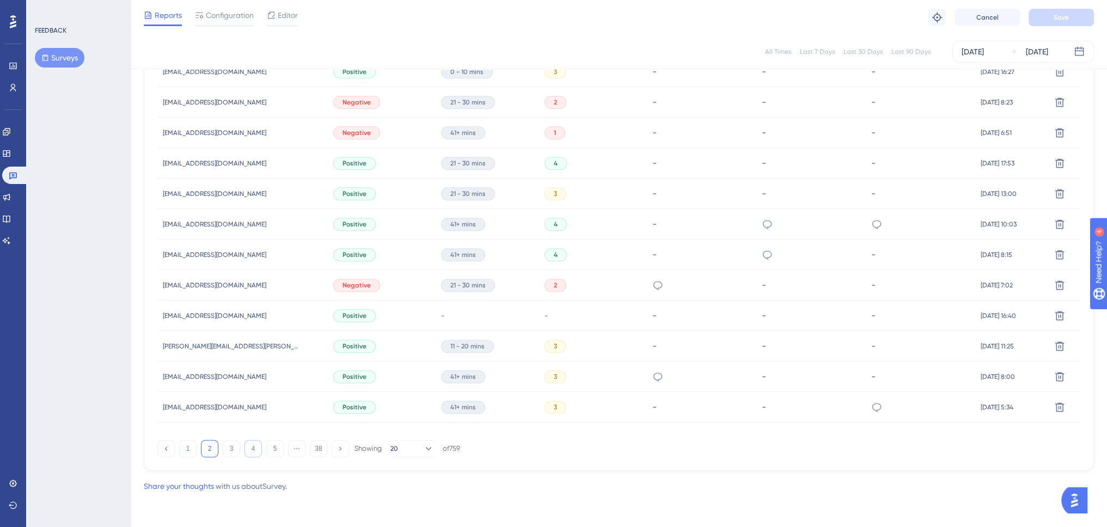
click at [248, 450] on button "4" at bounding box center [252, 448] width 17 height 17
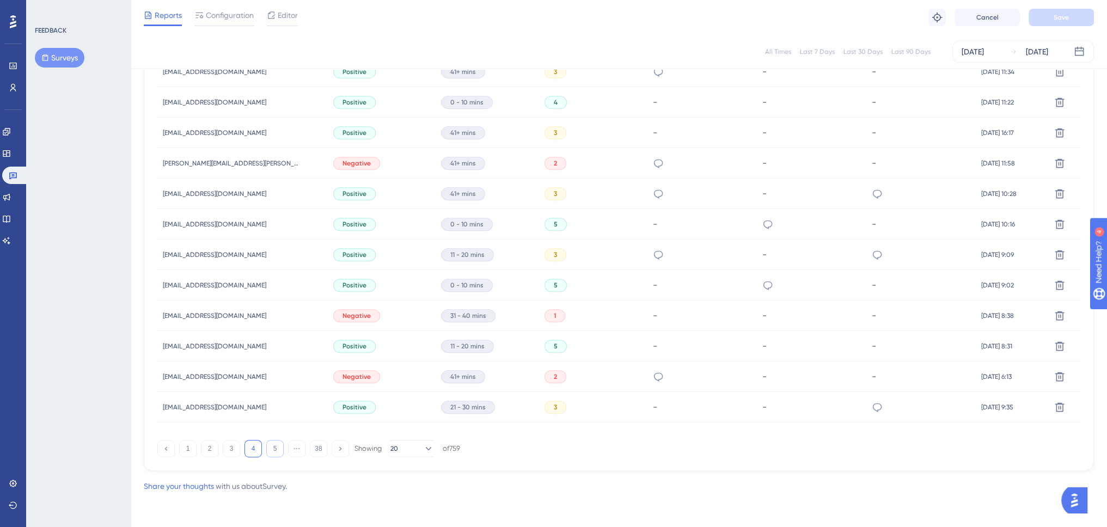
click at [274, 451] on button "5" at bounding box center [274, 448] width 17 height 17
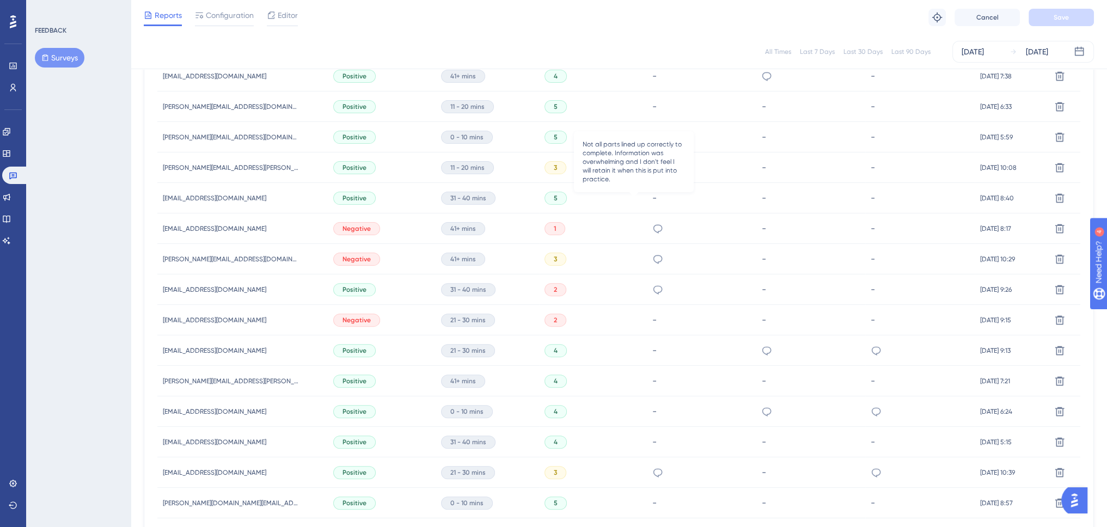
scroll to position [355, 0]
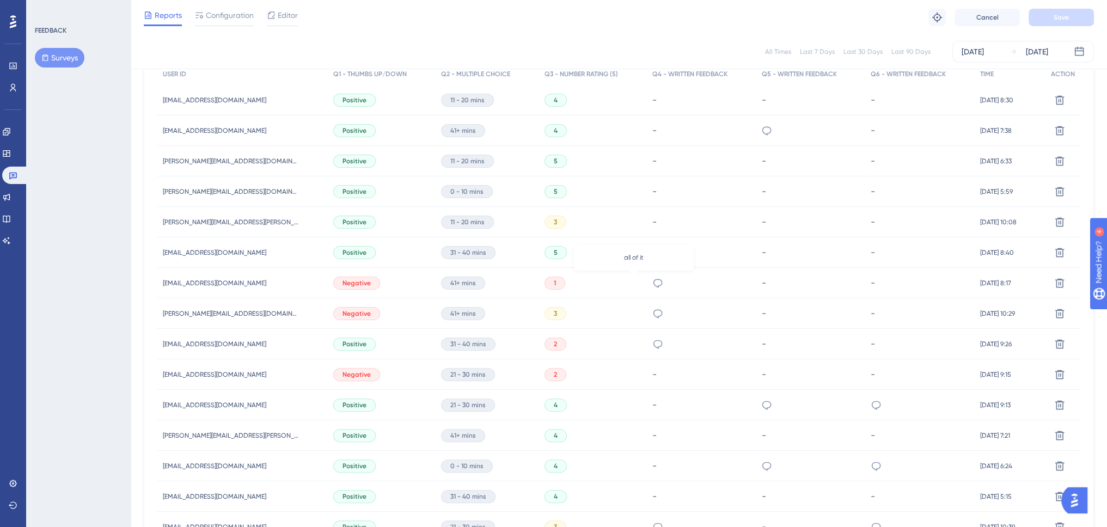
click at [652, 281] on icon at bounding box center [657, 283] width 11 height 11
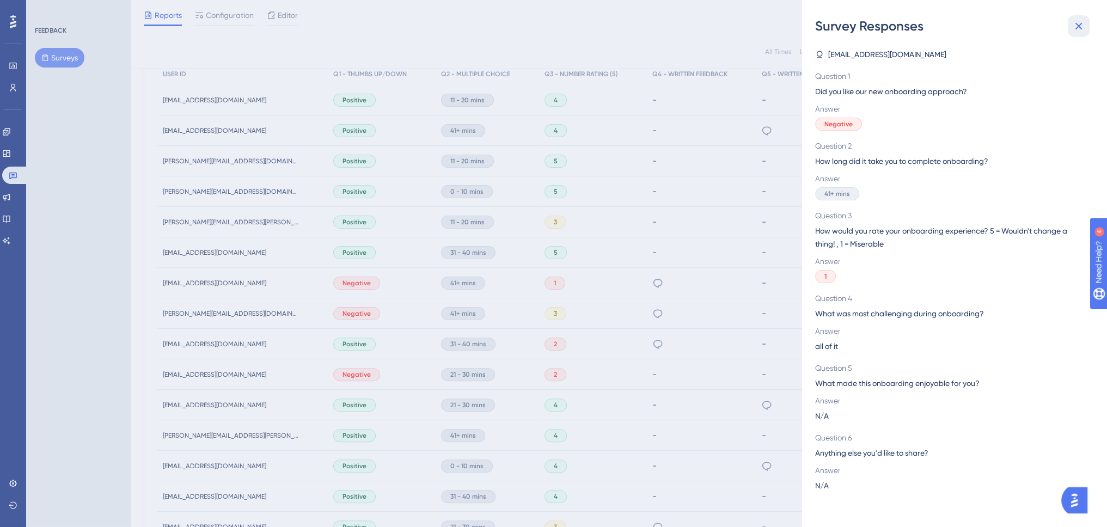
click at [1081, 24] on icon at bounding box center [1078, 26] width 13 height 13
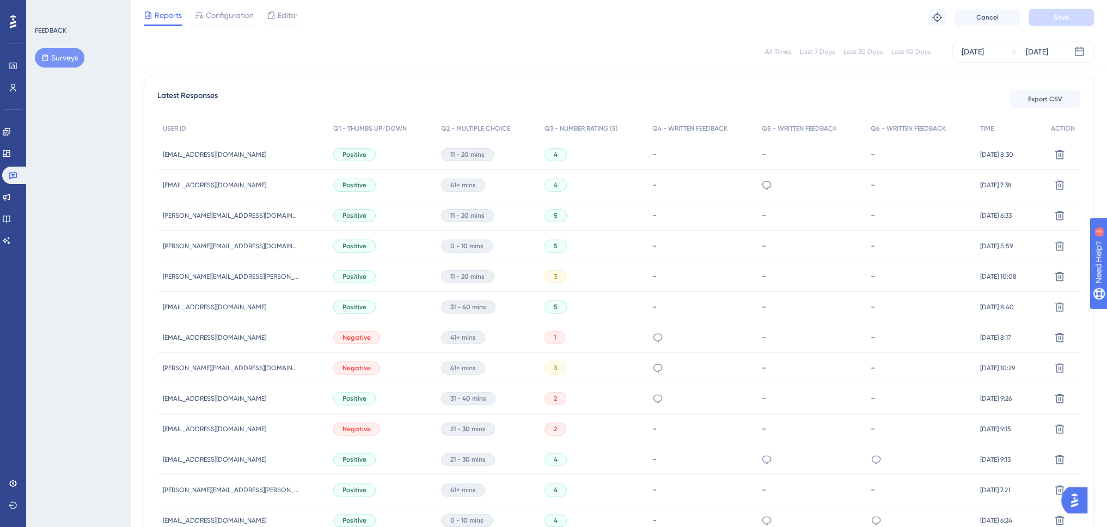
scroll to position [192, 0]
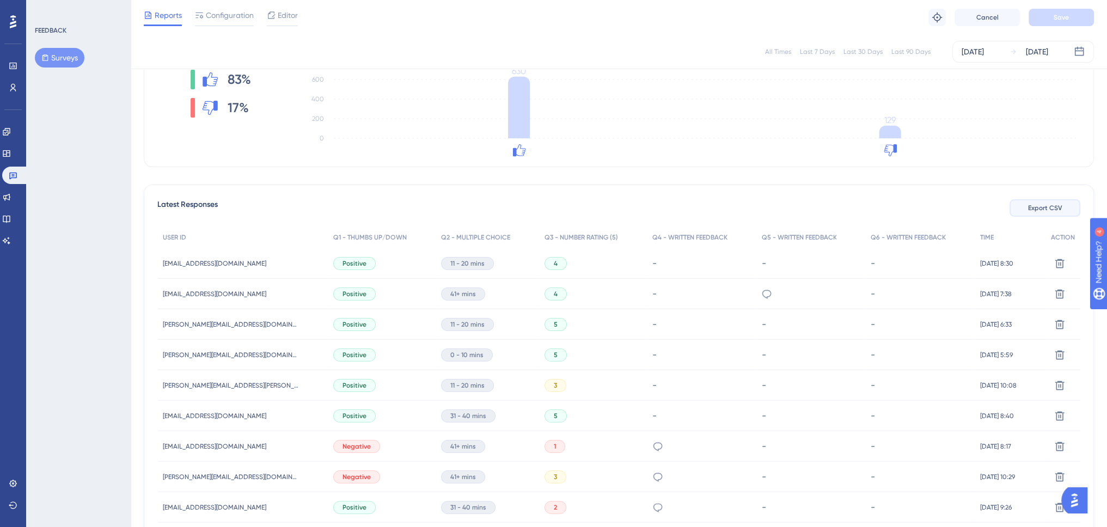
click at [1048, 206] on span "Export CSV" at bounding box center [1045, 208] width 34 height 9
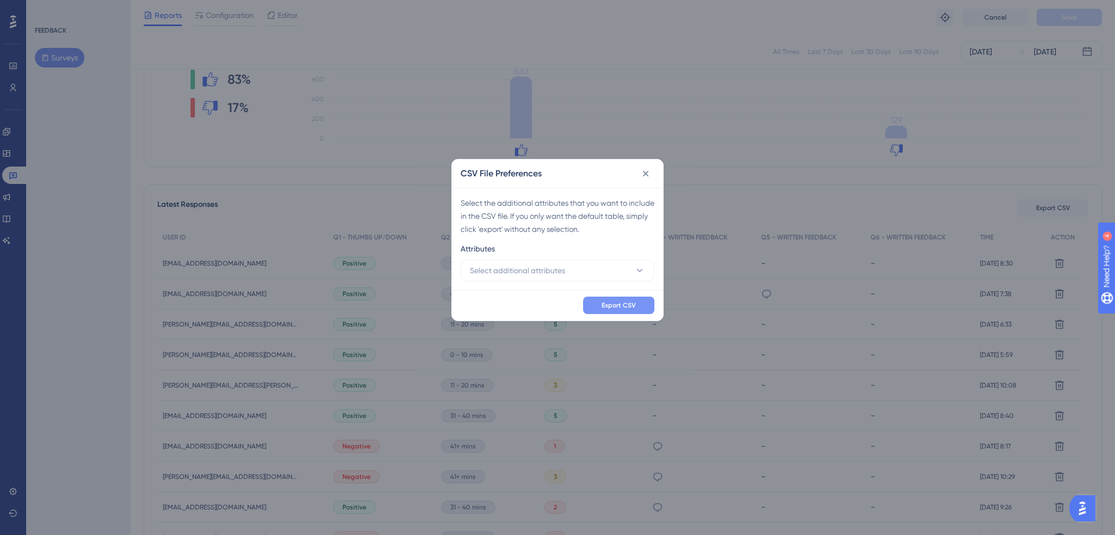
click at [618, 313] on div "Export CSV" at bounding box center [557, 305] width 211 height 30
click at [613, 301] on span "Export CSV" at bounding box center [619, 305] width 34 height 9
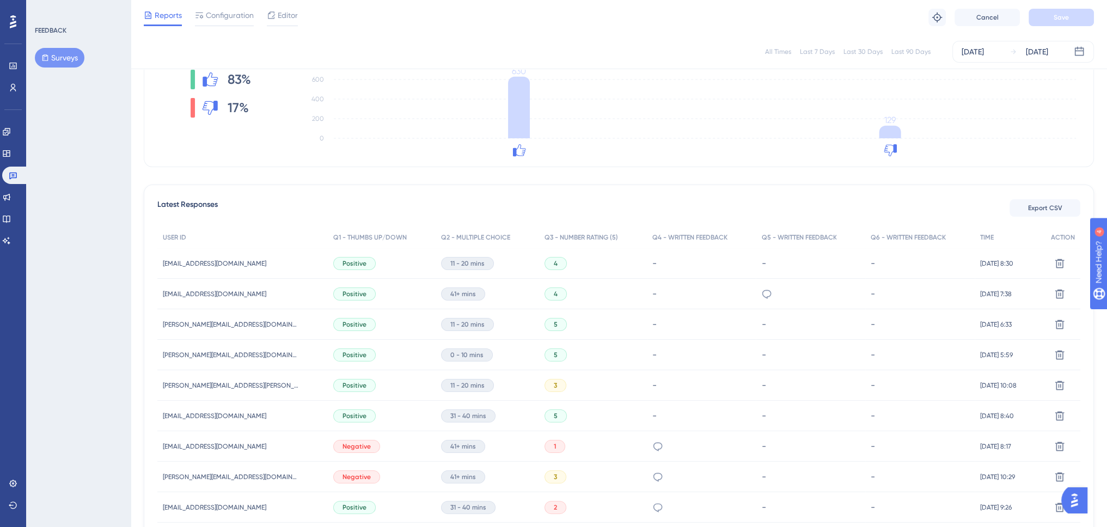
click at [65, 249] on div "FEEDBACK Surveys" at bounding box center [78, 263] width 105 height 527
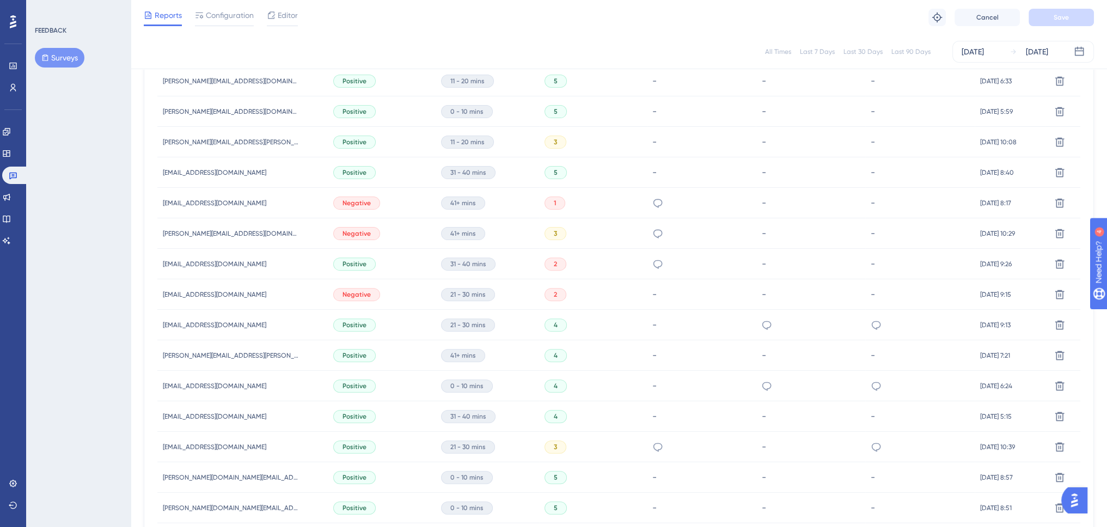
scroll to position [628, 0]
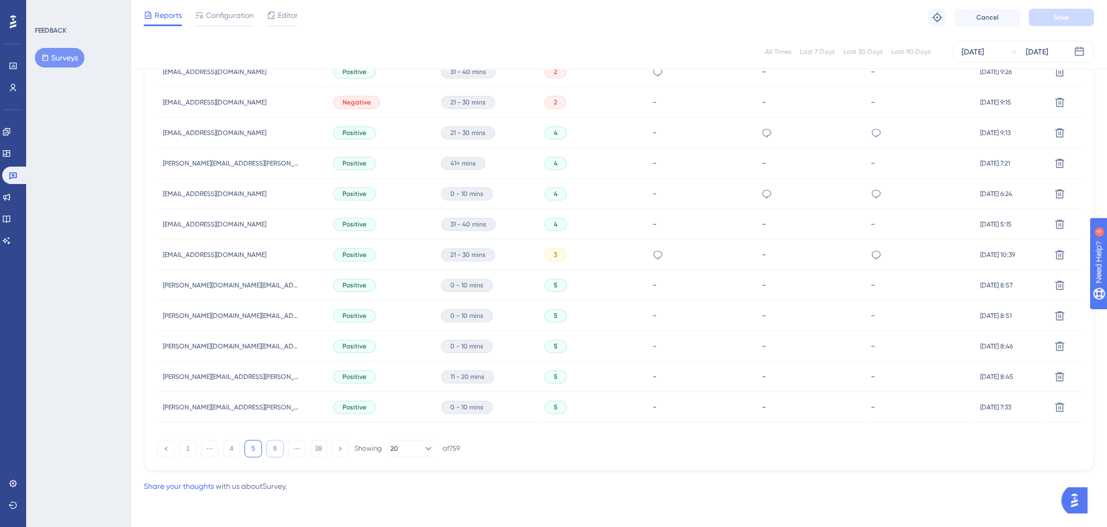
click at [274, 448] on button "6" at bounding box center [274, 448] width 17 height 17
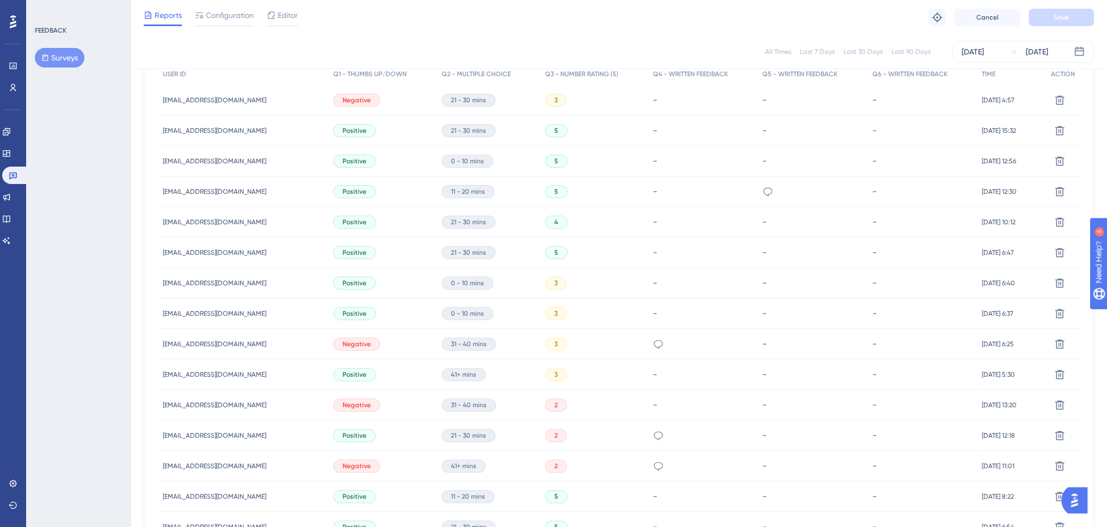
scroll to position [83, 0]
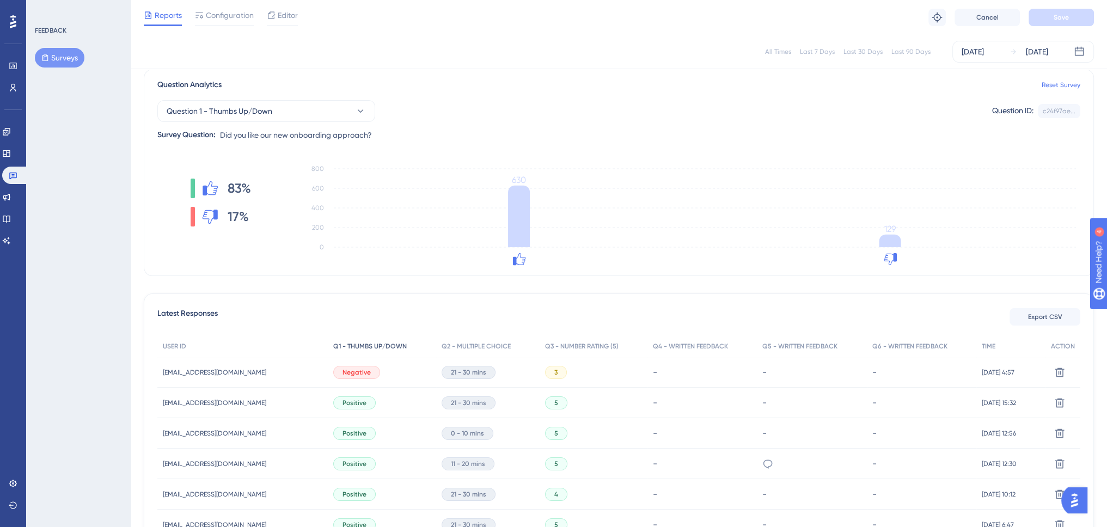
click at [351, 345] on span "Q1 - THUMBS UP/DOWN" at bounding box center [369, 346] width 73 height 9
click at [889, 257] on icon at bounding box center [888, 259] width 9 height 10
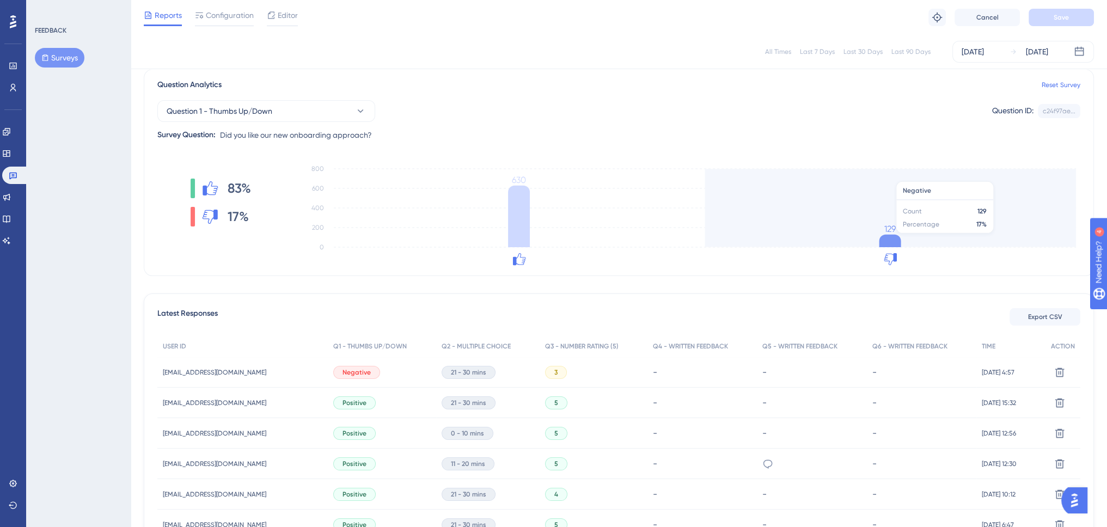
click at [891, 237] on icon at bounding box center [890, 241] width 22 height 13
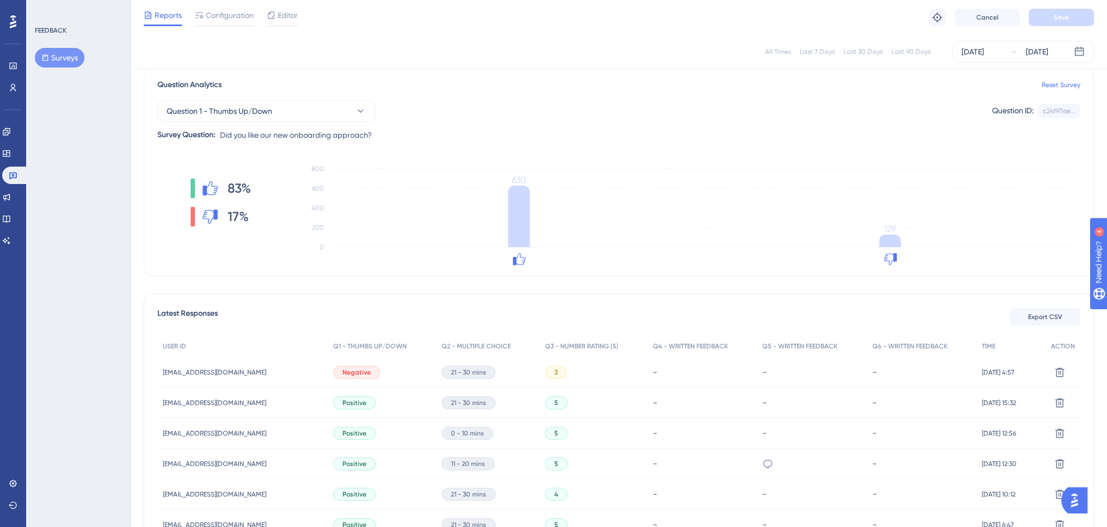
click at [226, 213] on div "17%" at bounding box center [221, 217] width 60 height 20
click at [189, 211] on div "83% 17%" at bounding box center [220, 202] width 126 height 87
click at [201, 179] on div "83%" at bounding box center [221, 189] width 60 height 20
click at [237, 103] on button "Question 1 - Thumbs Up/Down" at bounding box center [266, 111] width 218 height 22
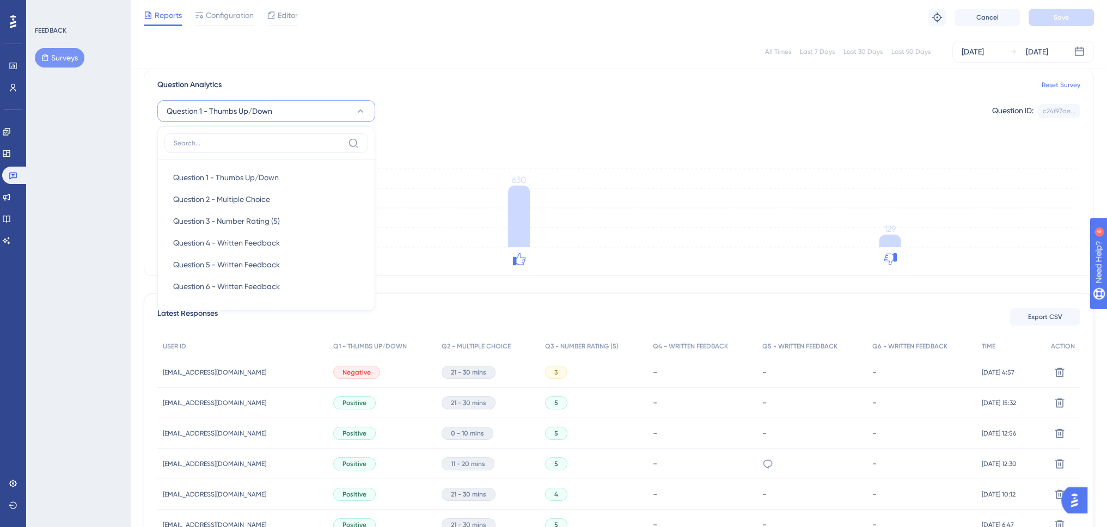
click at [253, 108] on span "Question 1 - Thumbs Up/Down" at bounding box center [220, 111] width 106 height 13
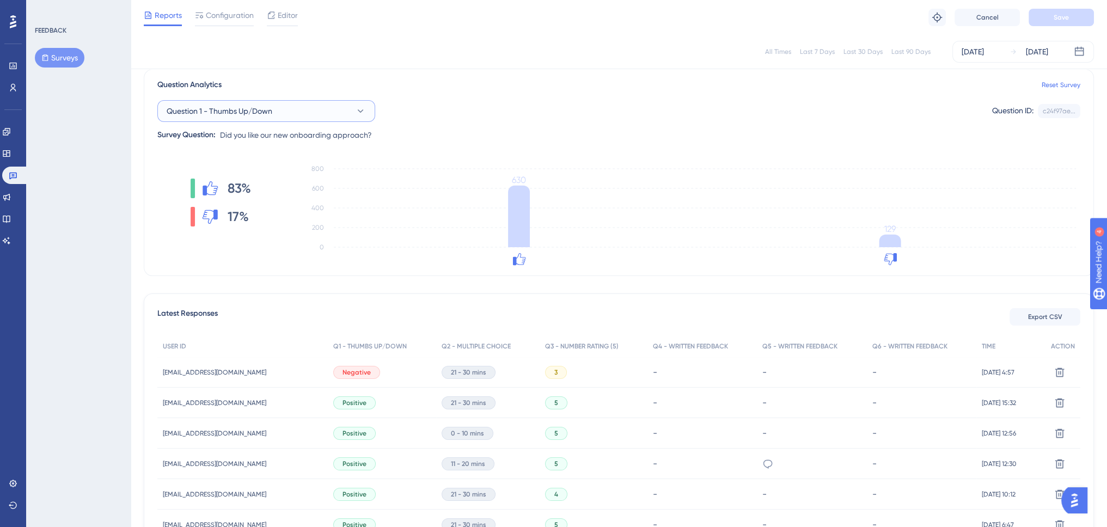
click at [253, 108] on span "Question 1 - Thumbs Up/Down" at bounding box center [220, 111] width 106 height 13
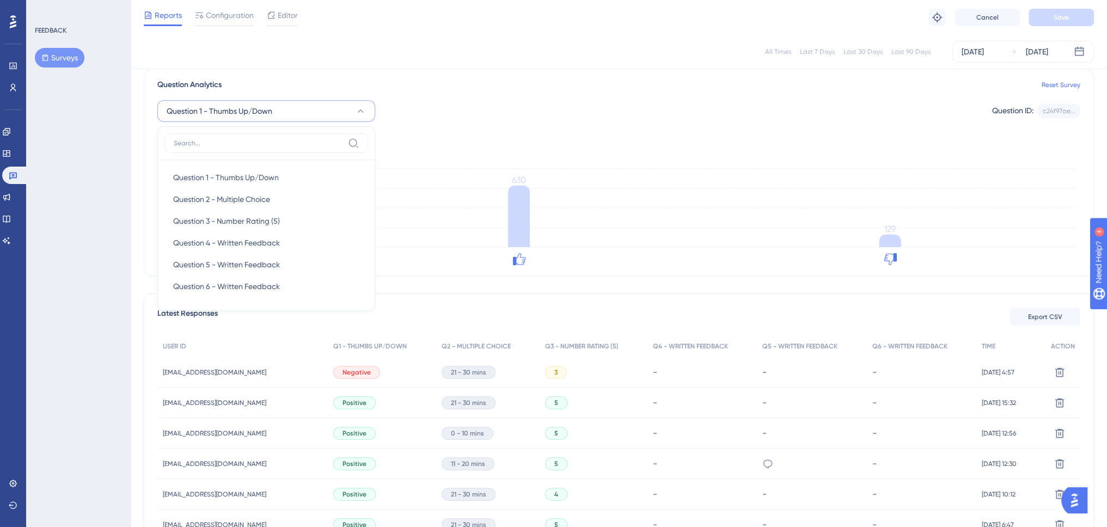
click at [120, 302] on div "FEEDBACK Surveys" at bounding box center [78, 263] width 105 height 527
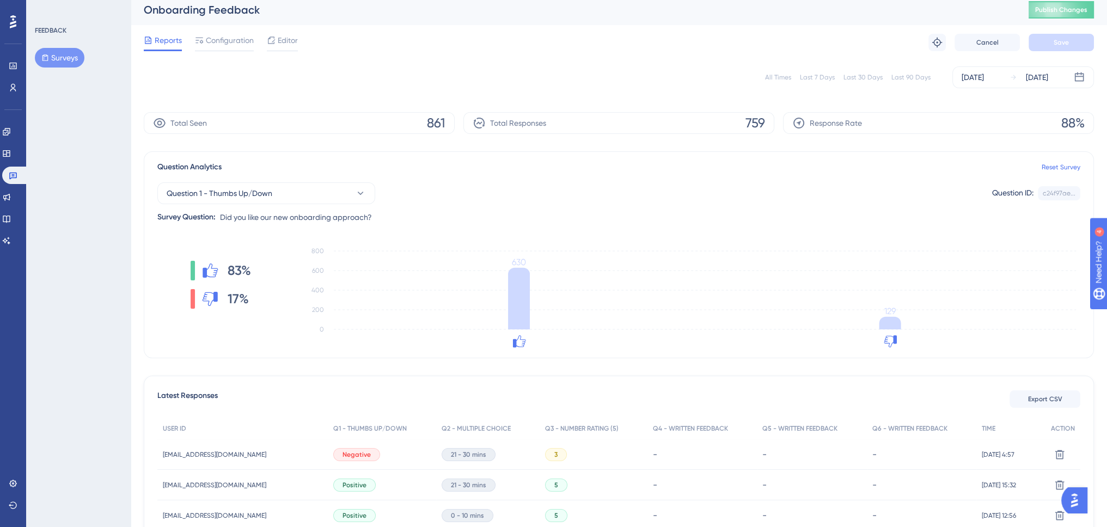
scroll to position [0, 0]
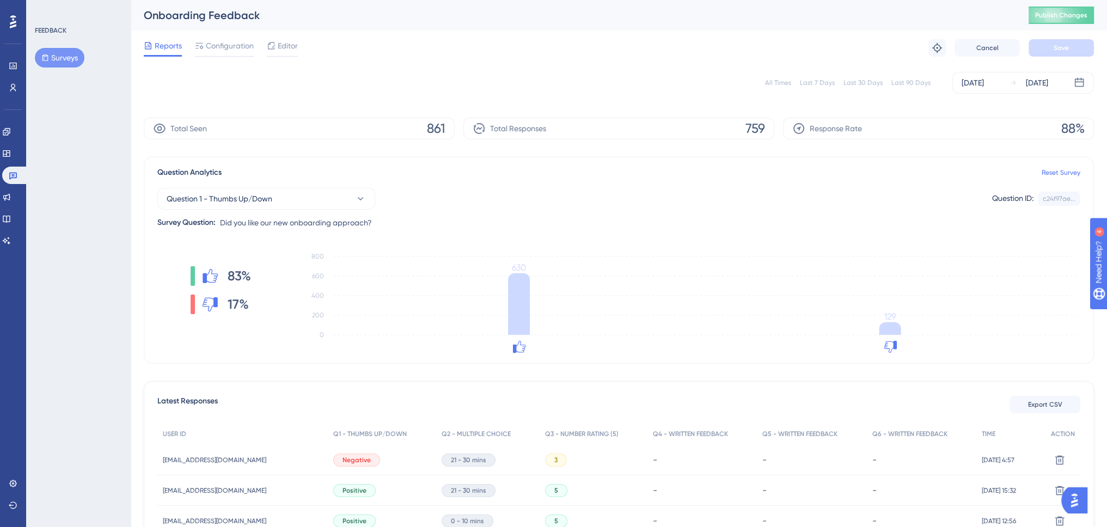
click at [94, 289] on div "FEEDBACK Surveys" at bounding box center [78, 263] width 105 height 527
click at [933, 130] on div "Response Rate 88%" at bounding box center [938, 129] width 311 height 22
click at [736, 128] on div "Total Responses 759" at bounding box center [618, 129] width 311 height 22
click at [73, 334] on div "FEEDBACK Surveys" at bounding box center [78, 263] width 105 height 527
click at [229, 46] on span "Configuration" at bounding box center [230, 45] width 48 height 13
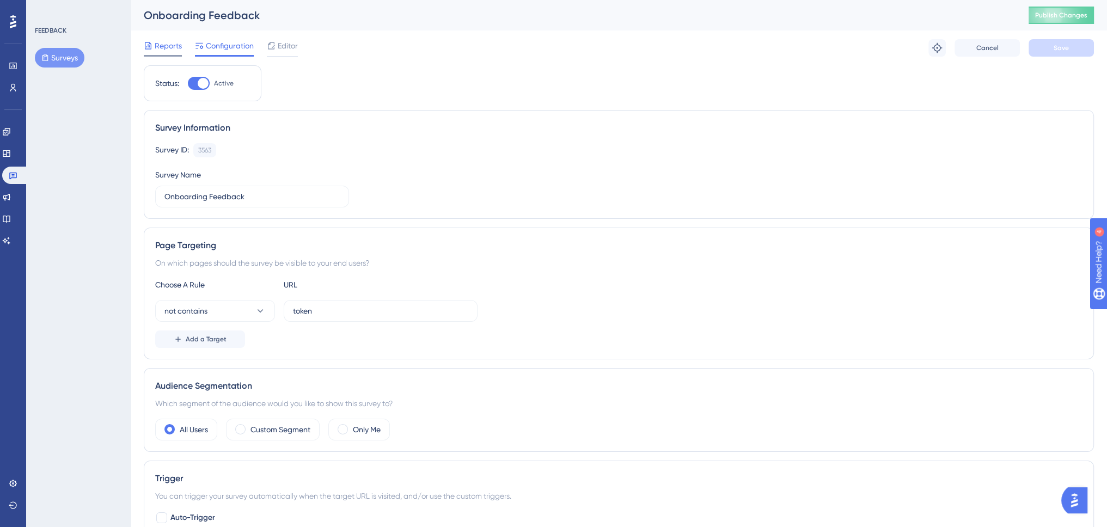
click at [168, 44] on span "Reports" at bounding box center [168, 45] width 27 height 13
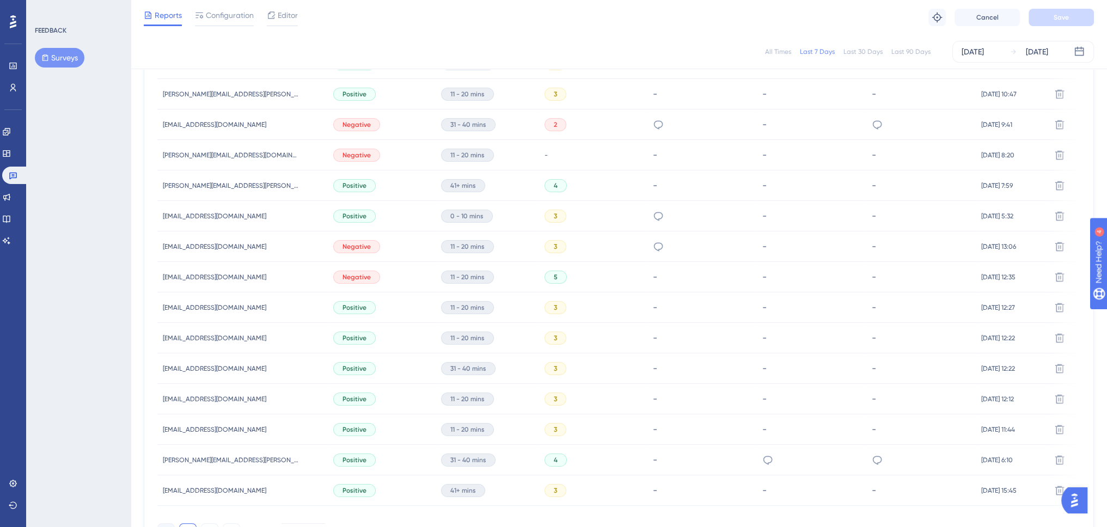
scroll to position [631, 0]
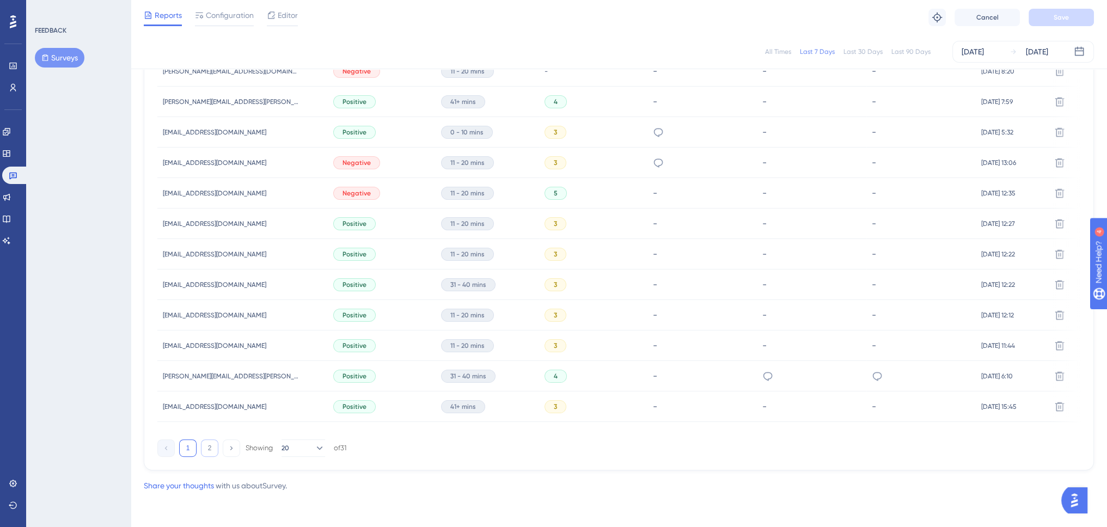
click at [207, 450] on button "2" at bounding box center [209, 447] width 17 height 17
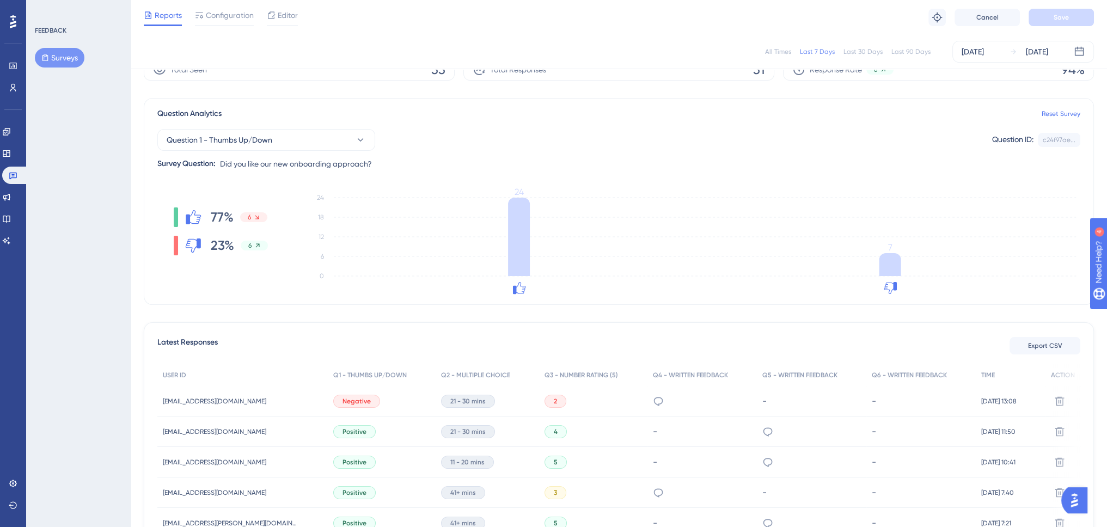
scroll to position [163, 0]
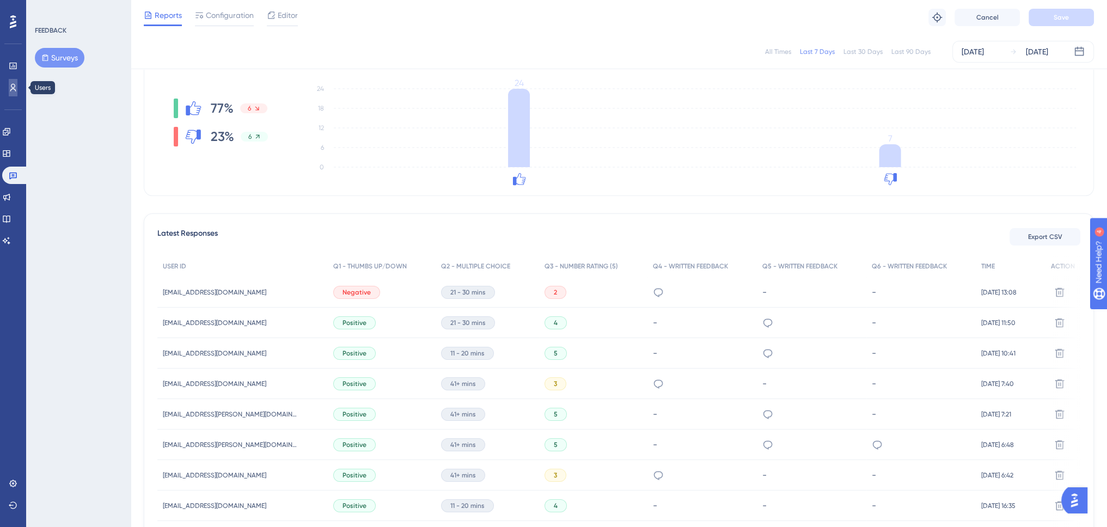
click at [9, 85] on icon at bounding box center [13, 87] width 9 height 9
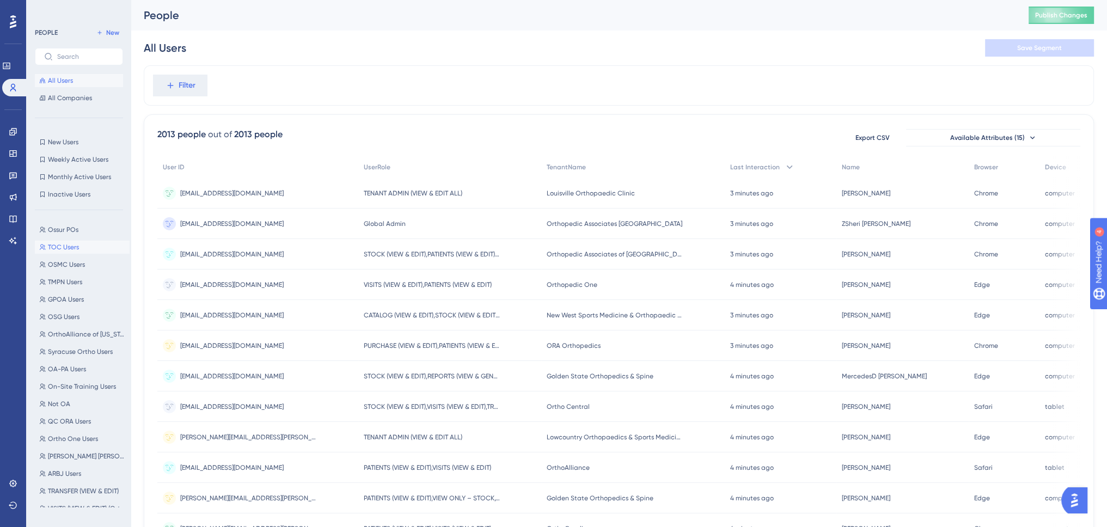
click at [66, 246] on span "TOC Users" at bounding box center [63, 247] width 31 height 9
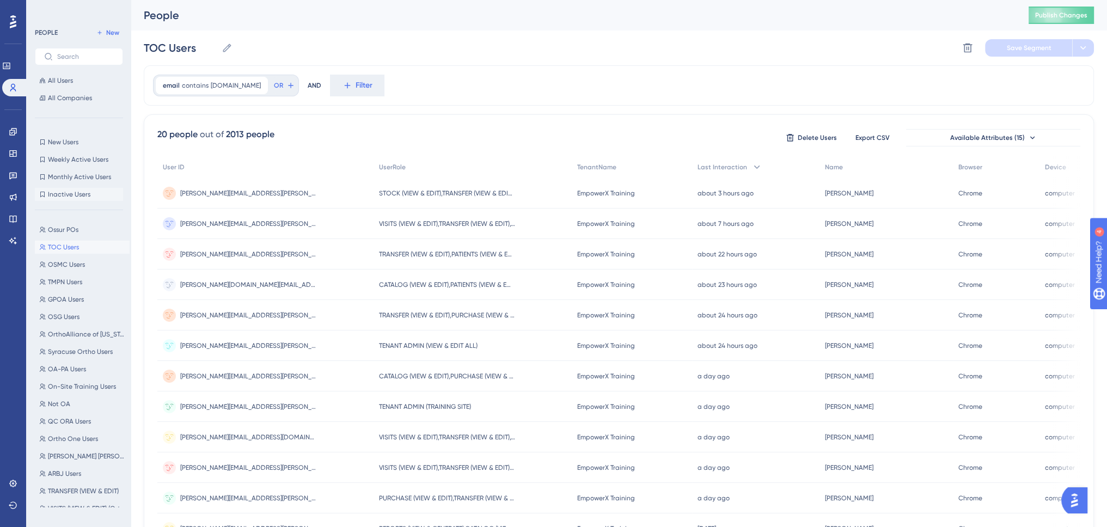
scroll to position [54, 0]
click at [68, 56] on input "text" at bounding box center [85, 57] width 57 height 8
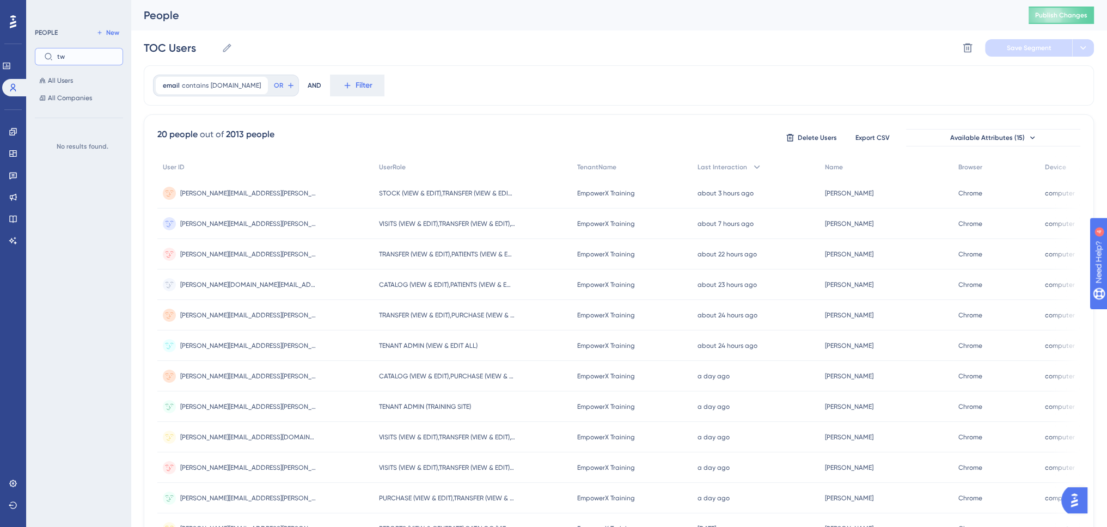
type input "t"
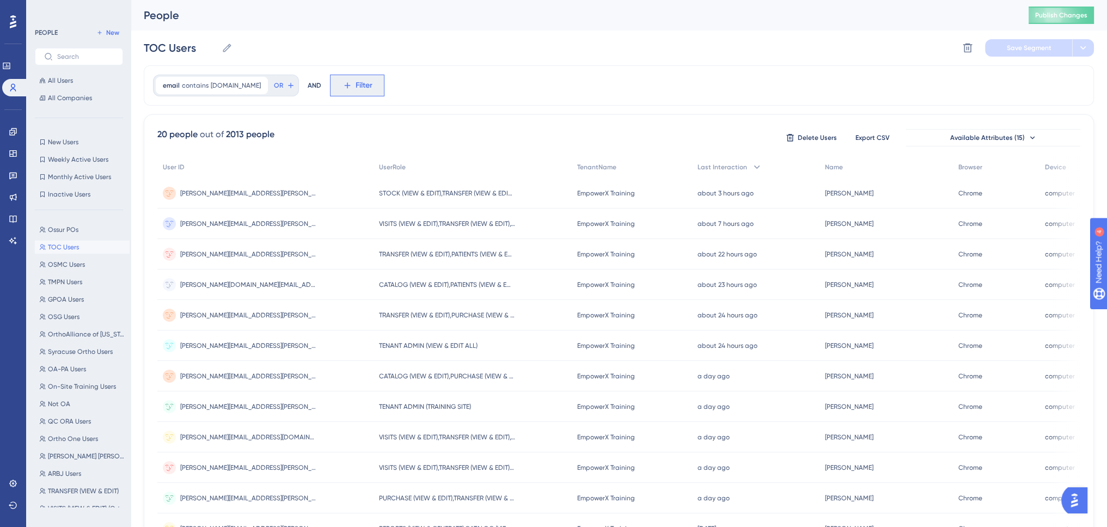
click at [355, 82] on span "Filter" at bounding box center [363, 85] width 17 height 13
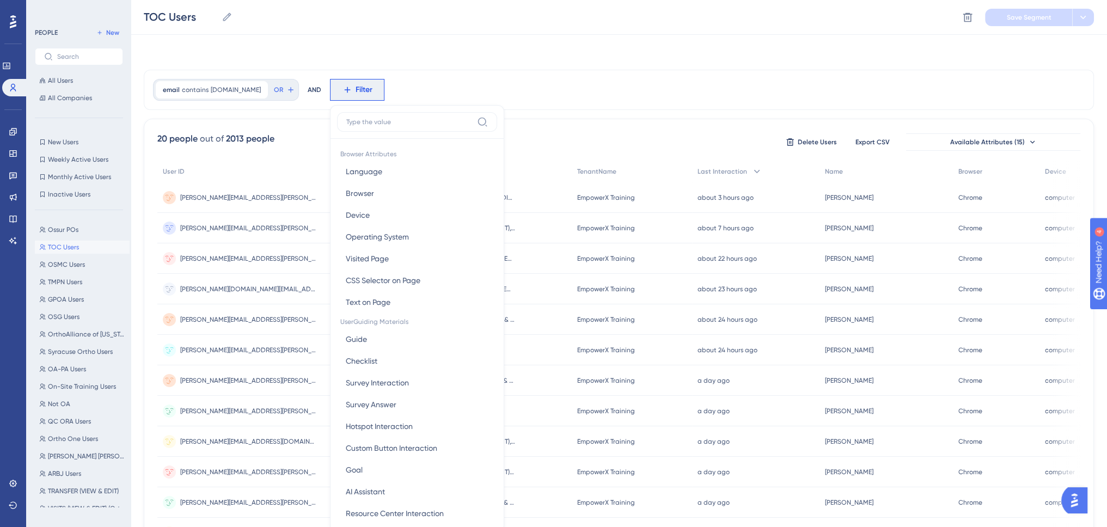
scroll to position [50, 0]
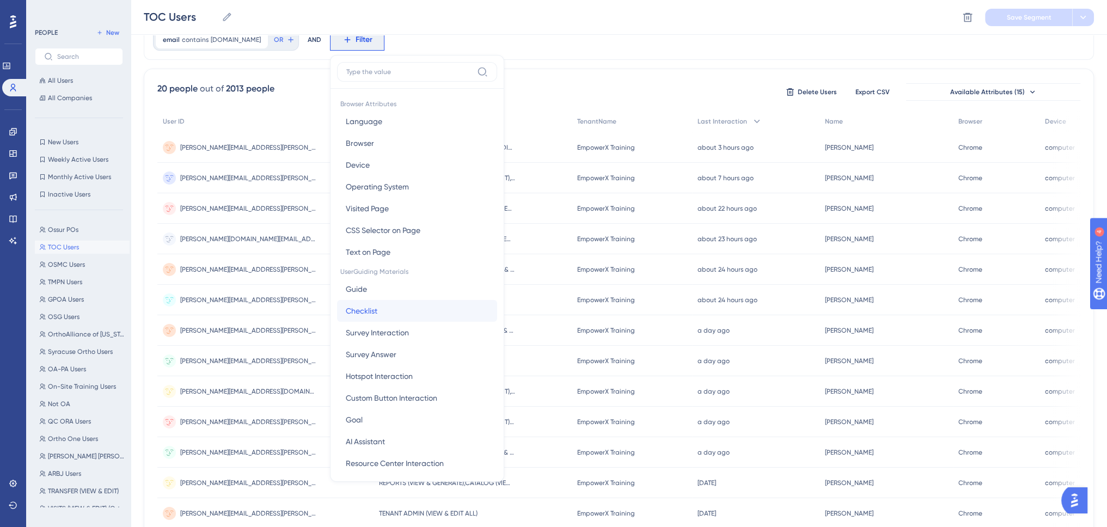
click at [364, 305] on span "Checklist" at bounding box center [362, 310] width 32 height 13
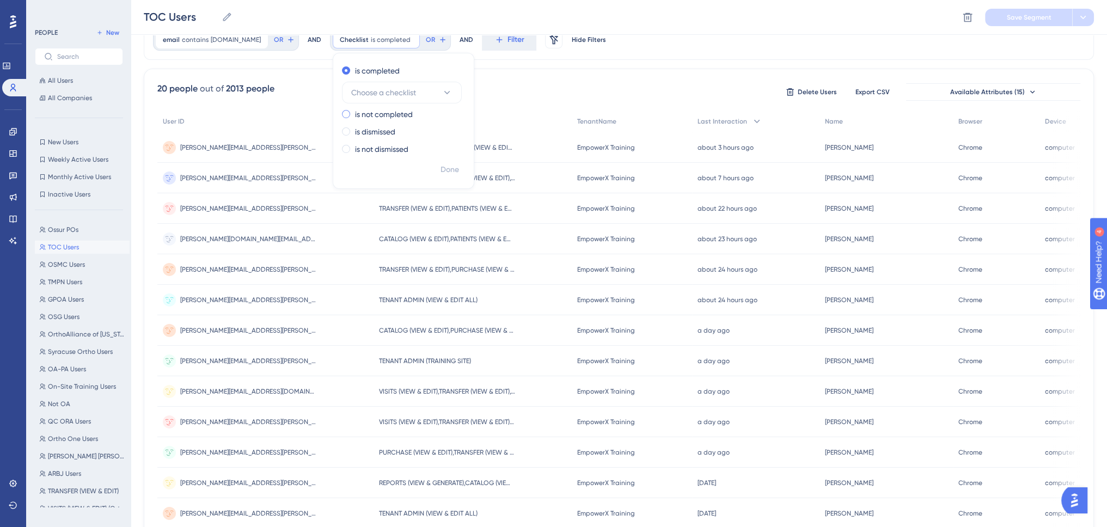
click at [381, 116] on label "is not completed" at bounding box center [384, 114] width 58 height 13
click at [381, 113] on span "Choose a checklist" at bounding box center [383, 109] width 65 height 13
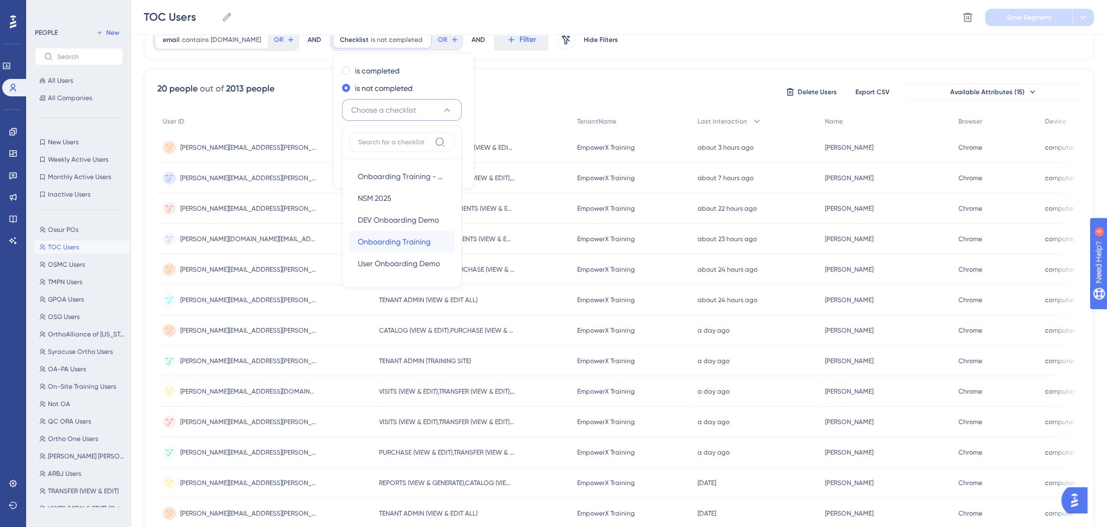
click at [387, 239] on span "Onboarding Training" at bounding box center [394, 241] width 73 height 13
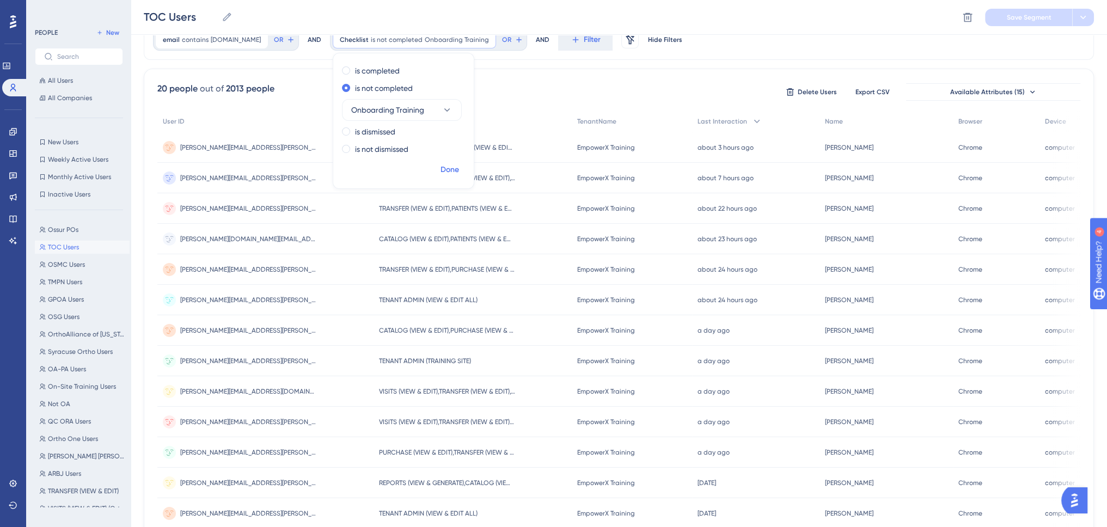
click at [440, 172] on span "Done" at bounding box center [449, 169] width 19 height 13
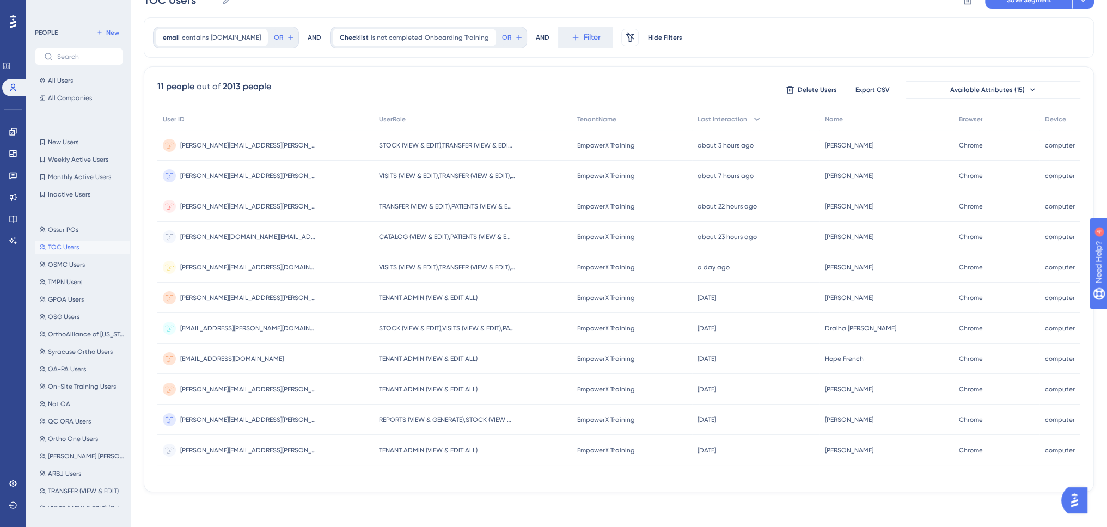
scroll to position [0, 0]
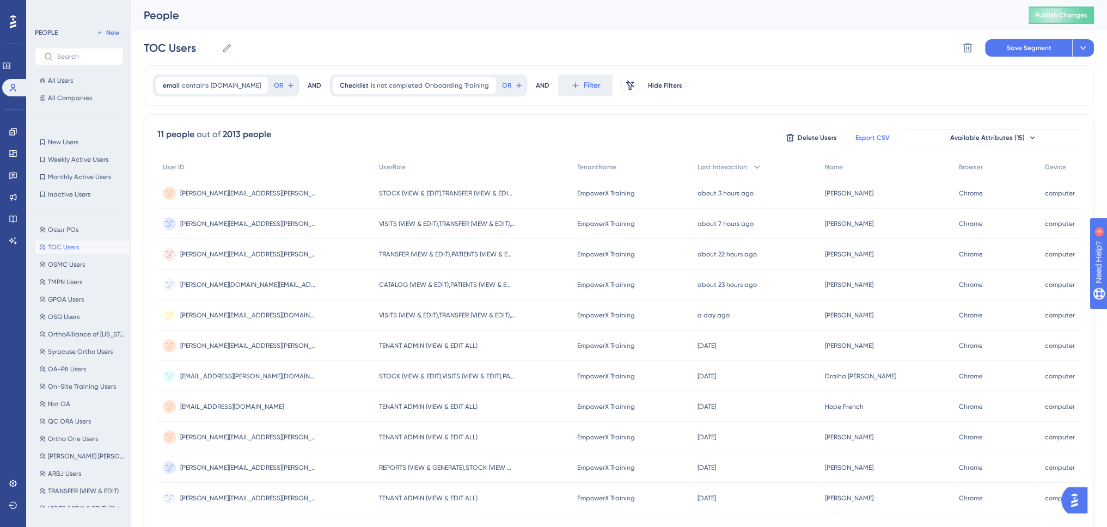
click at [880, 137] on span "Export CSV" at bounding box center [872, 137] width 34 height 9
click at [219, 190] on span "[PERSON_NAME][EMAIL_ADDRESS][PERSON_NAME][DOMAIN_NAME]" at bounding box center [248, 193] width 136 height 9
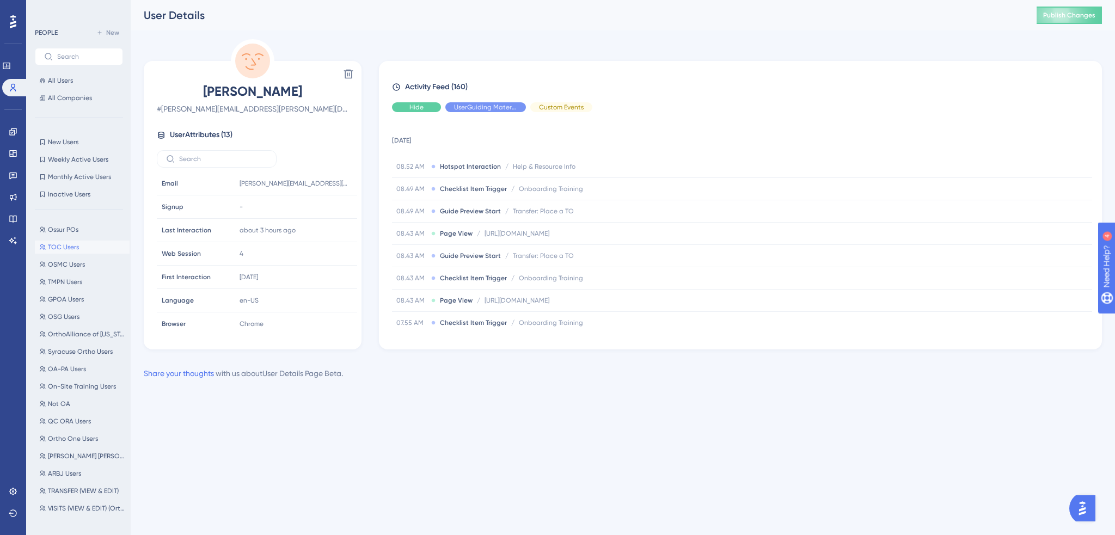
click at [415, 106] on span "Hide" at bounding box center [416, 107] width 14 height 9
click at [61, 247] on span "TOC Users" at bounding box center [63, 247] width 31 height 9
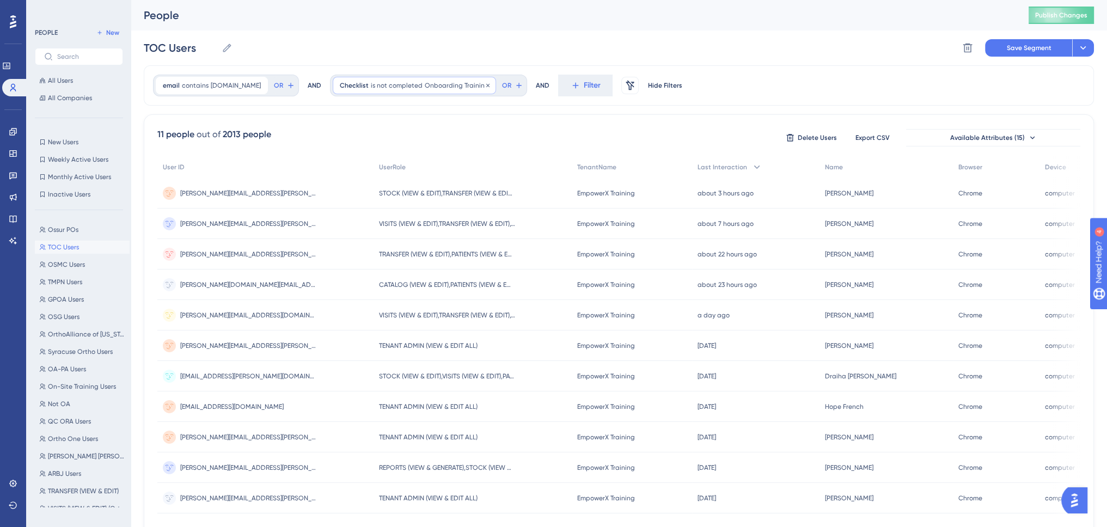
click at [437, 84] on span "Onboarding Training" at bounding box center [457, 85] width 64 height 9
click at [369, 113] on label "is completed" at bounding box center [377, 116] width 45 height 13
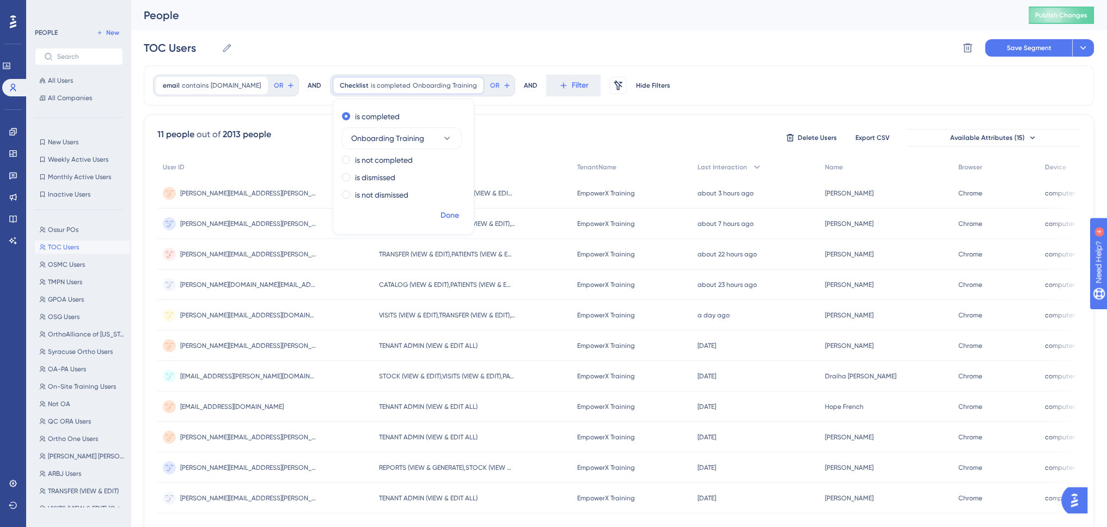
click at [442, 214] on span "Done" at bounding box center [449, 215] width 19 height 13
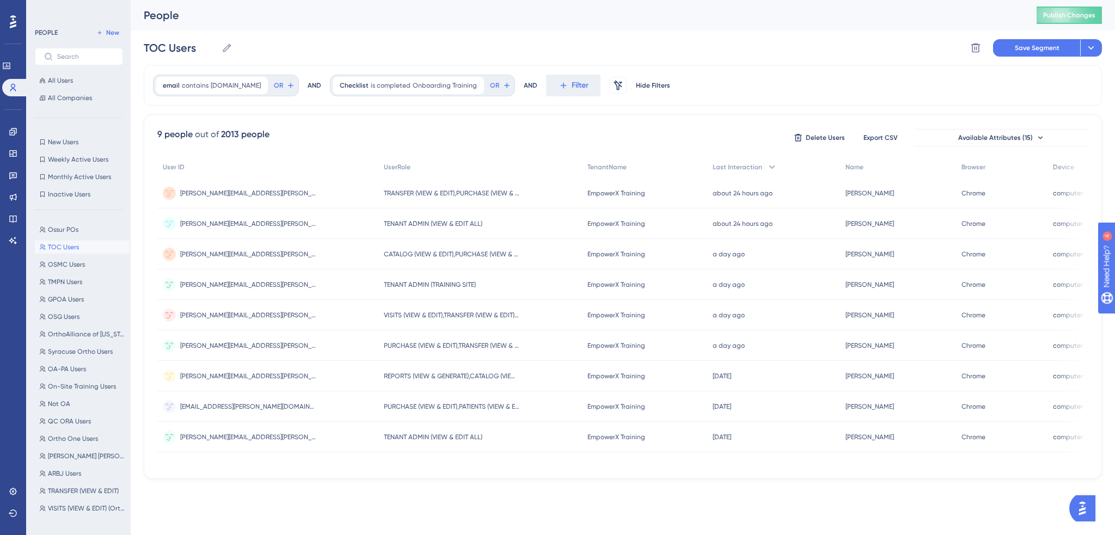
click at [472, 84] on icon at bounding box center [475, 85] width 7 height 7
